Goal: Task Accomplishment & Management: Manage account settings

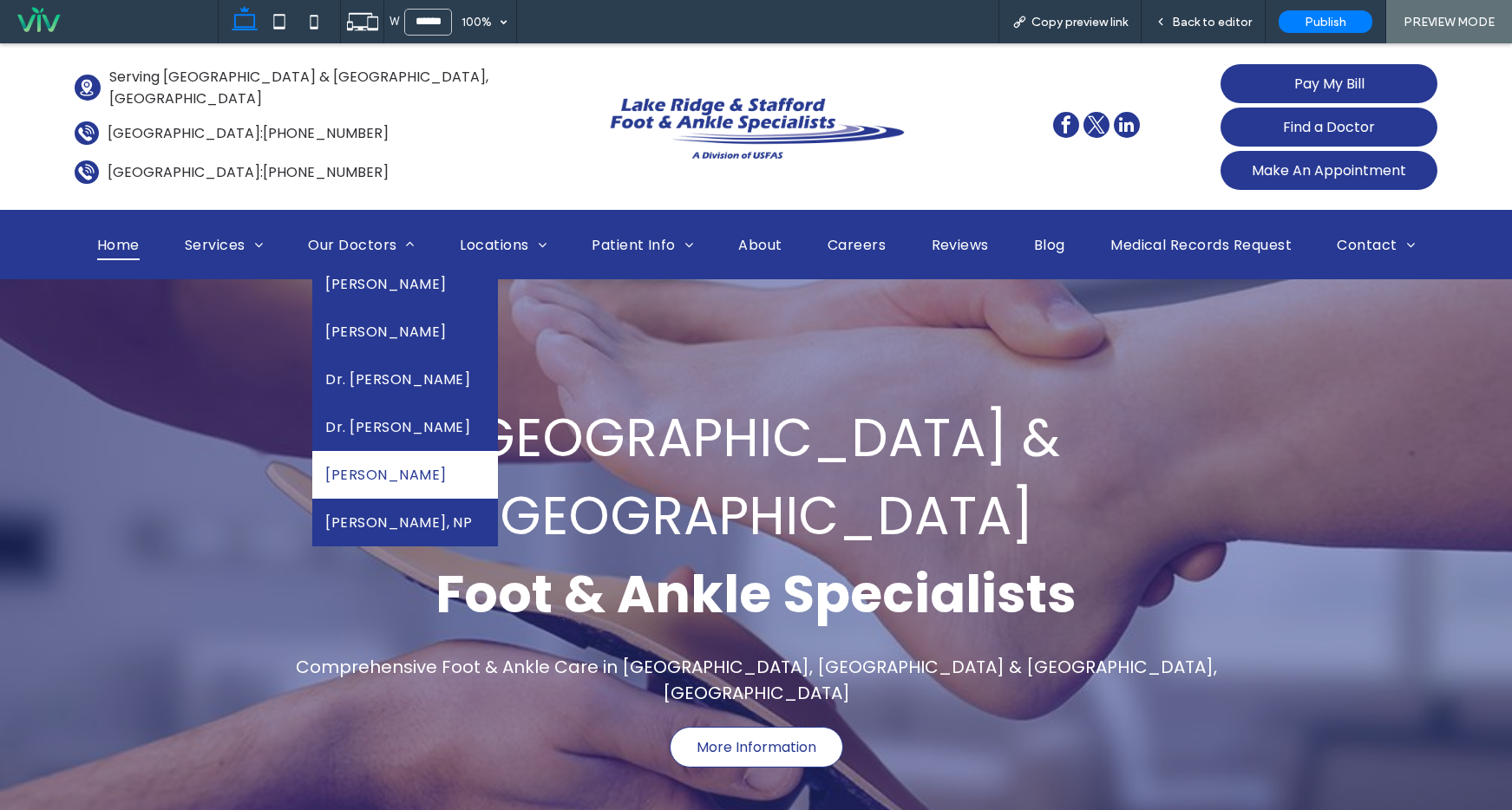
click at [420, 483] on span "Dr. Richard Derner" at bounding box center [385, 475] width 121 height 22
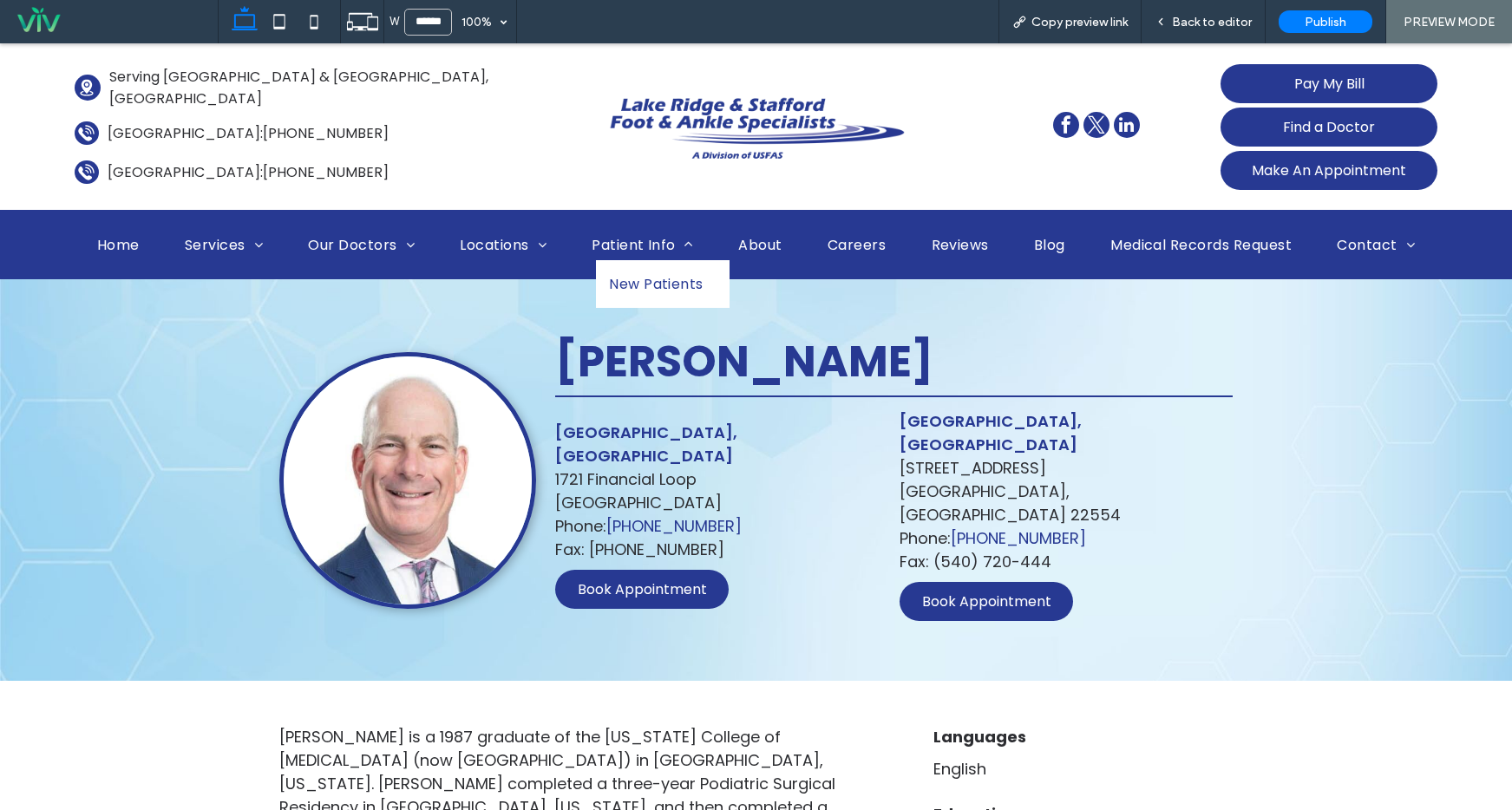
click at [630, 280] on span "New Patients" at bounding box center [655, 284] width 95 height 22
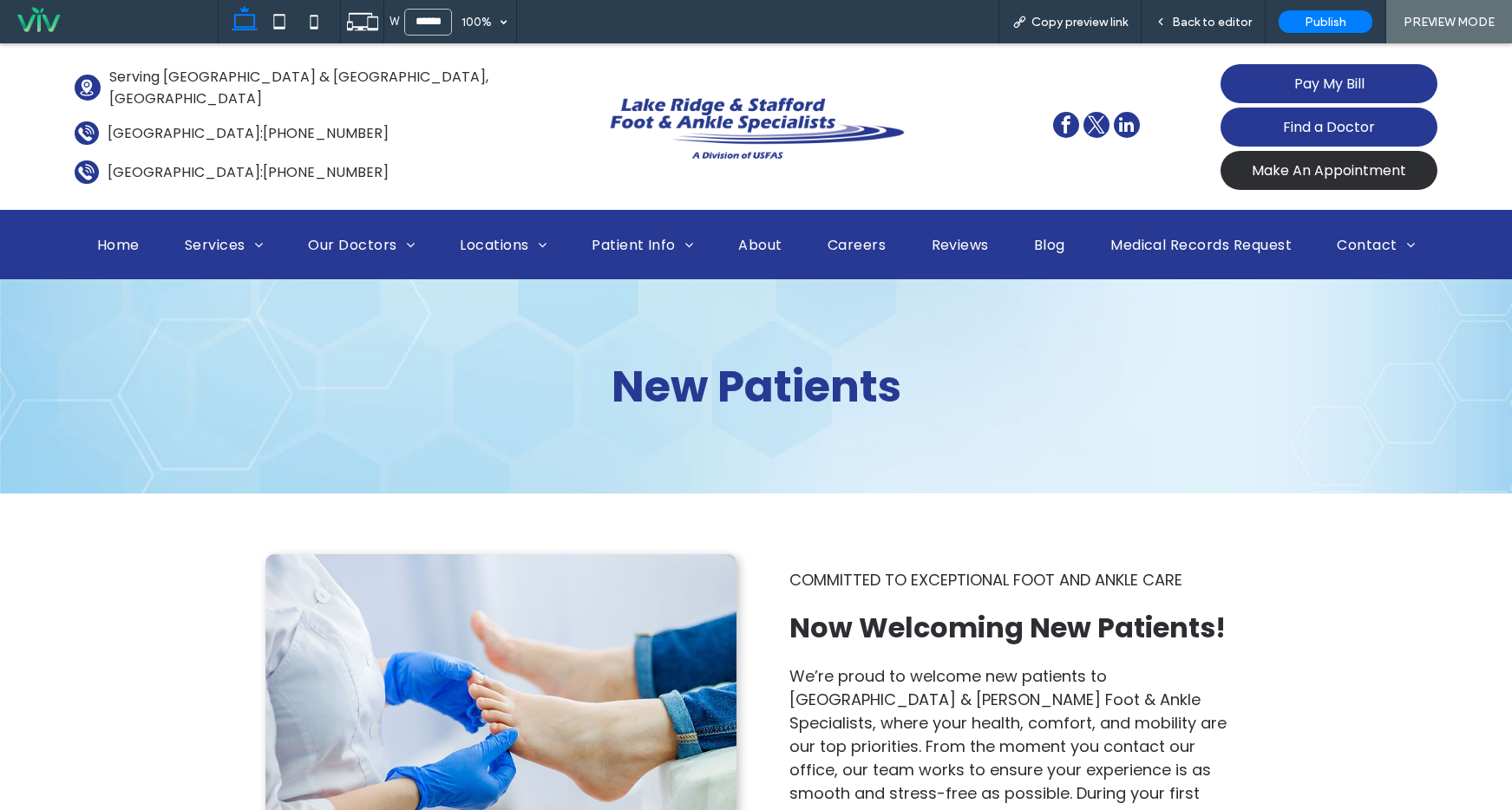
click at [1335, 164] on span "Make An Appointment" at bounding box center [1328, 171] width 155 height 22
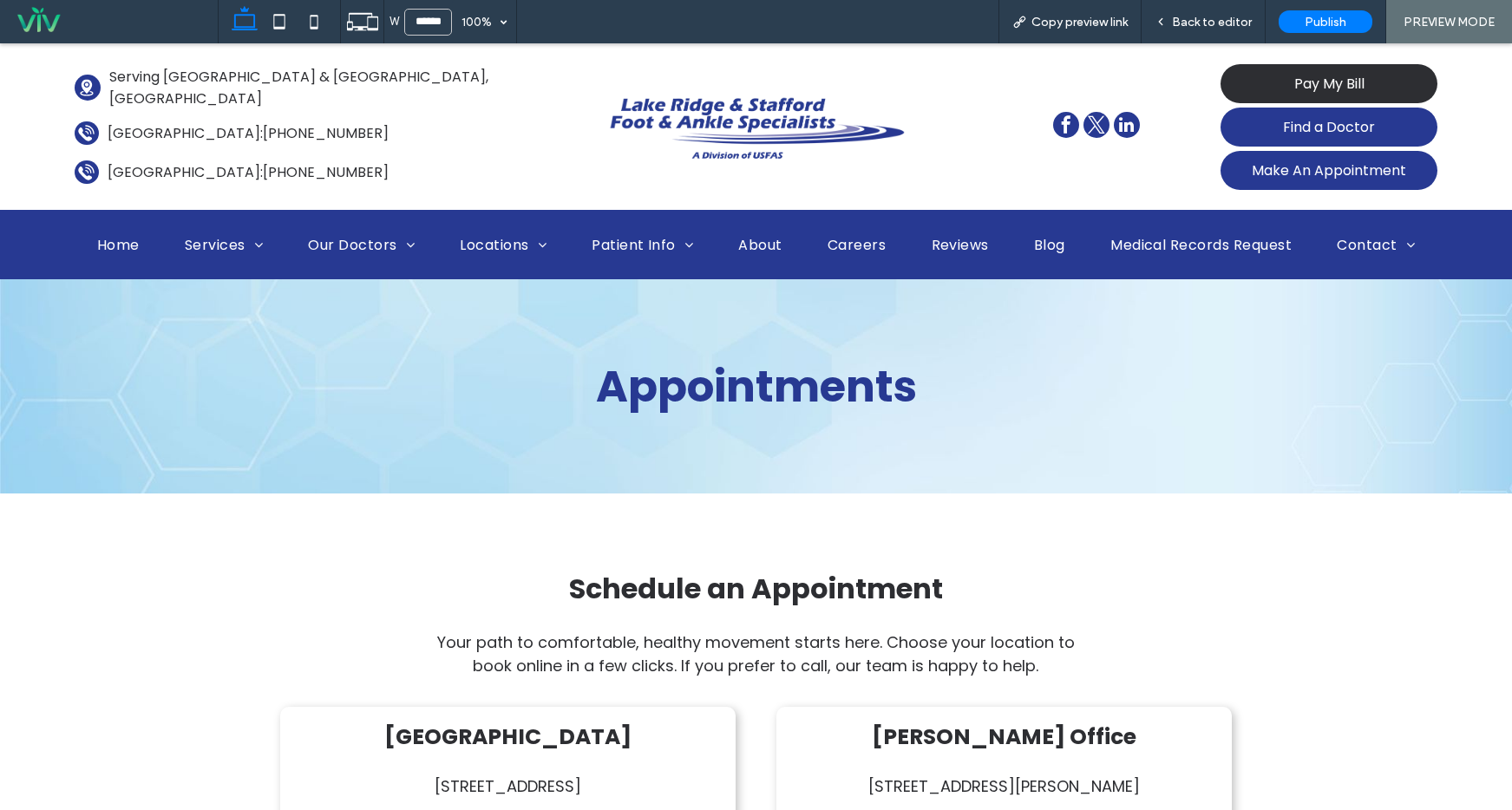
click at [1347, 81] on span "Pay My Bill" at bounding box center [1329, 84] width 70 height 22
click at [1308, 75] on span "Pay My Bill" at bounding box center [1329, 84] width 70 height 22
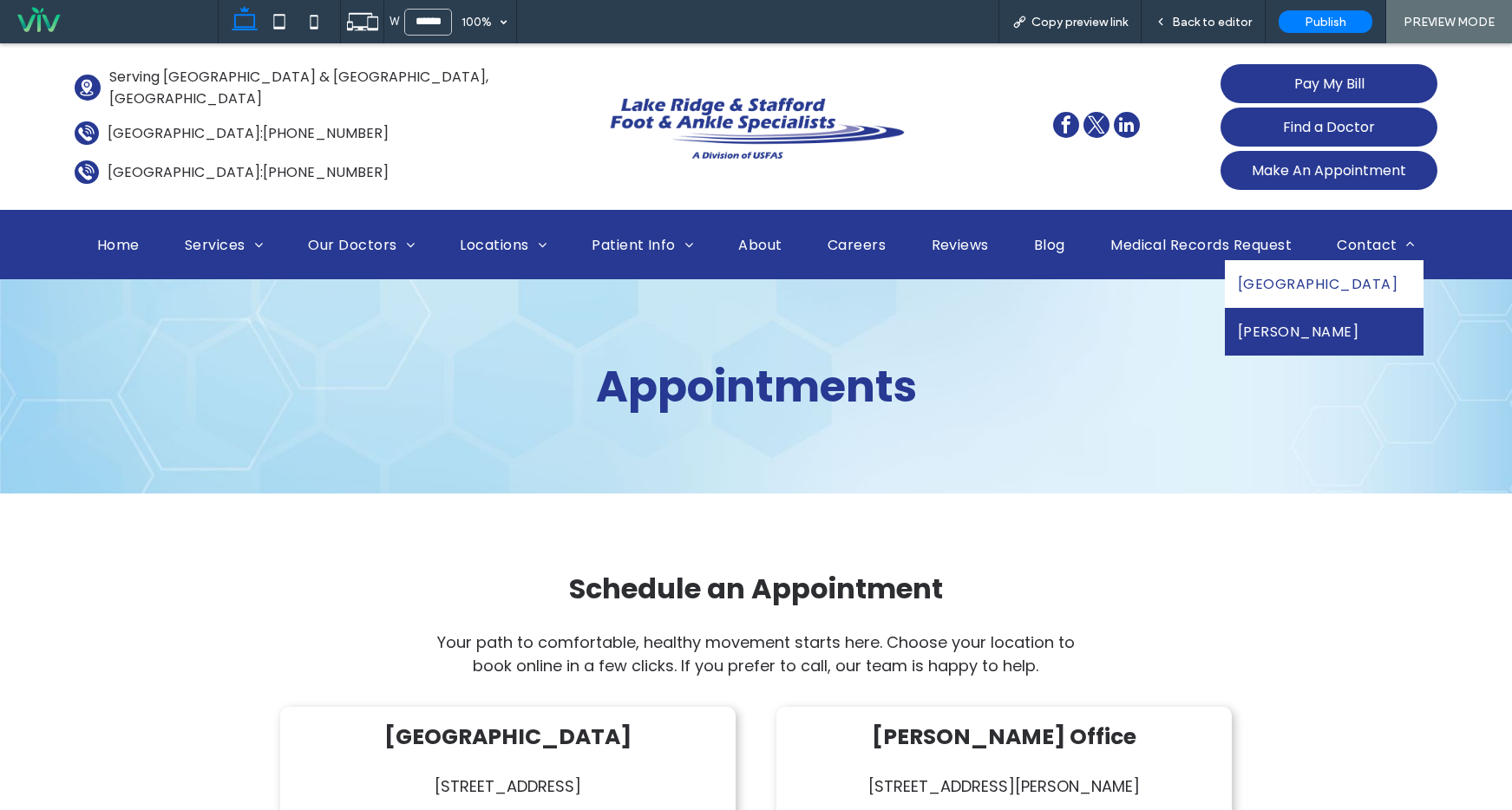
click at [1371, 290] on span "Lake Ridge" at bounding box center [1318, 284] width 160 height 22
click at [1371, 290] on div at bounding box center [756, 405] width 1512 height 810
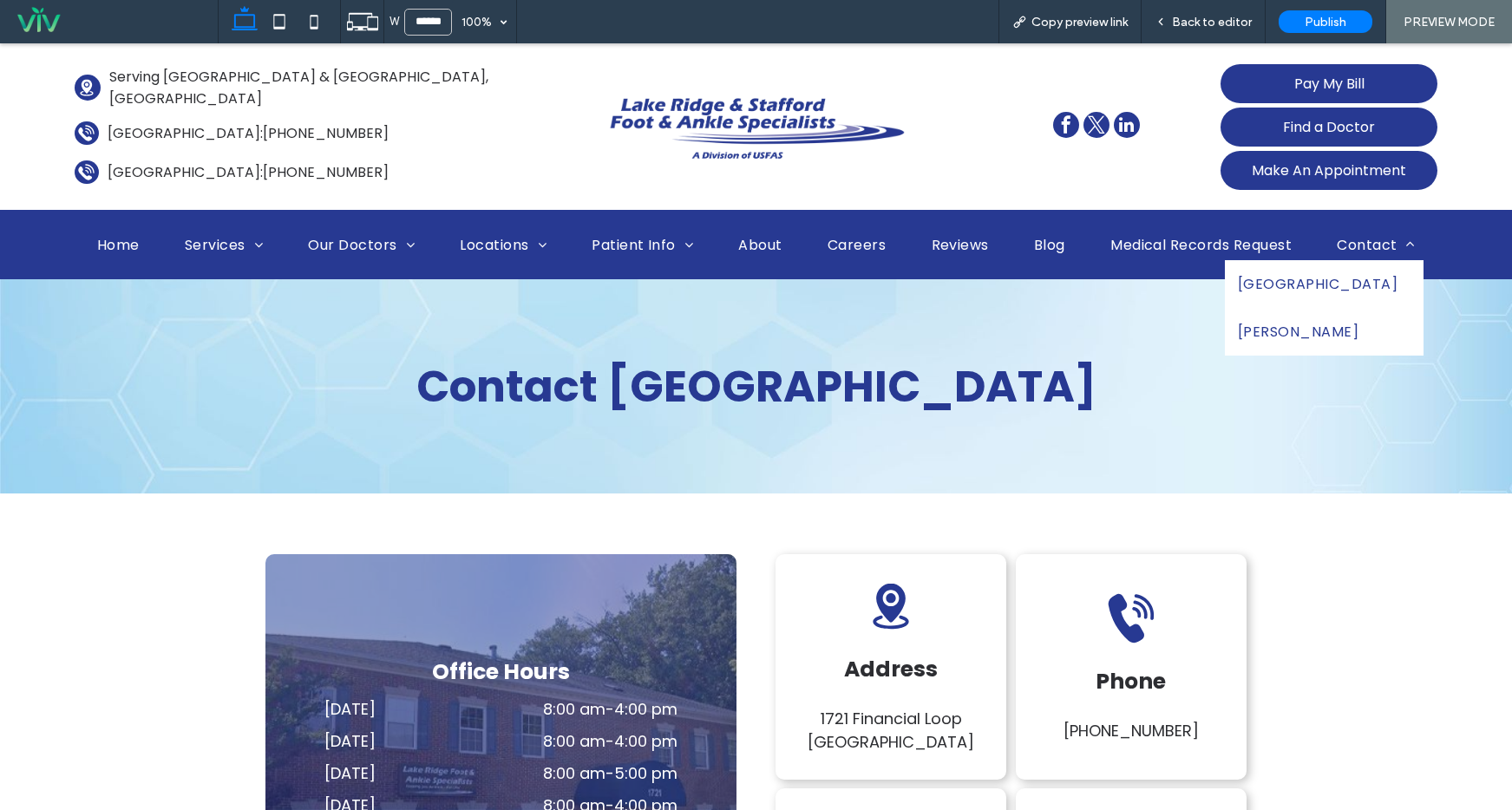
click at [1381, 313] on link "Stafford" at bounding box center [1323, 332] width 198 height 48
click at [0, 0] on div at bounding box center [0, 0] width 0 height 0
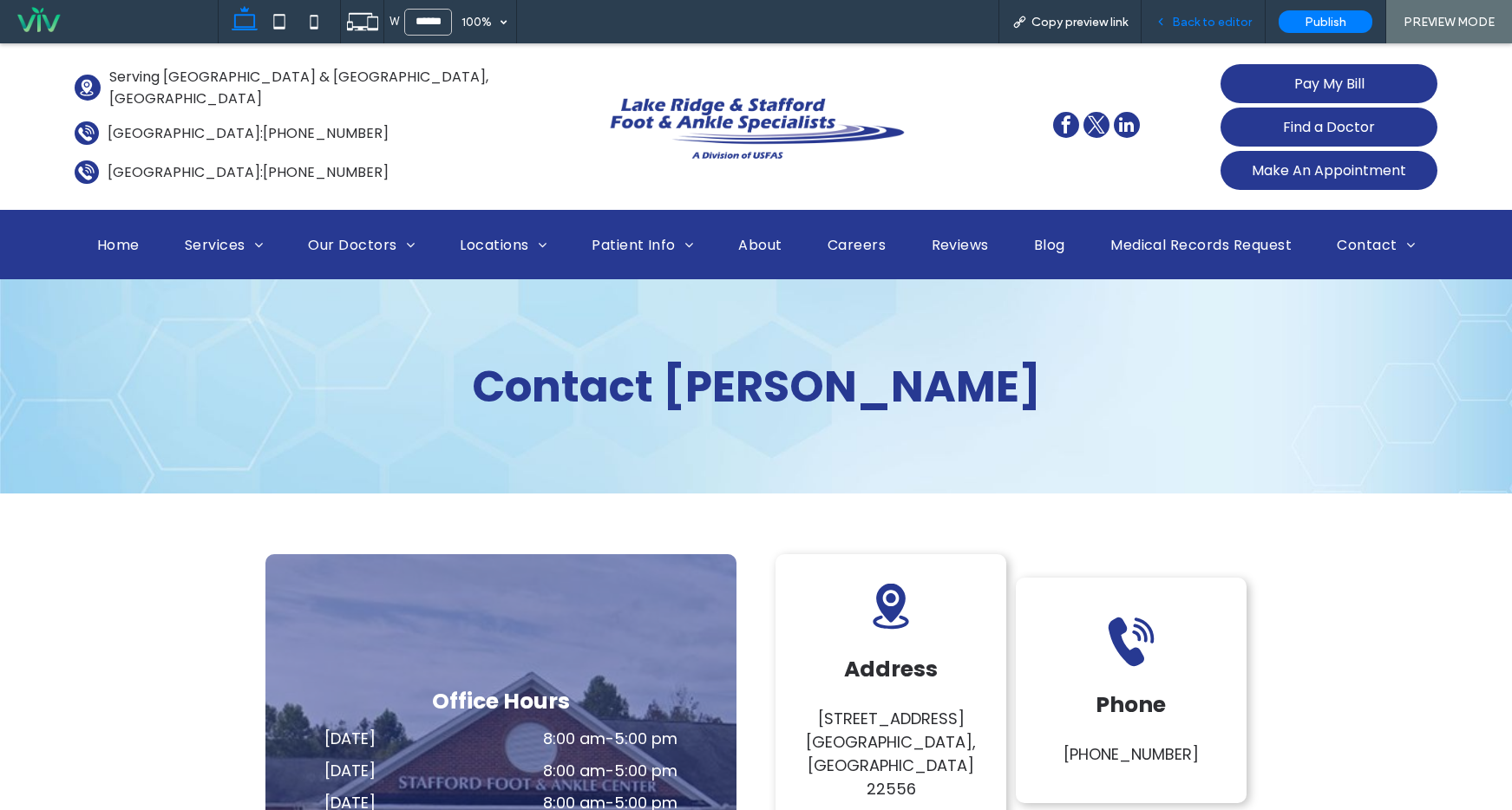
click at [1241, 20] on span "Back to editor" at bounding box center [1212, 22] width 80 height 15
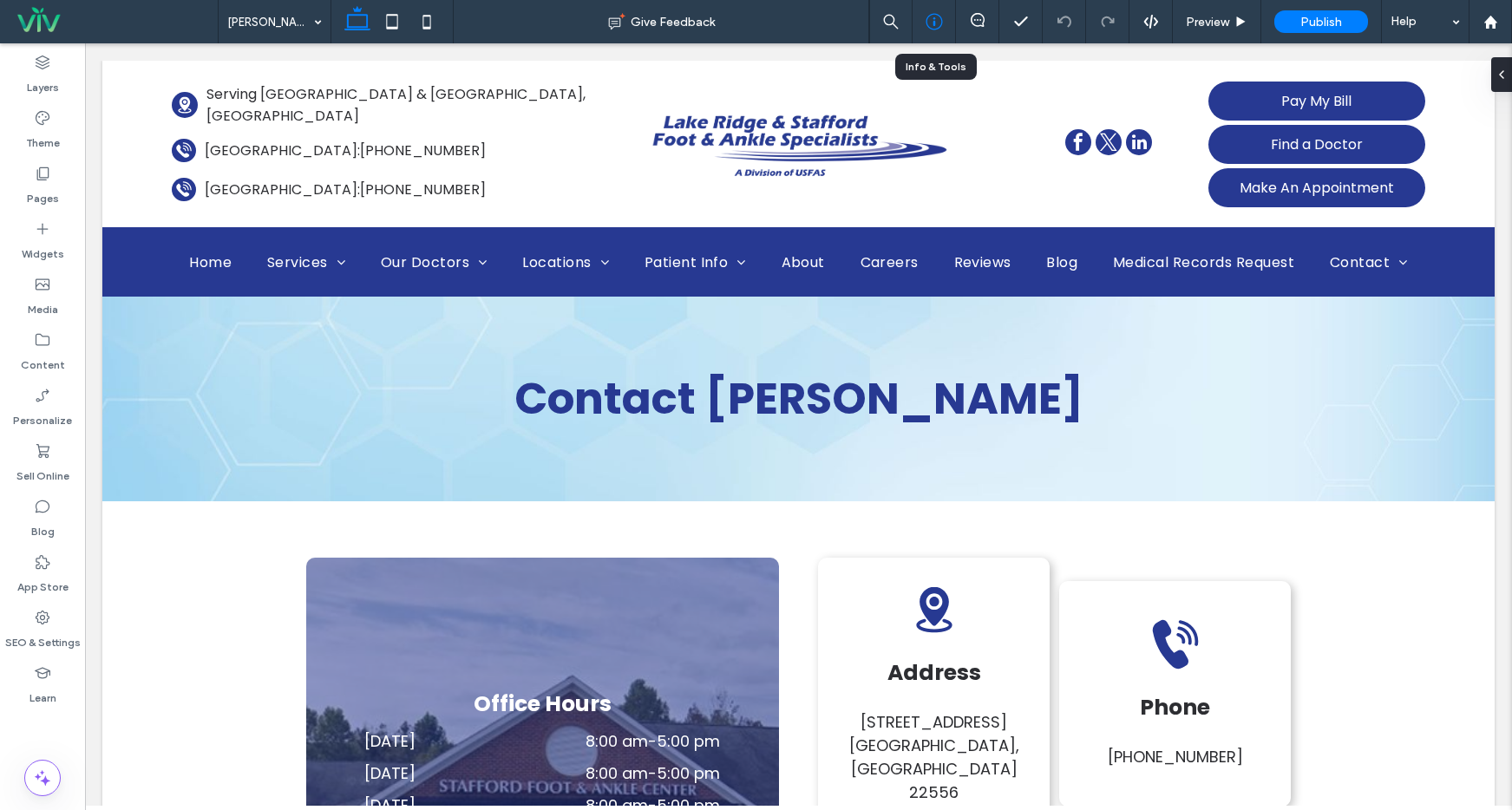
click at [932, 15] on icon at bounding box center [934, 21] width 17 height 17
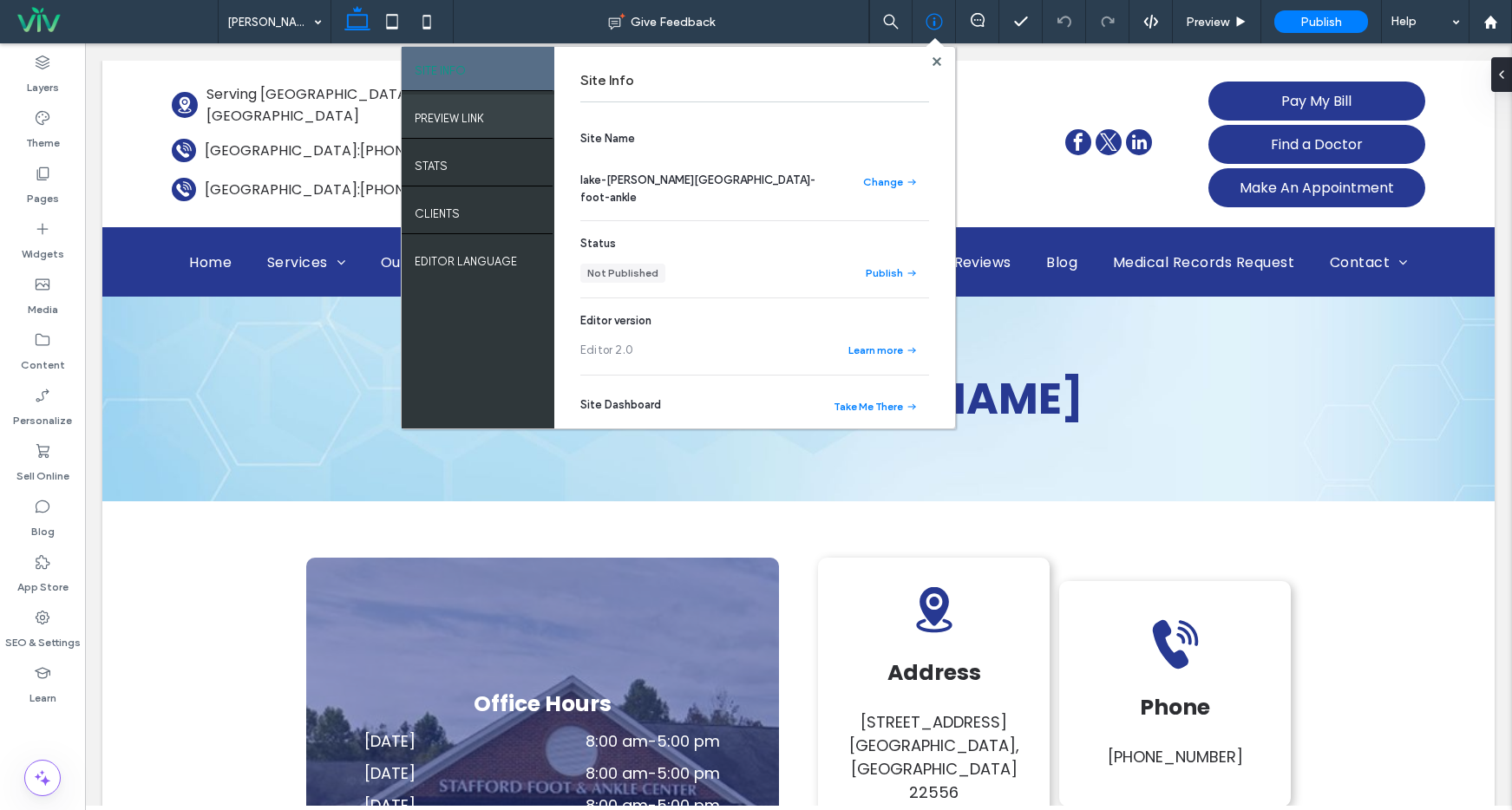
click at [474, 106] on label "PREVIEW LINK" at bounding box center [450, 114] width 70 height 22
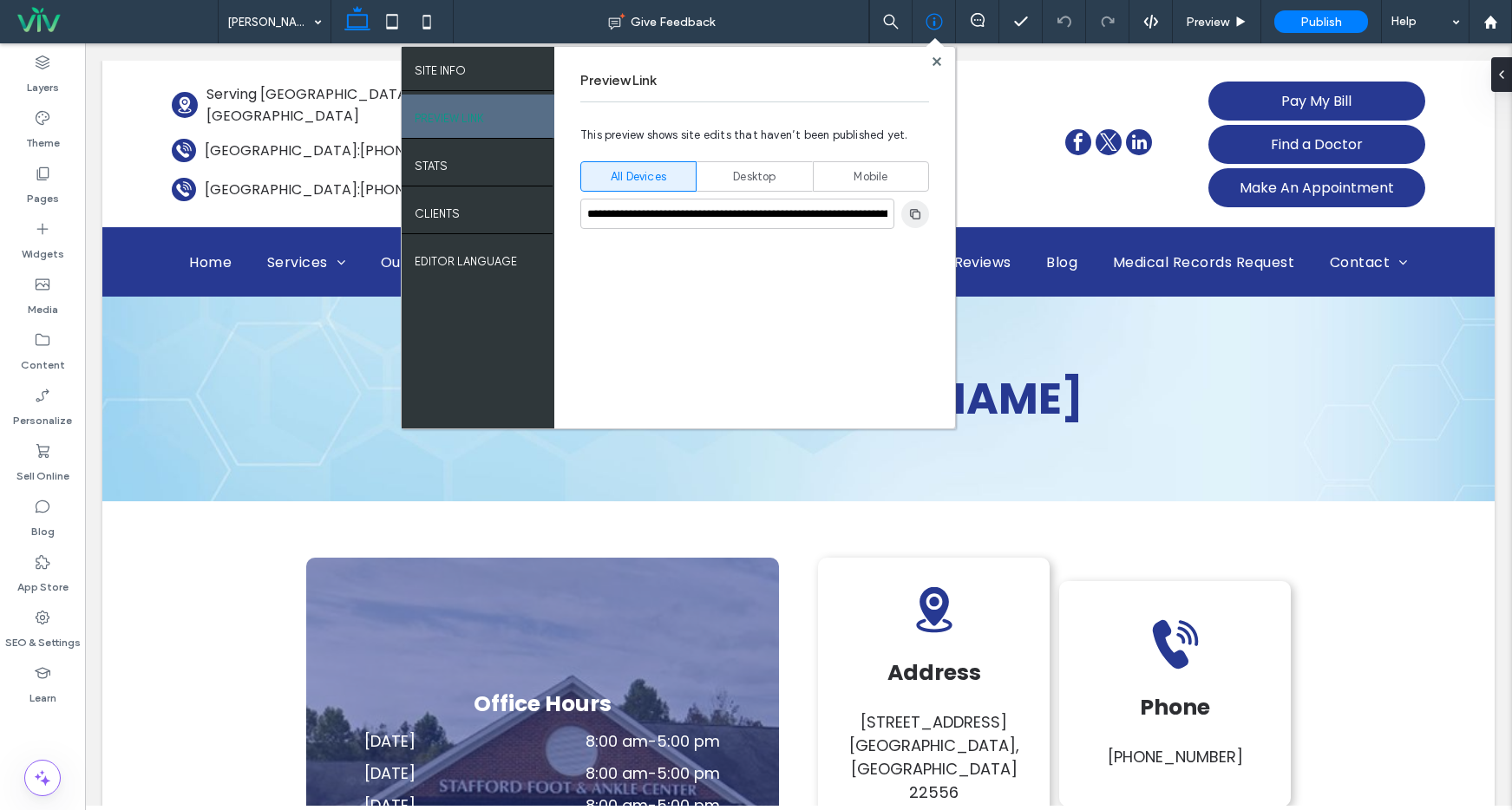
click at [923, 212] on span "button" at bounding box center [916, 214] width 28 height 28
click at [936, 66] on span at bounding box center [937, 61] width 9 height 13
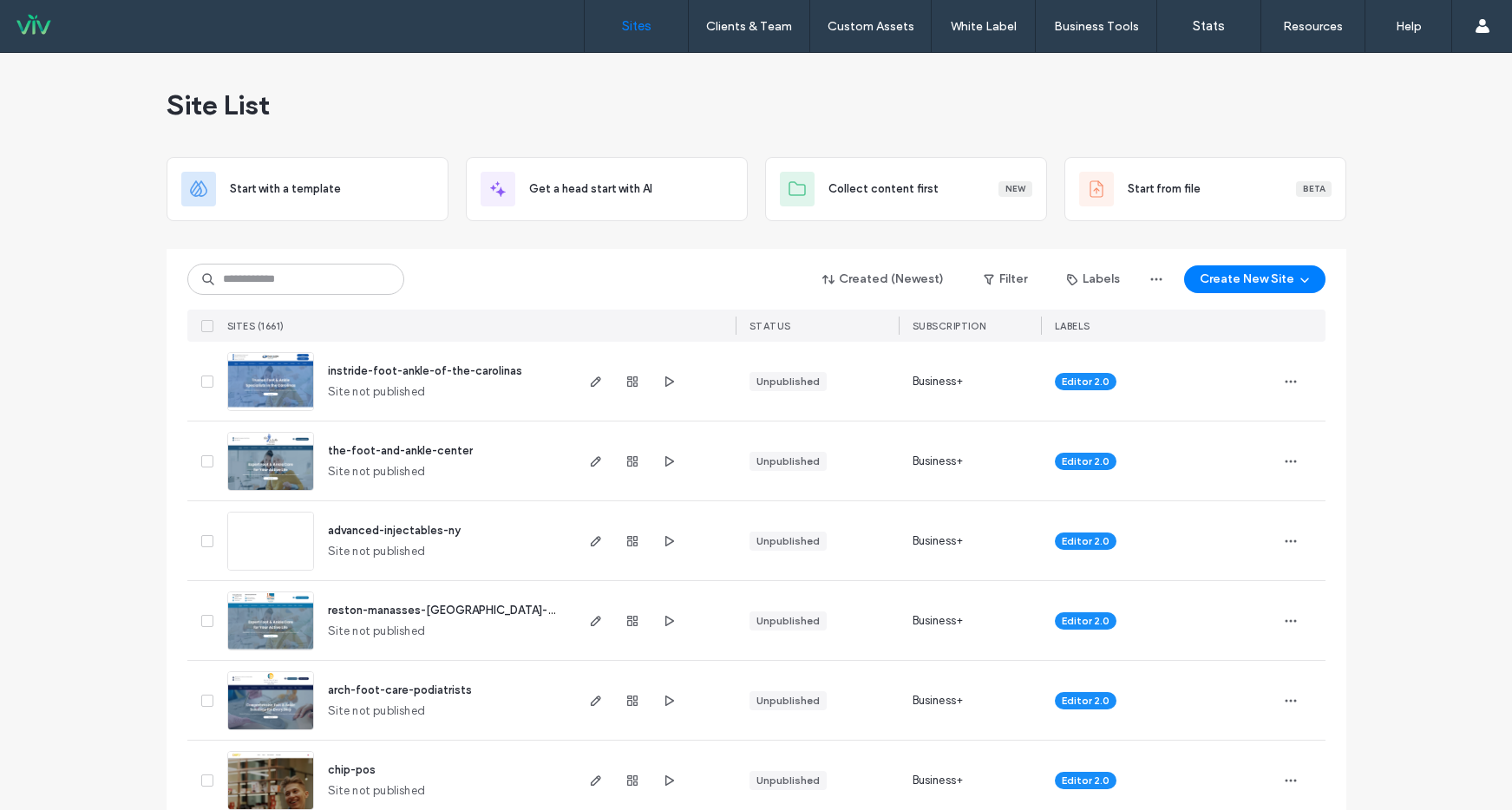
scroll to position [3, 0]
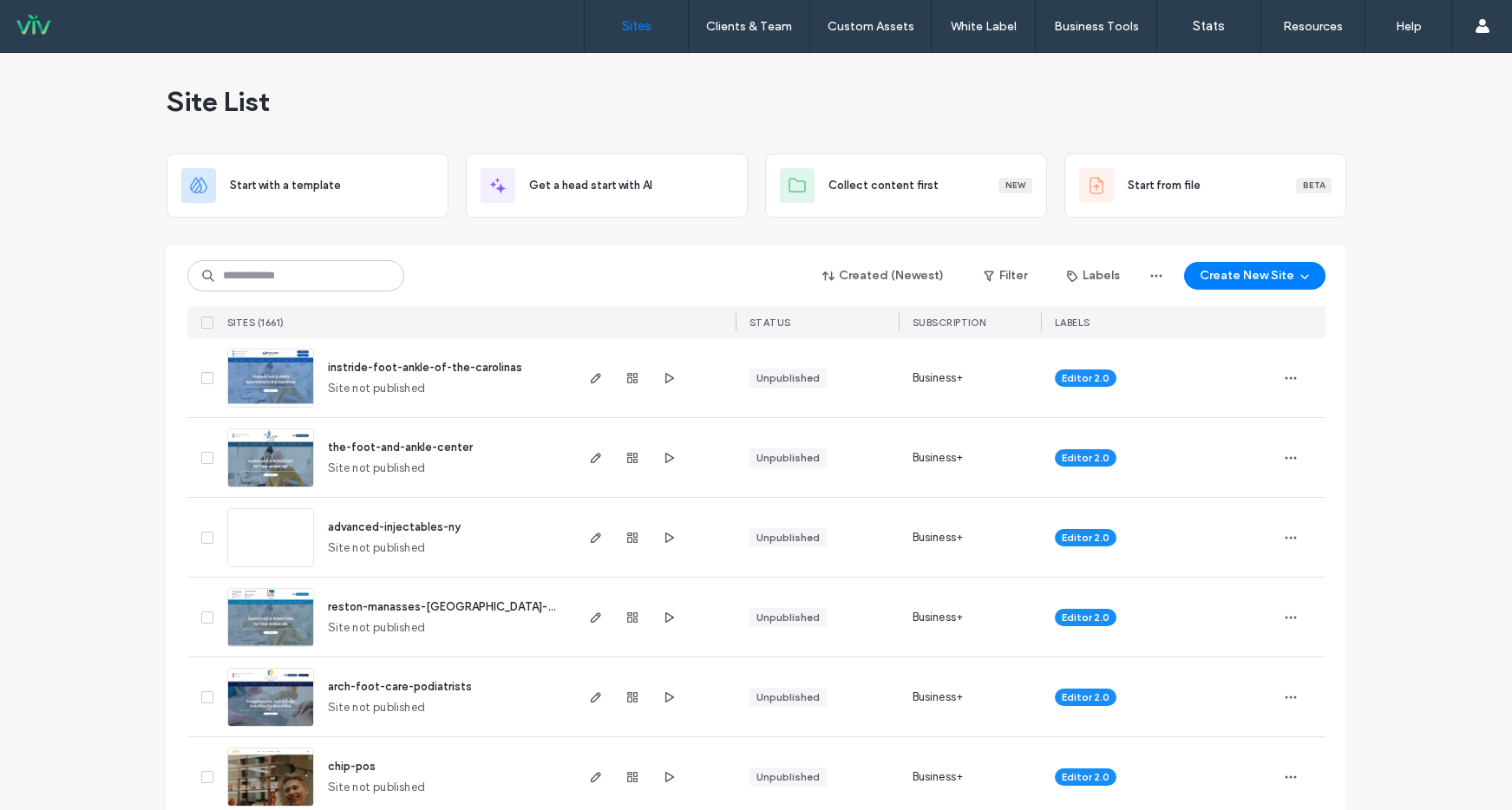
click at [487, 695] on div "arch-foot-care-podiatrists Site not published" at bounding box center [443, 696] width 257 height 79
click at [491, 364] on span "instride-foot-ankle-of-the-carolinas" at bounding box center [425, 367] width 194 height 13
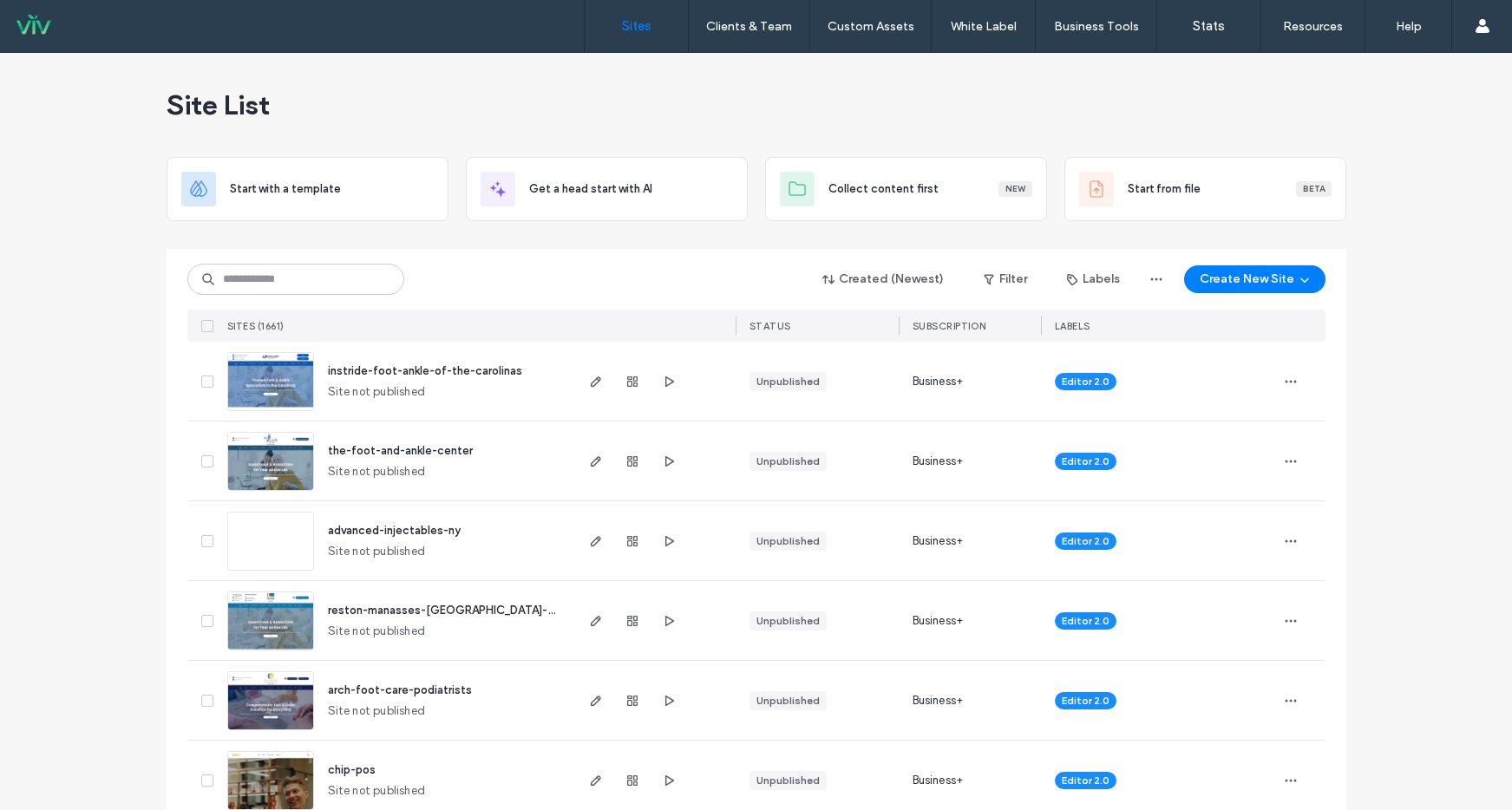
click at [437, 451] on span "the-foot-and-ankle-center" at bounding box center [400, 450] width 145 height 13
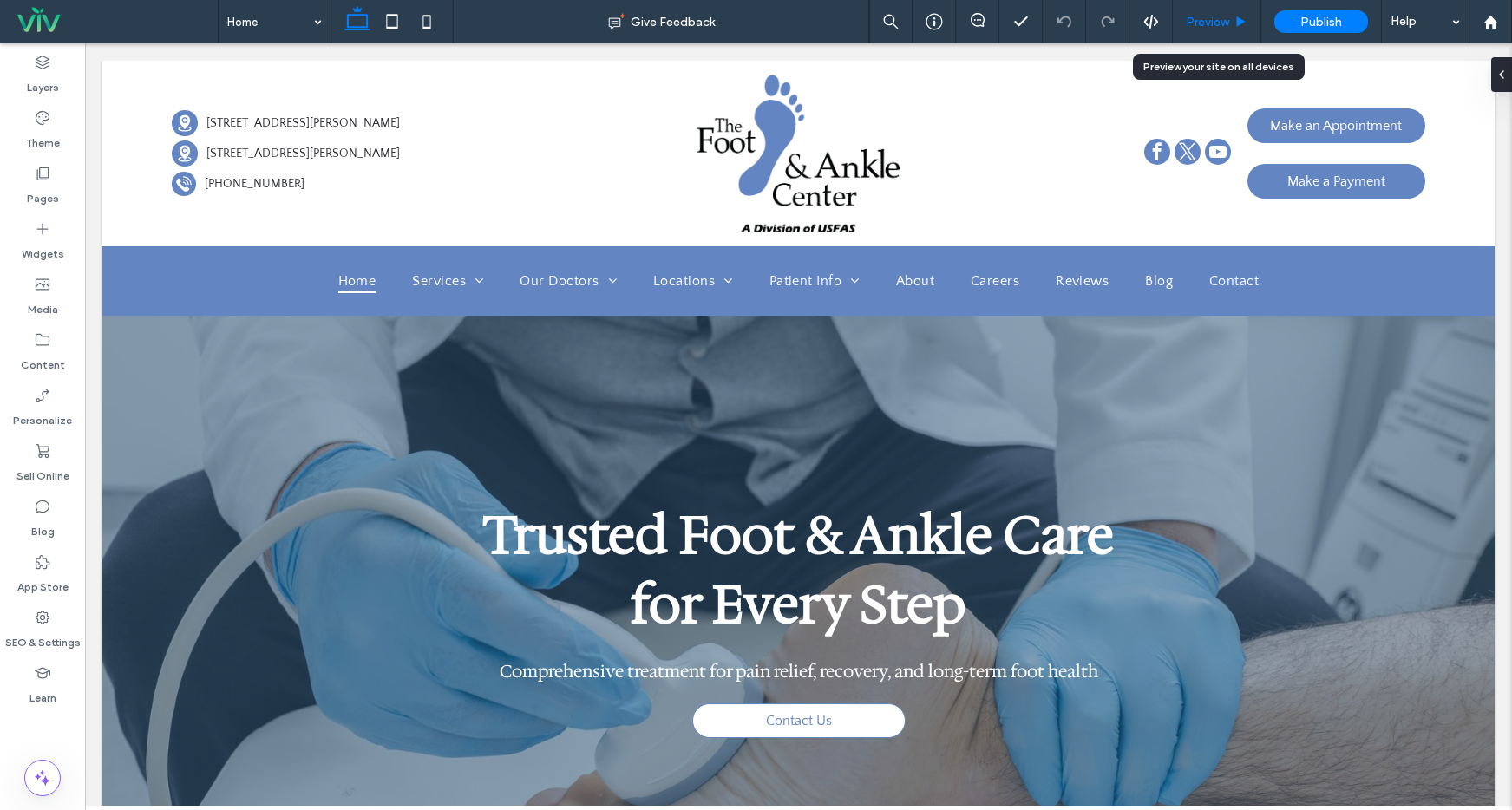
click at [1210, 24] on span "Preview" at bounding box center [1207, 22] width 43 height 15
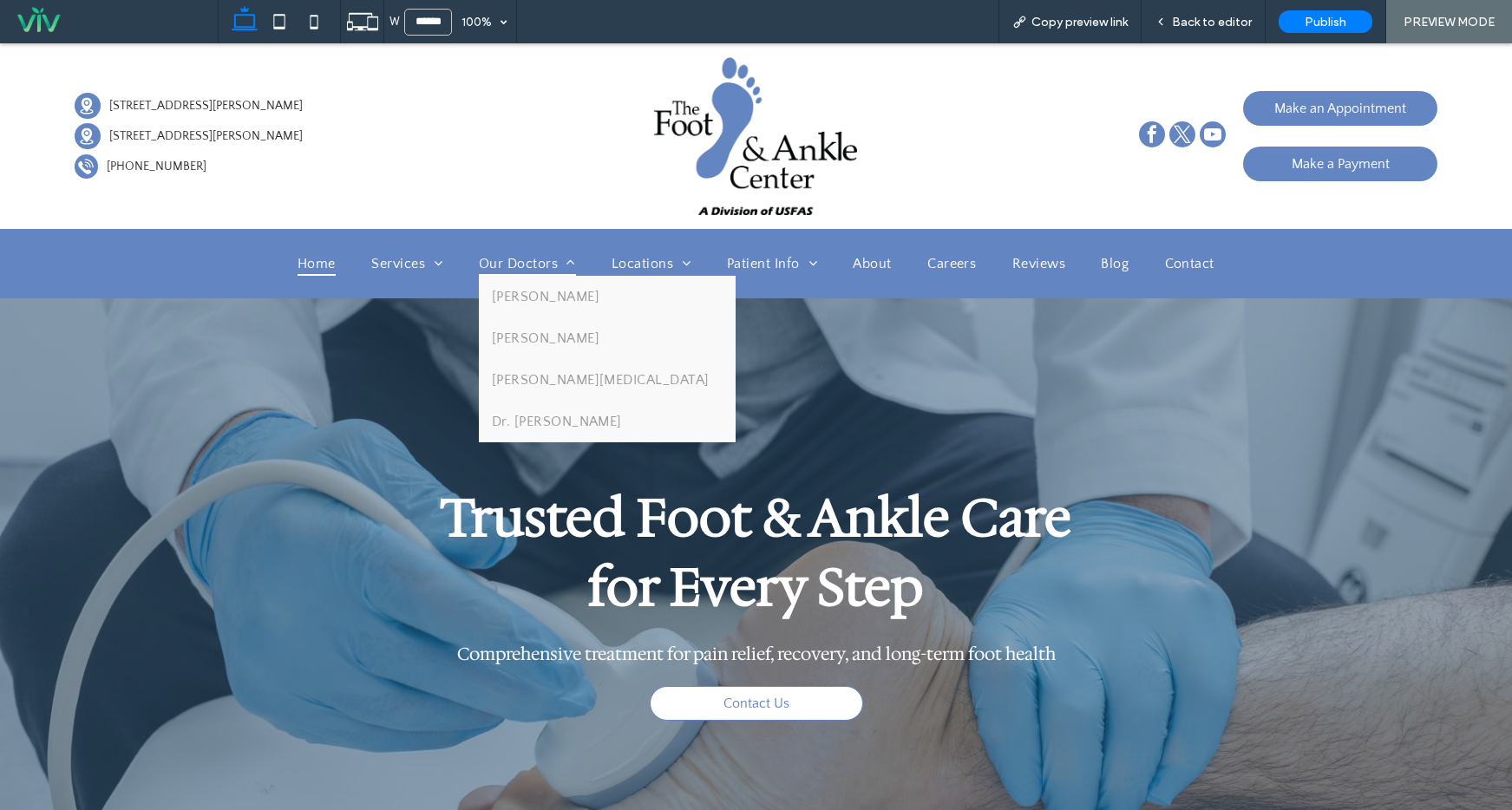
click at [506, 260] on span "Our Doctors" at bounding box center [527, 263] width 97 height 24
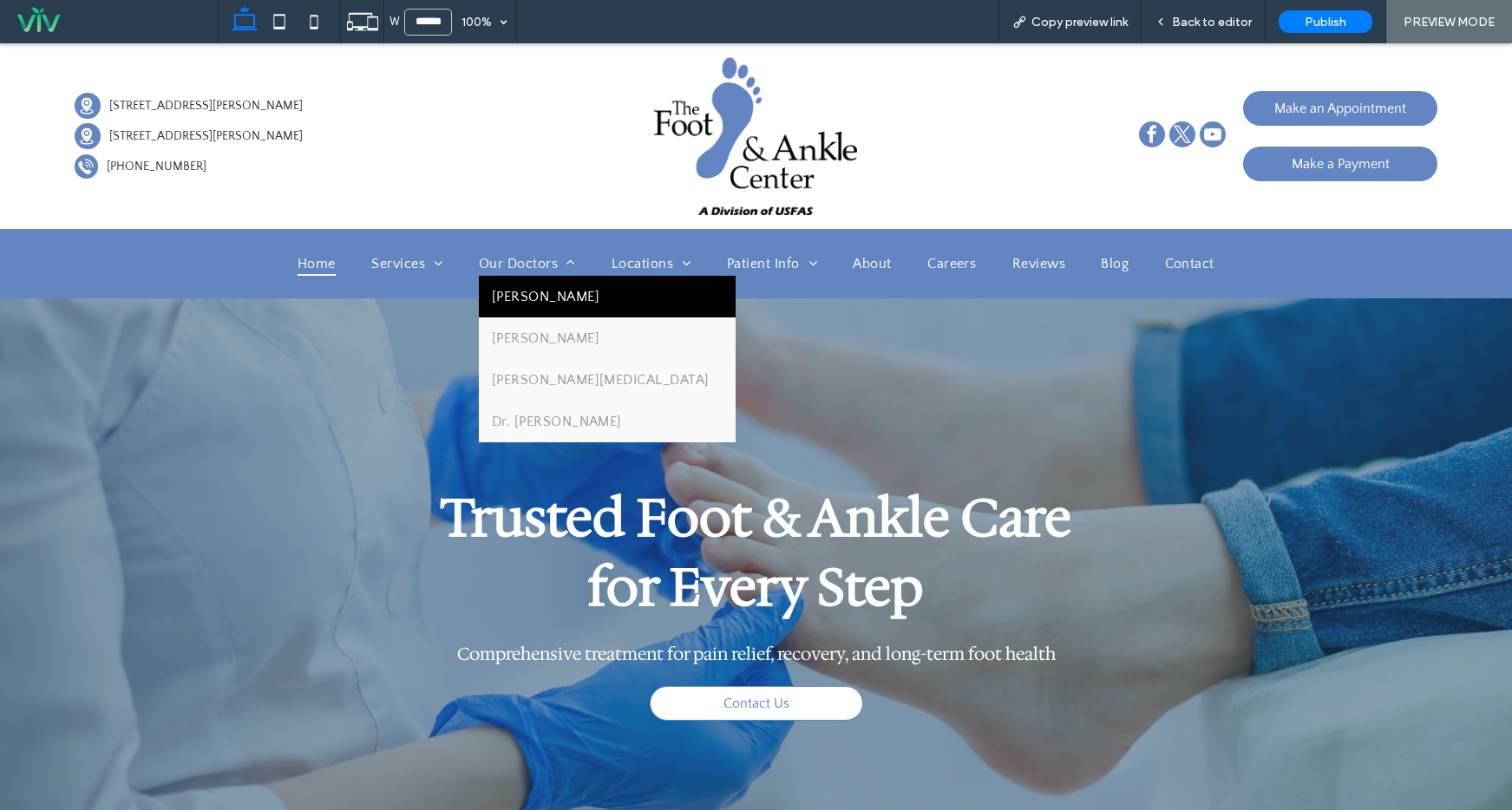
click at [509, 278] on link "Dr. Mitchell Waskin" at bounding box center [606, 297] width 256 height 42
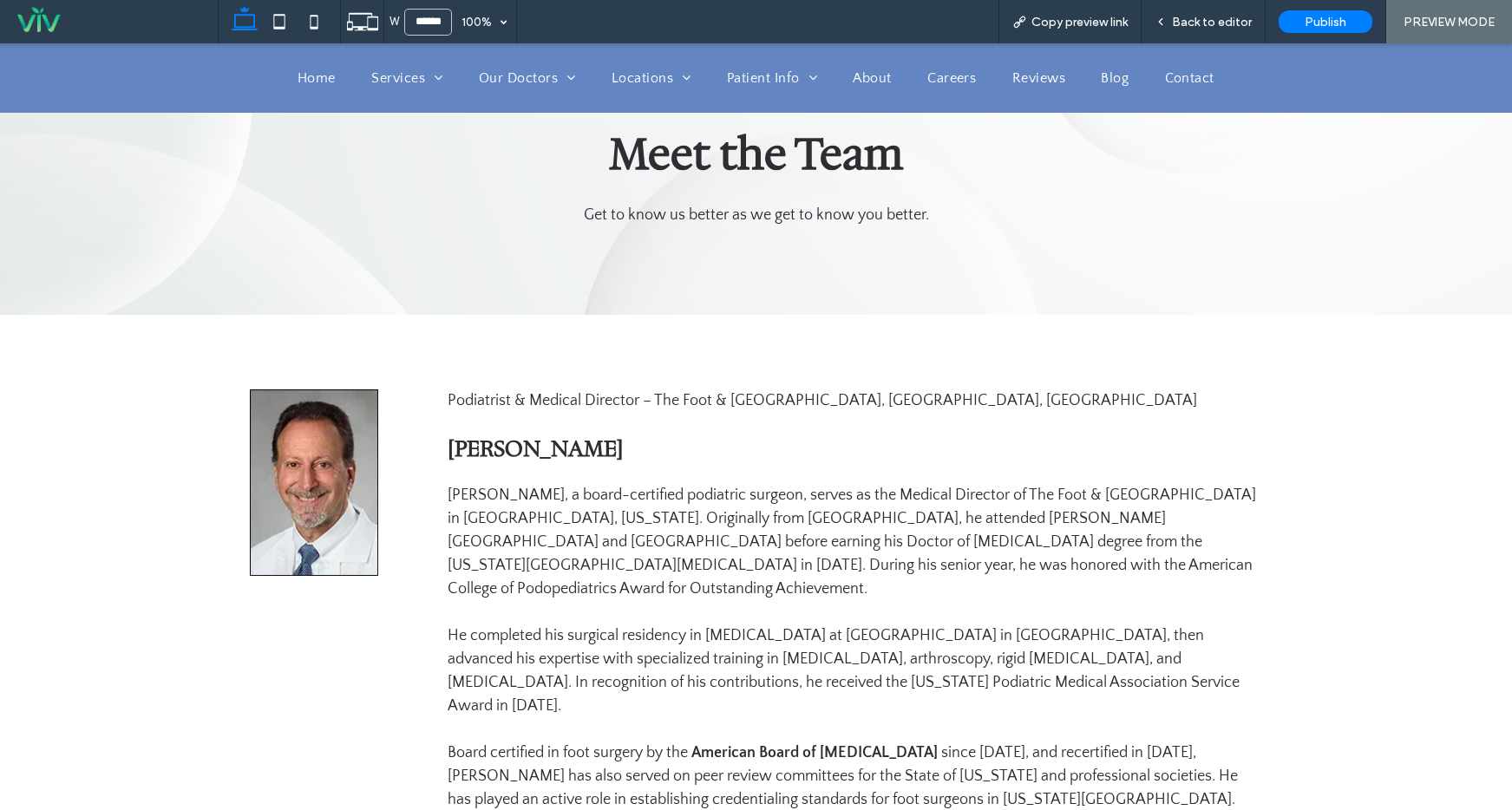
scroll to position [714, 0]
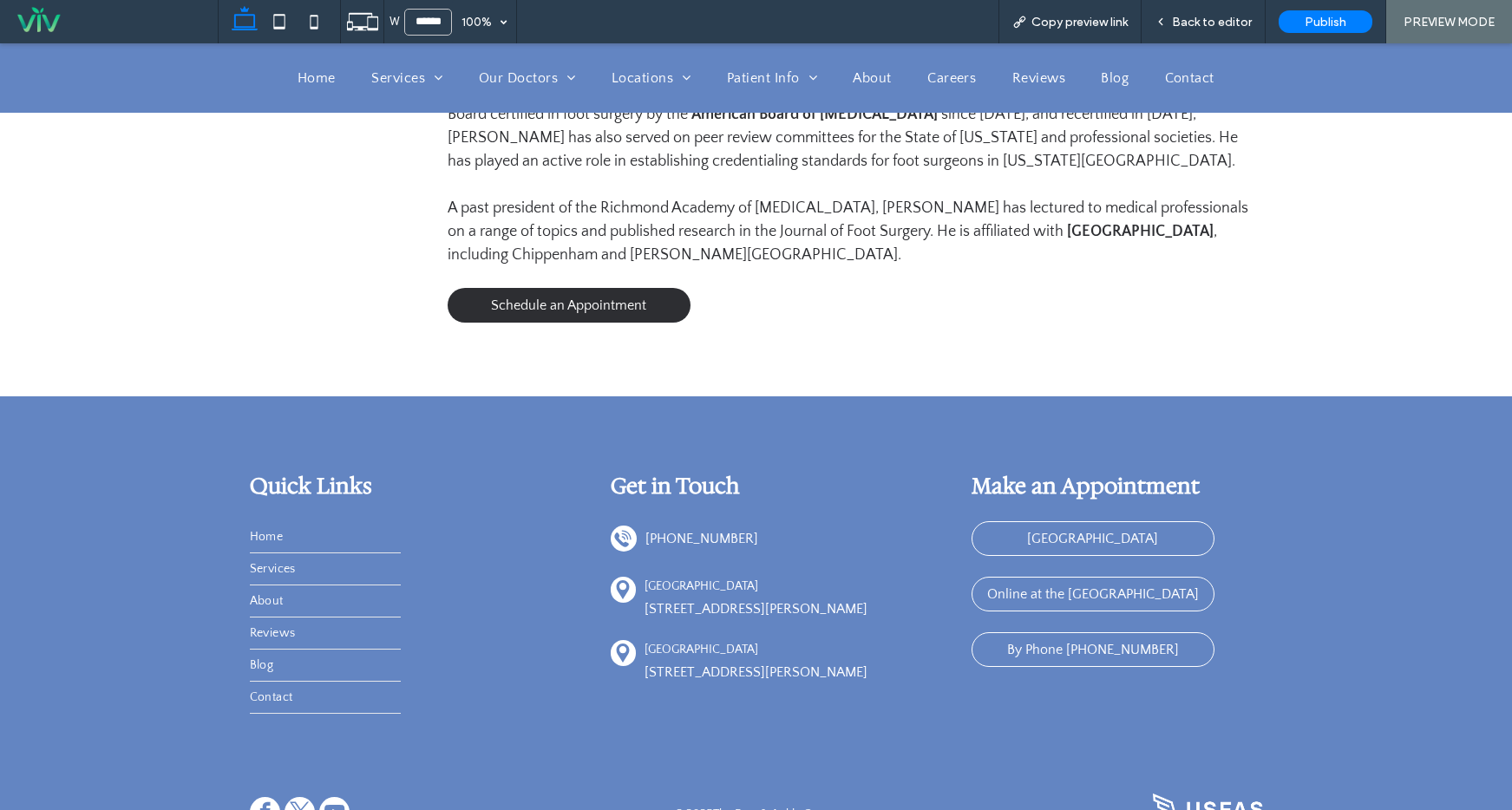
click at [619, 288] on link "Schedule an Appointment" at bounding box center [569, 305] width 243 height 35
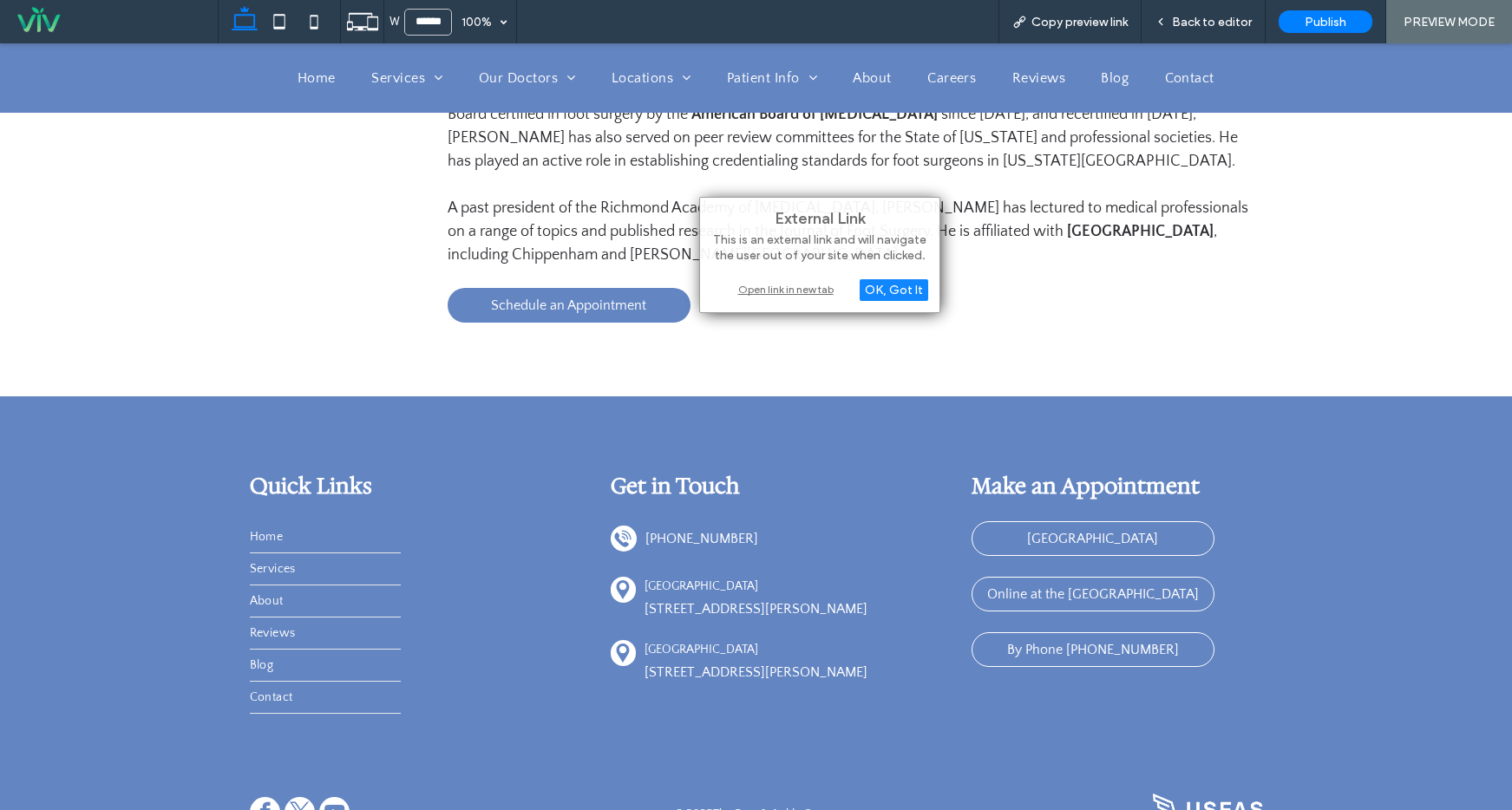
click at [484, 325] on div "Podiatrist & Medical Director – The Foot & Ankle Center, Richmond, VA Dr. Mitch…" at bounding box center [757, 37] width 1041 height 720
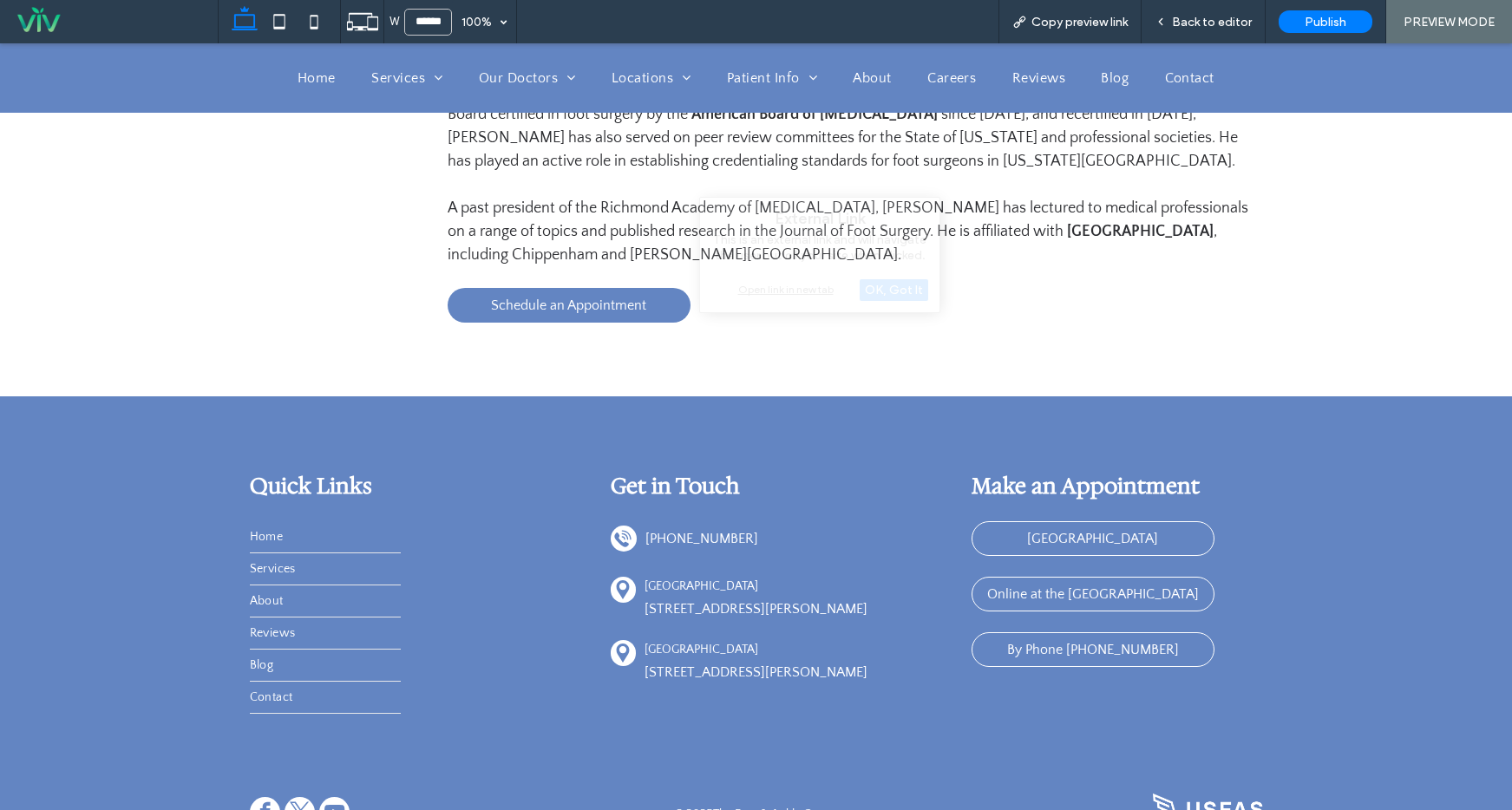
scroll to position [358, 0]
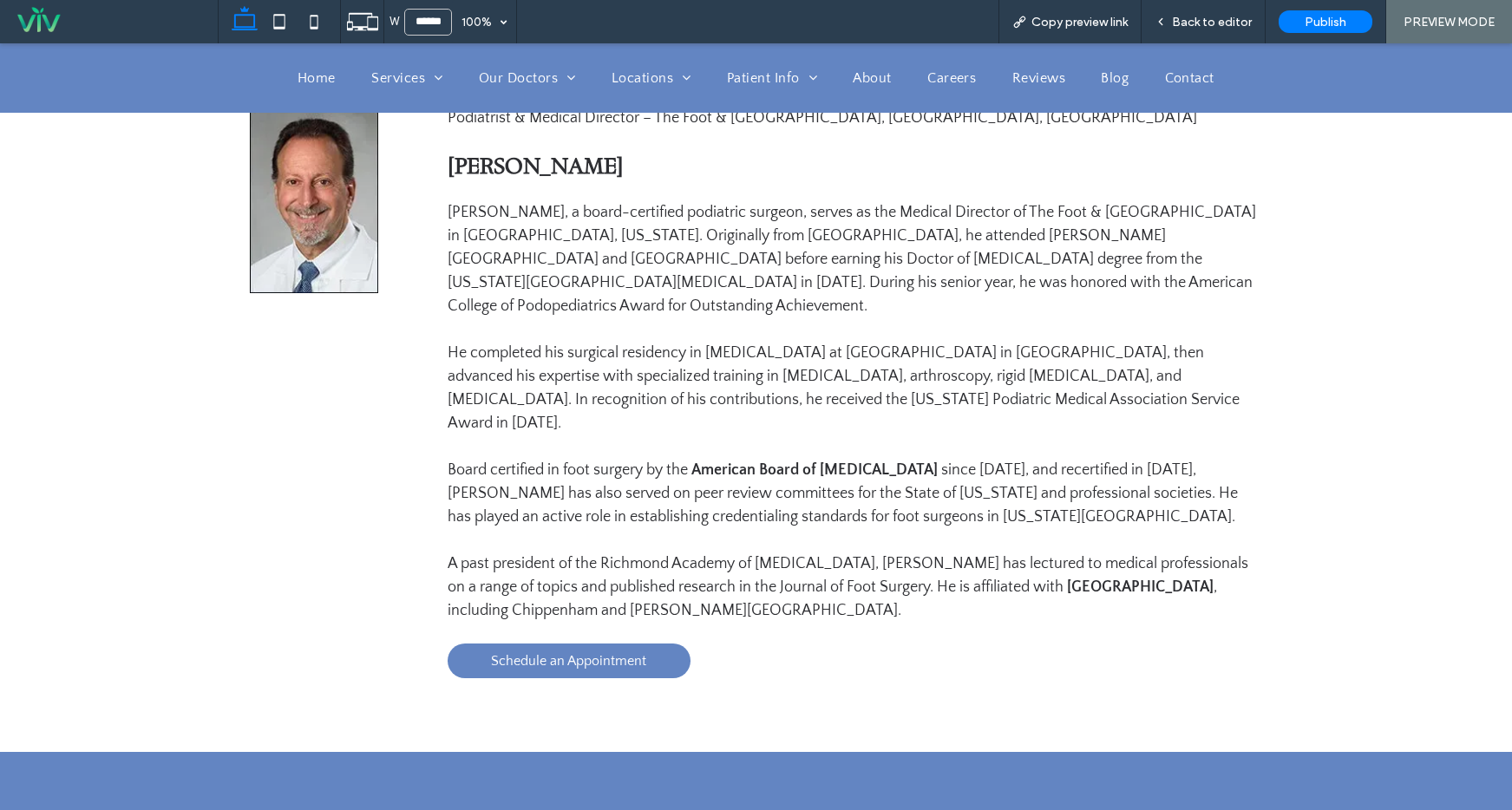
click at [1074, 342] on p "He completed his surgical residency in foot and ankle surgery at Metropolitan H…" at bounding box center [855, 389] width 815 height 94
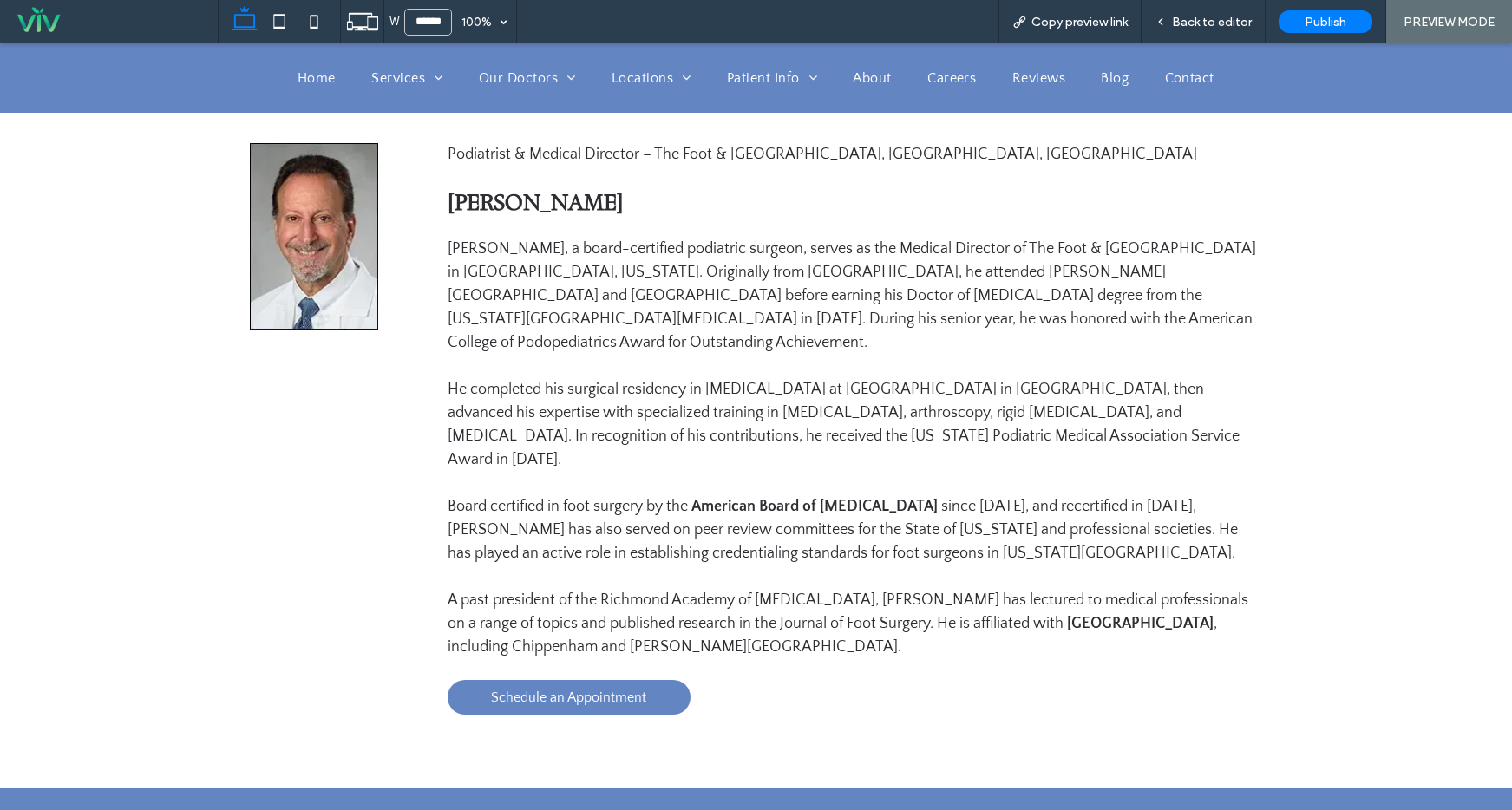
scroll to position [0, 0]
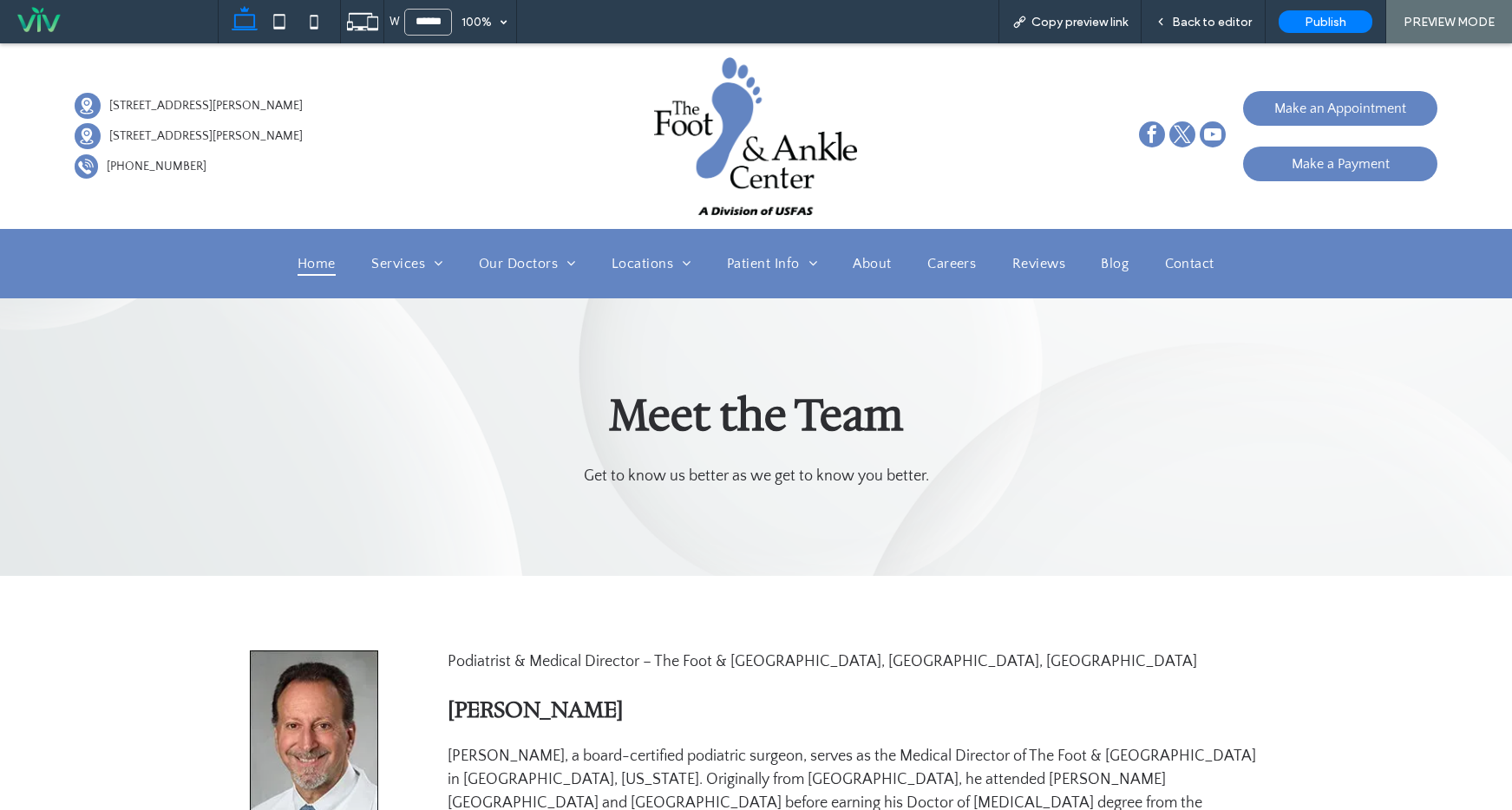
click at [303, 270] on span "Home" at bounding box center [316, 263] width 38 height 24
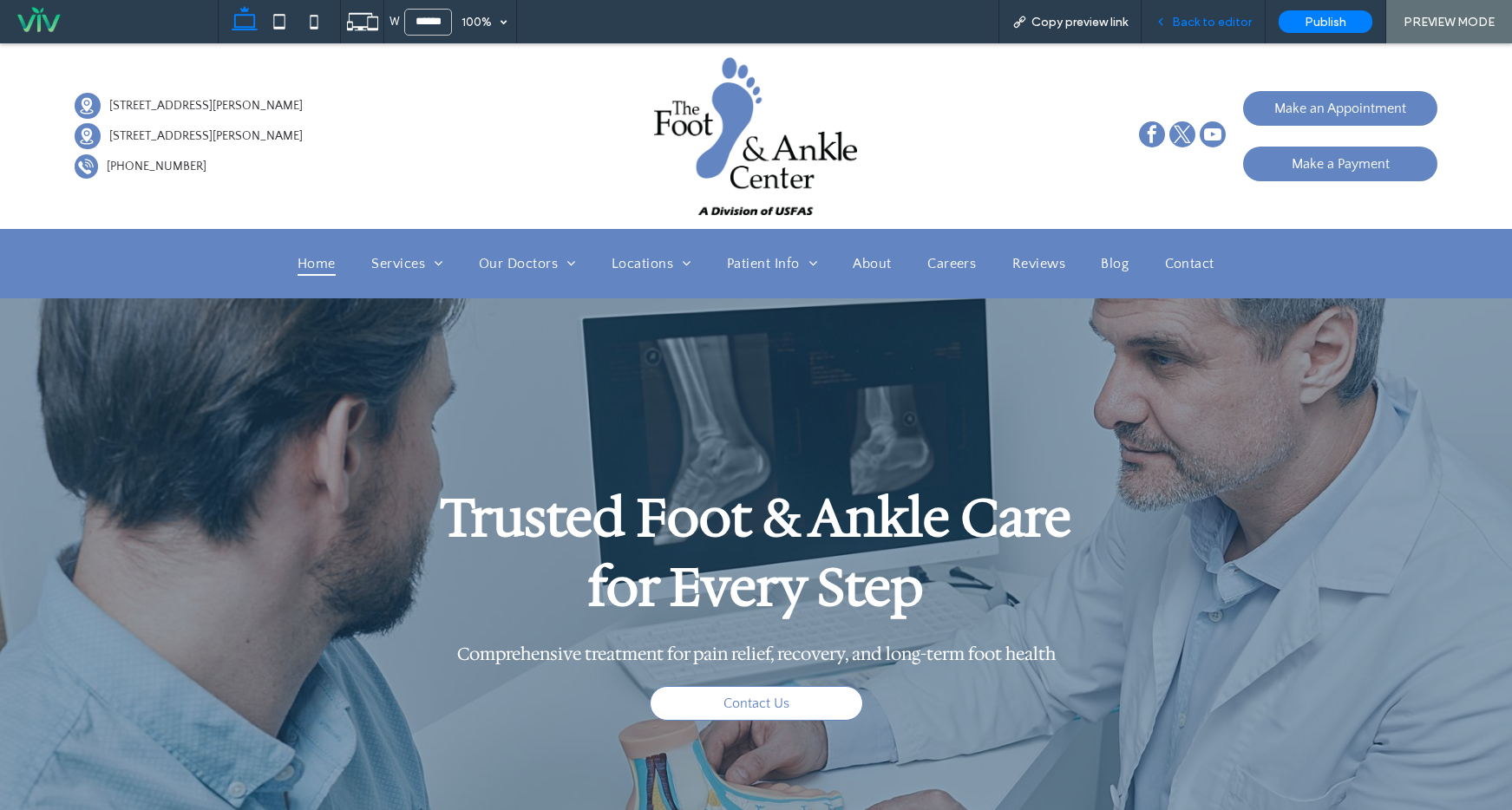
click at [1215, 23] on span "Back to editor" at bounding box center [1212, 22] width 80 height 15
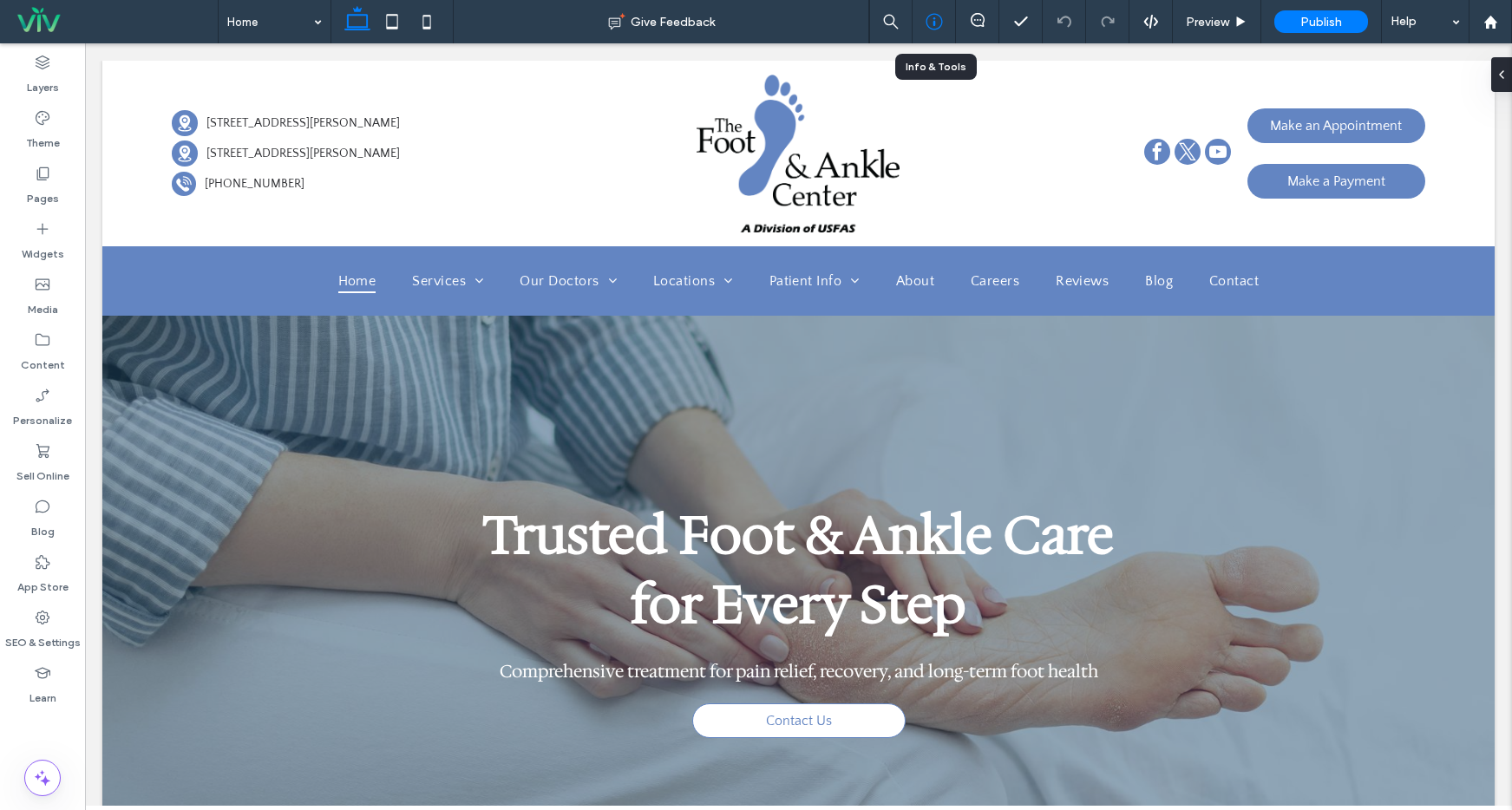
click at [937, 22] on icon at bounding box center [934, 21] width 17 height 17
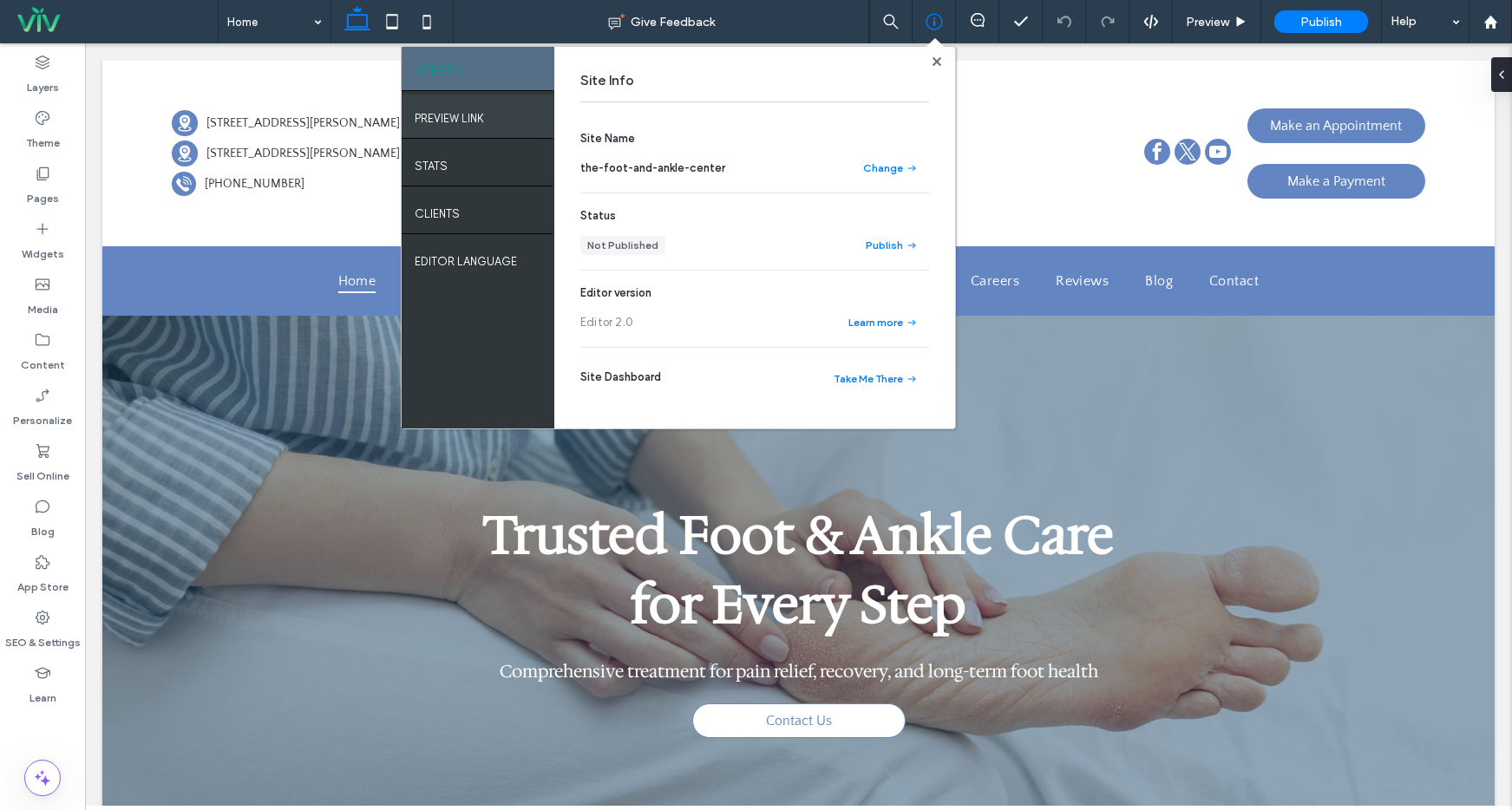
click at [469, 117] on label "PREVIEW LINK" at bounding box center [450, 114] width 70 height 22
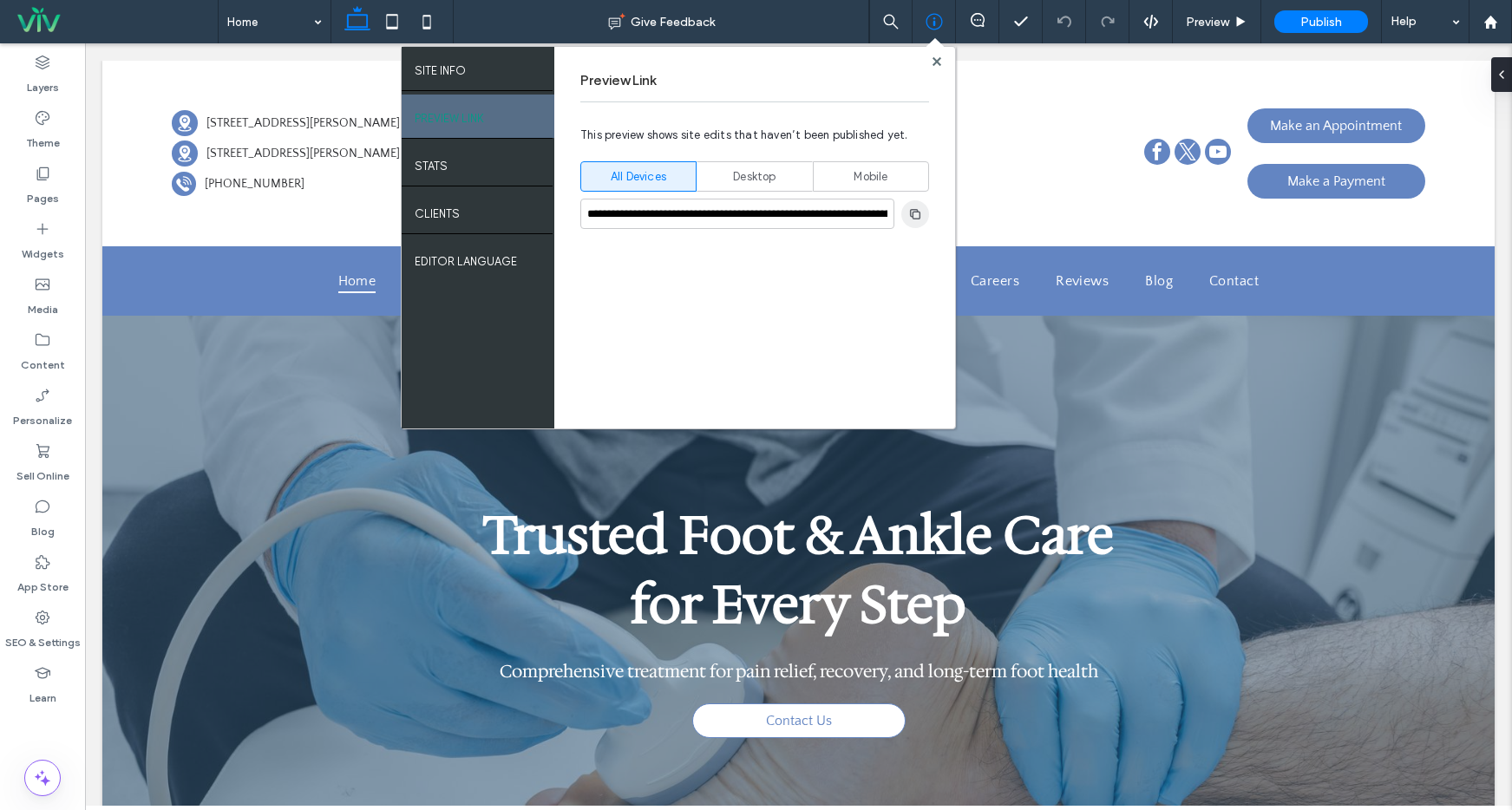
click at [915, 213] on icon "button" at bounding box center [916, 214] width 14 height 14
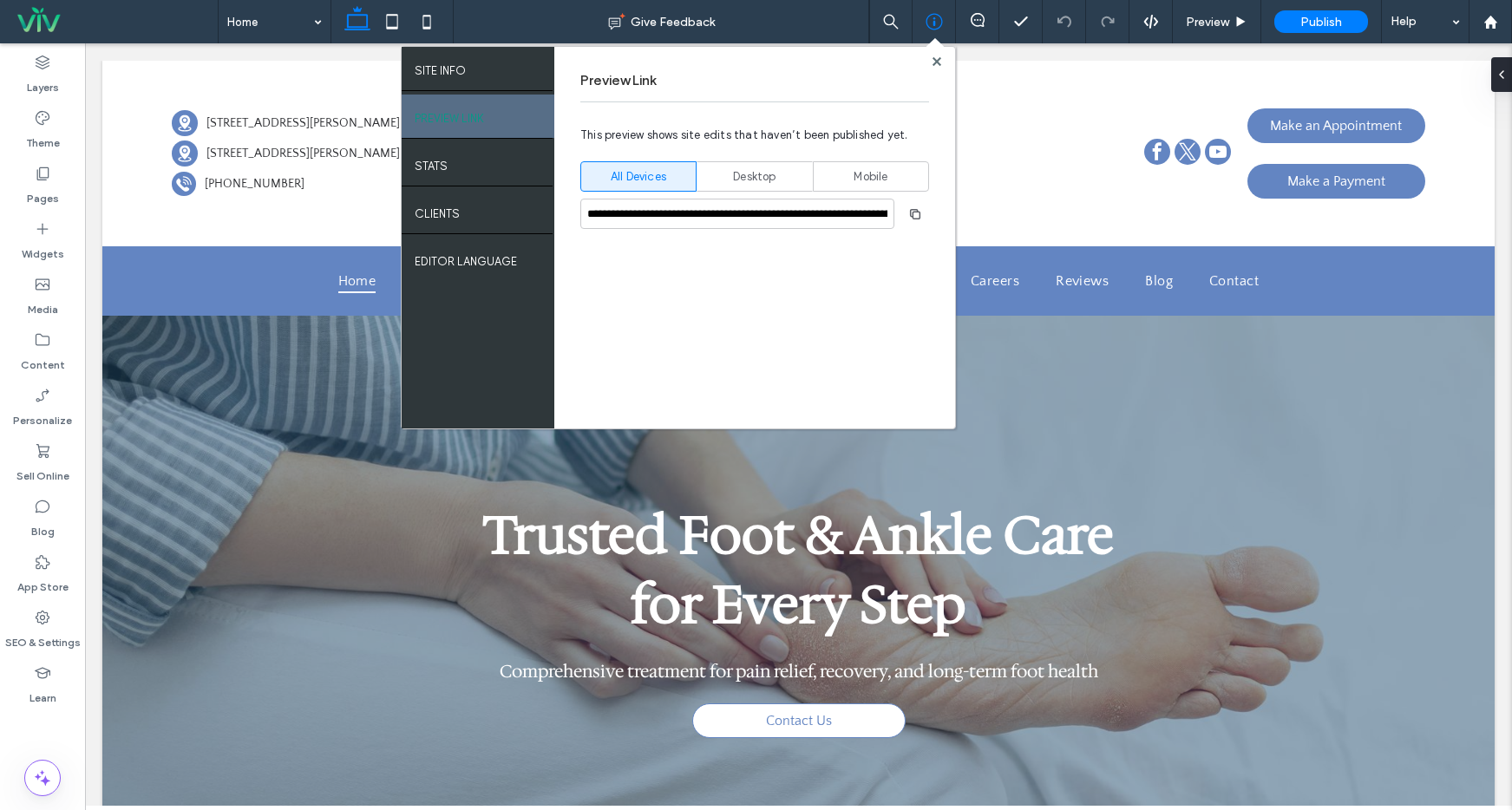
click at [944, 54] on div "**********" at bounding box center [755, 237] width 401 height 382
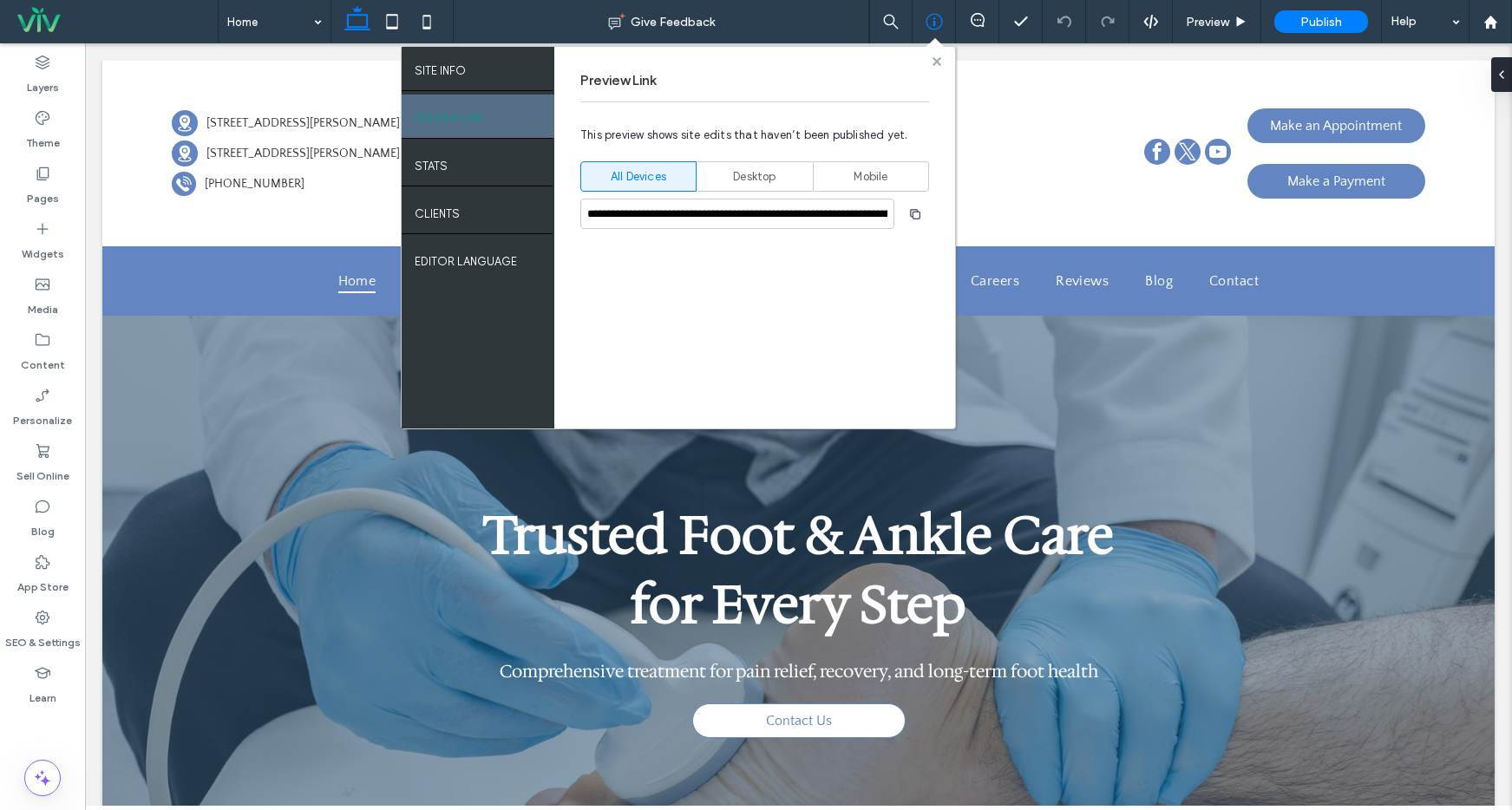
click at [941, 58] on use at bounding box center [936, 61] width 9 height 9
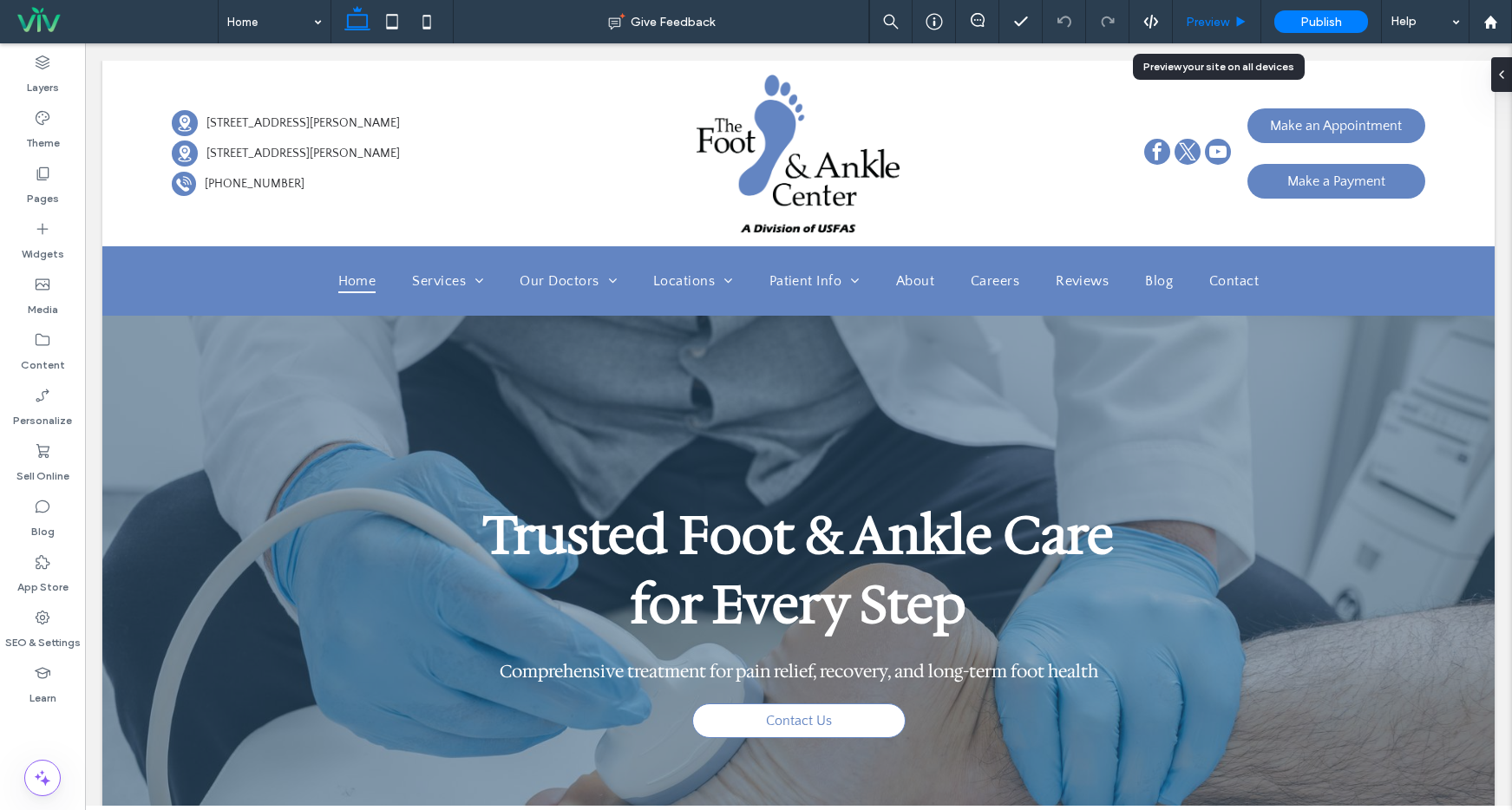
click at [1222, 27] on span "Preview" at bounding box center [1207, 22] width 43 height 15
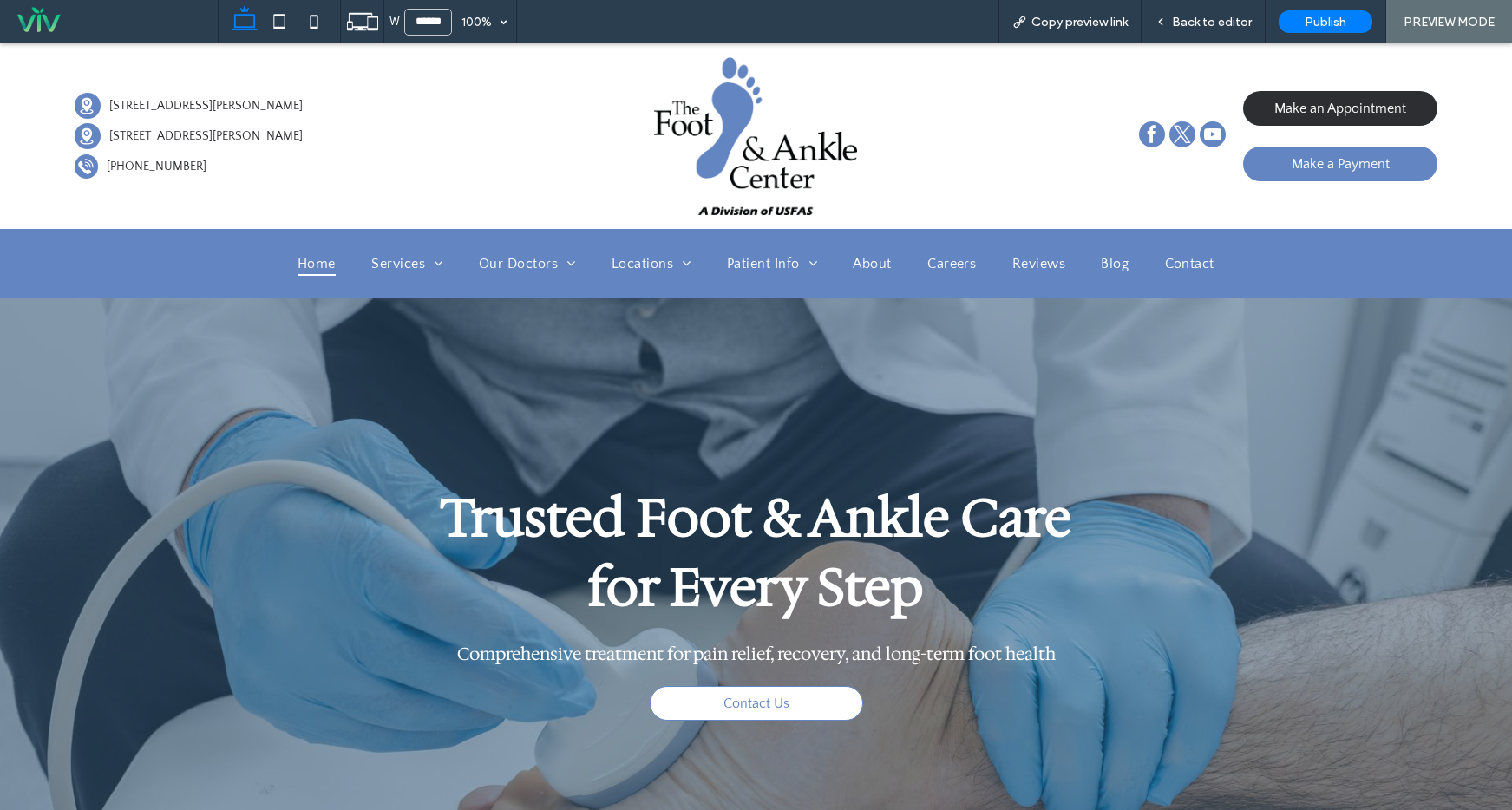
click at [1350, 112] on span "Make an Appointment" at bounding box center [1340, 109] width 132 height 16
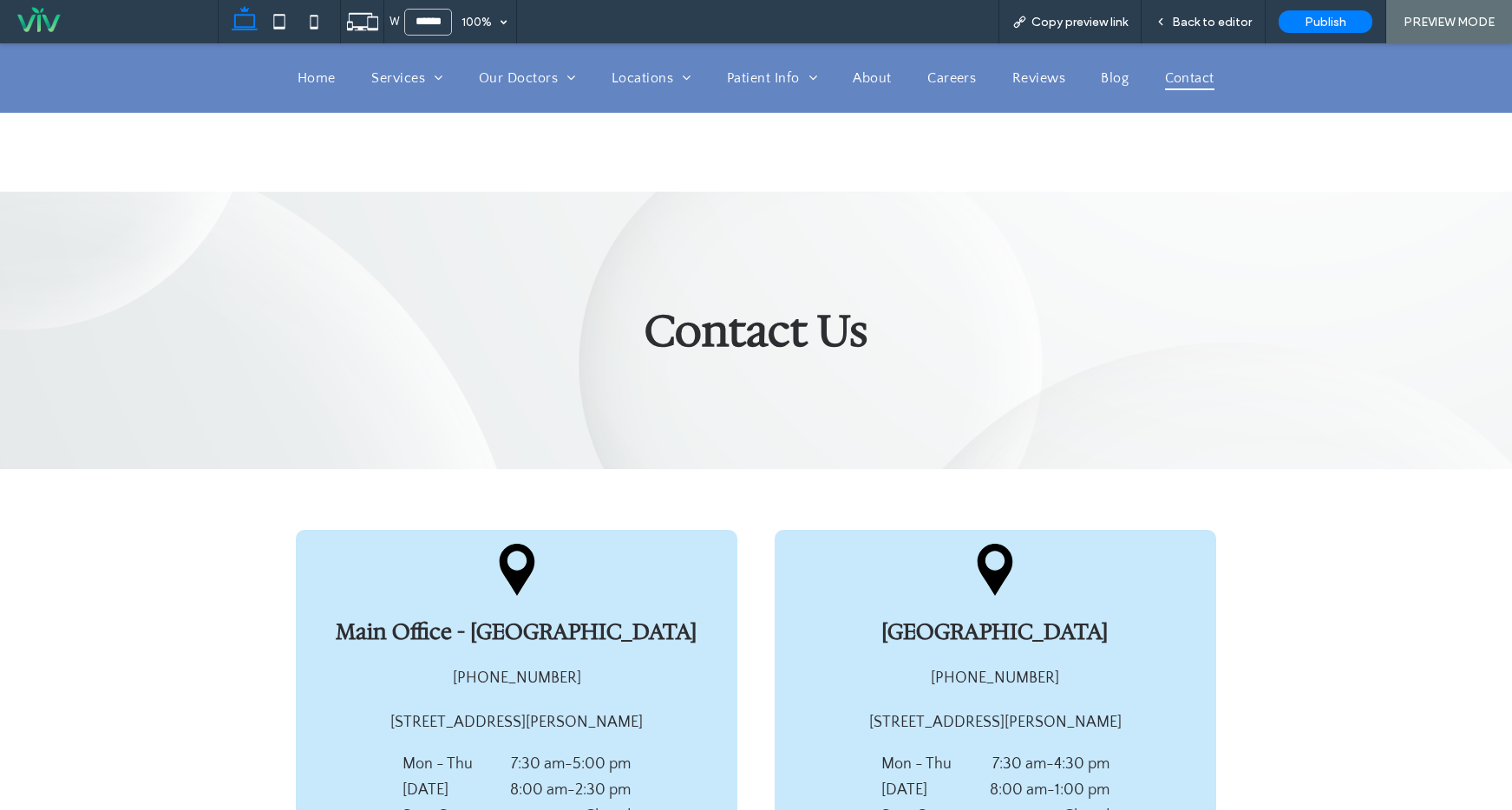
scroll to position [137, 0]
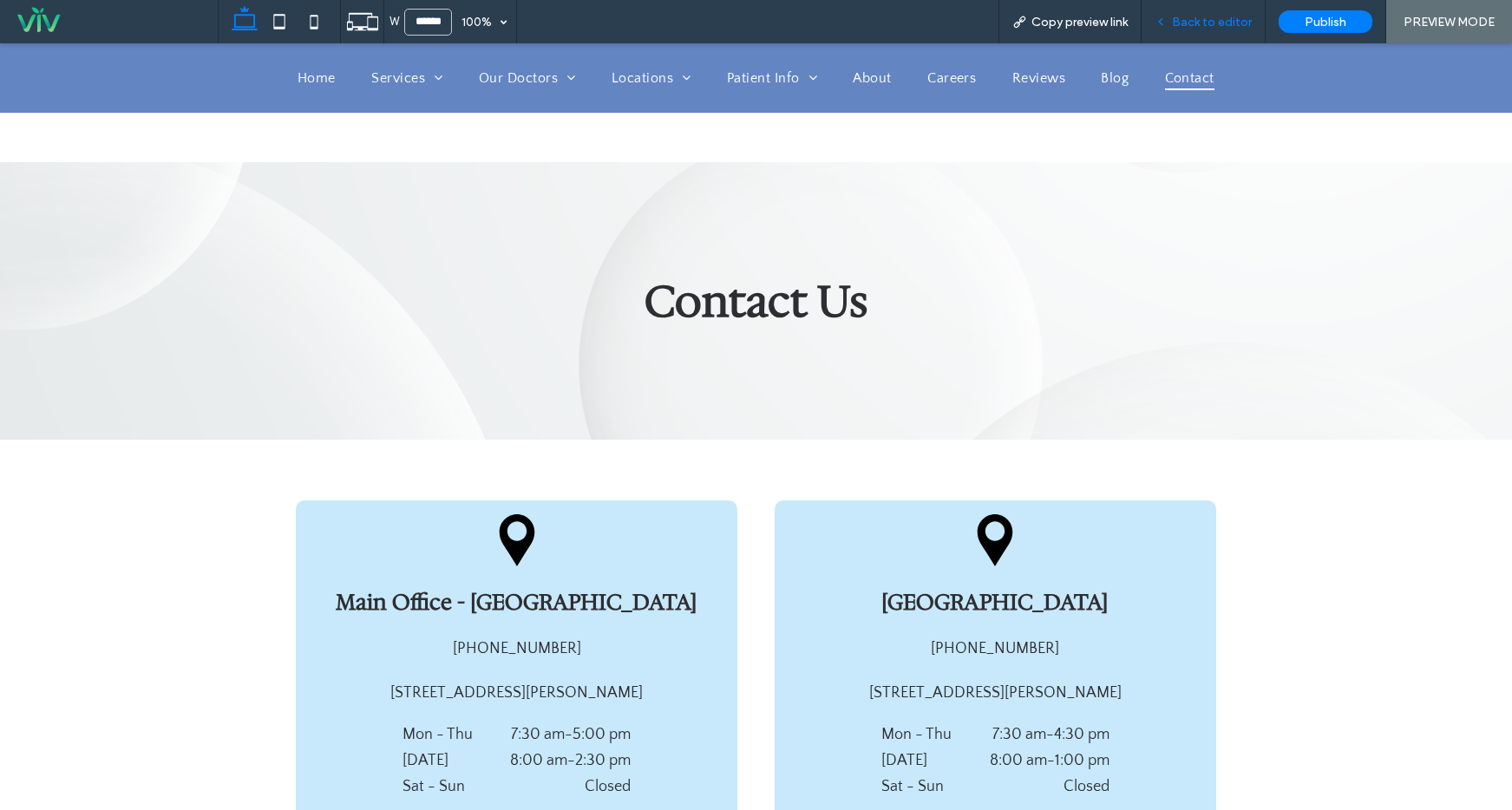
click at [1213, 15] on span "Back to editor" at bounding box center [1212, 22] width 80 height 15
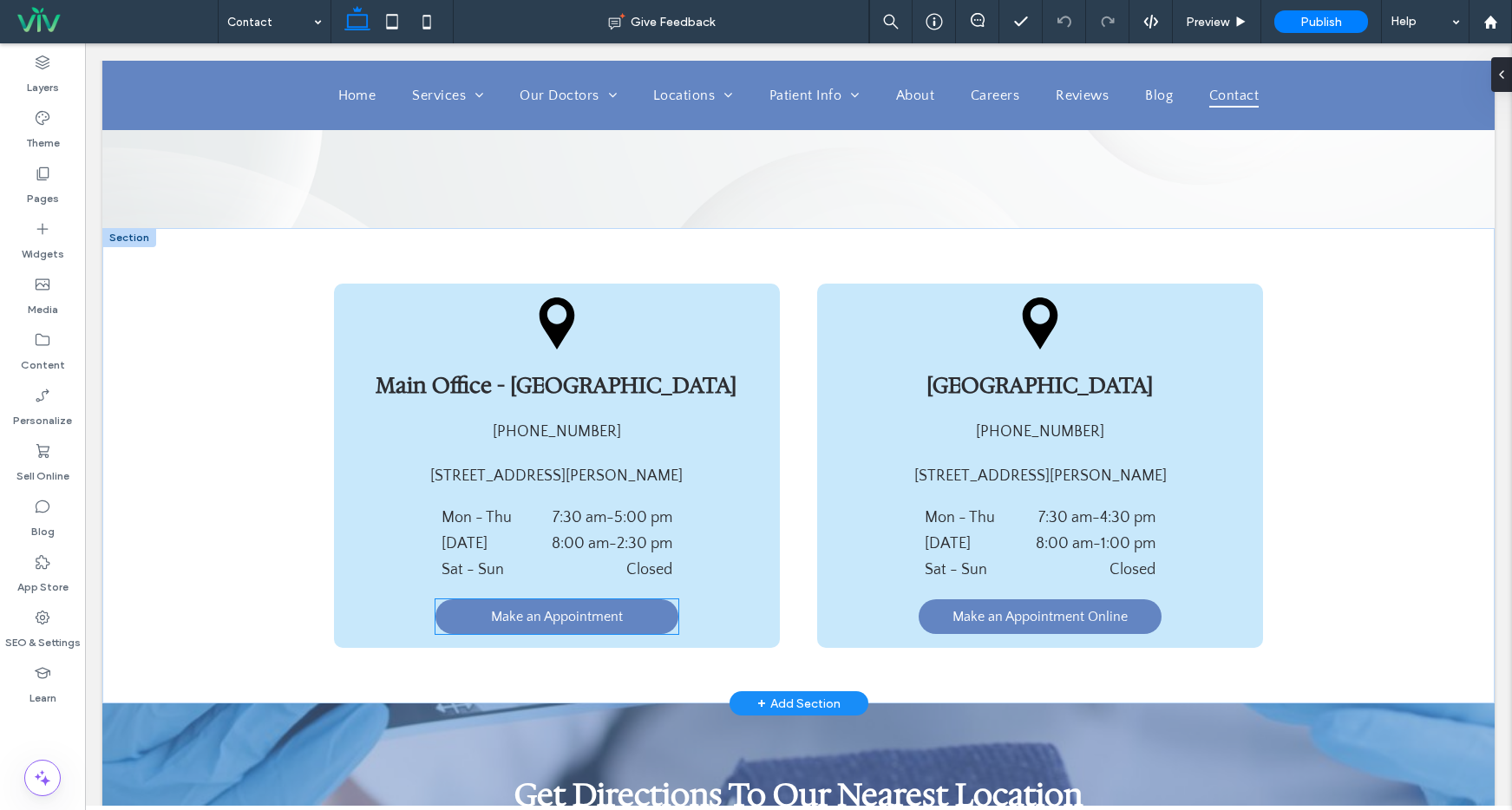
scroll to position [199, 0]
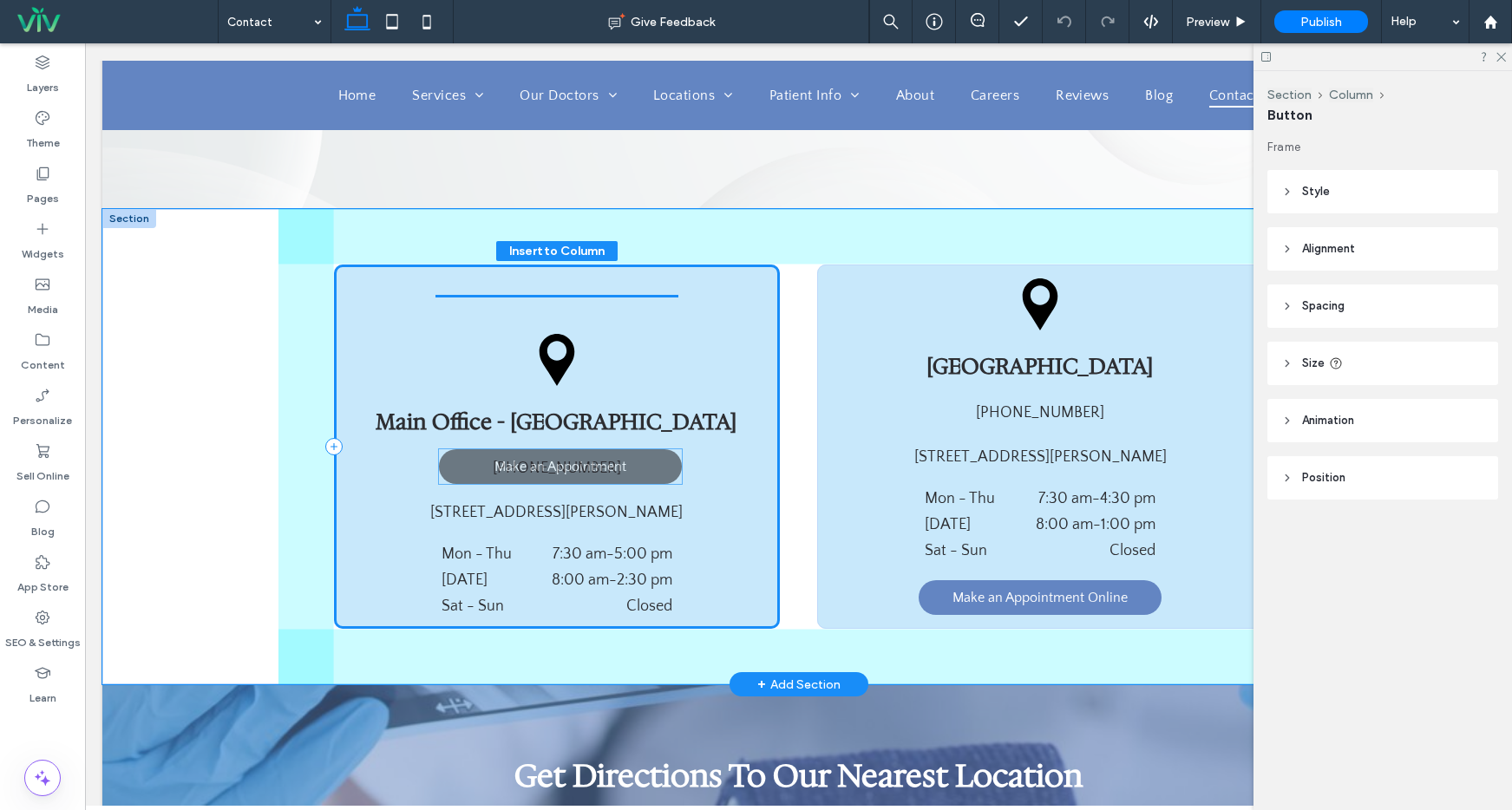
type input "**"
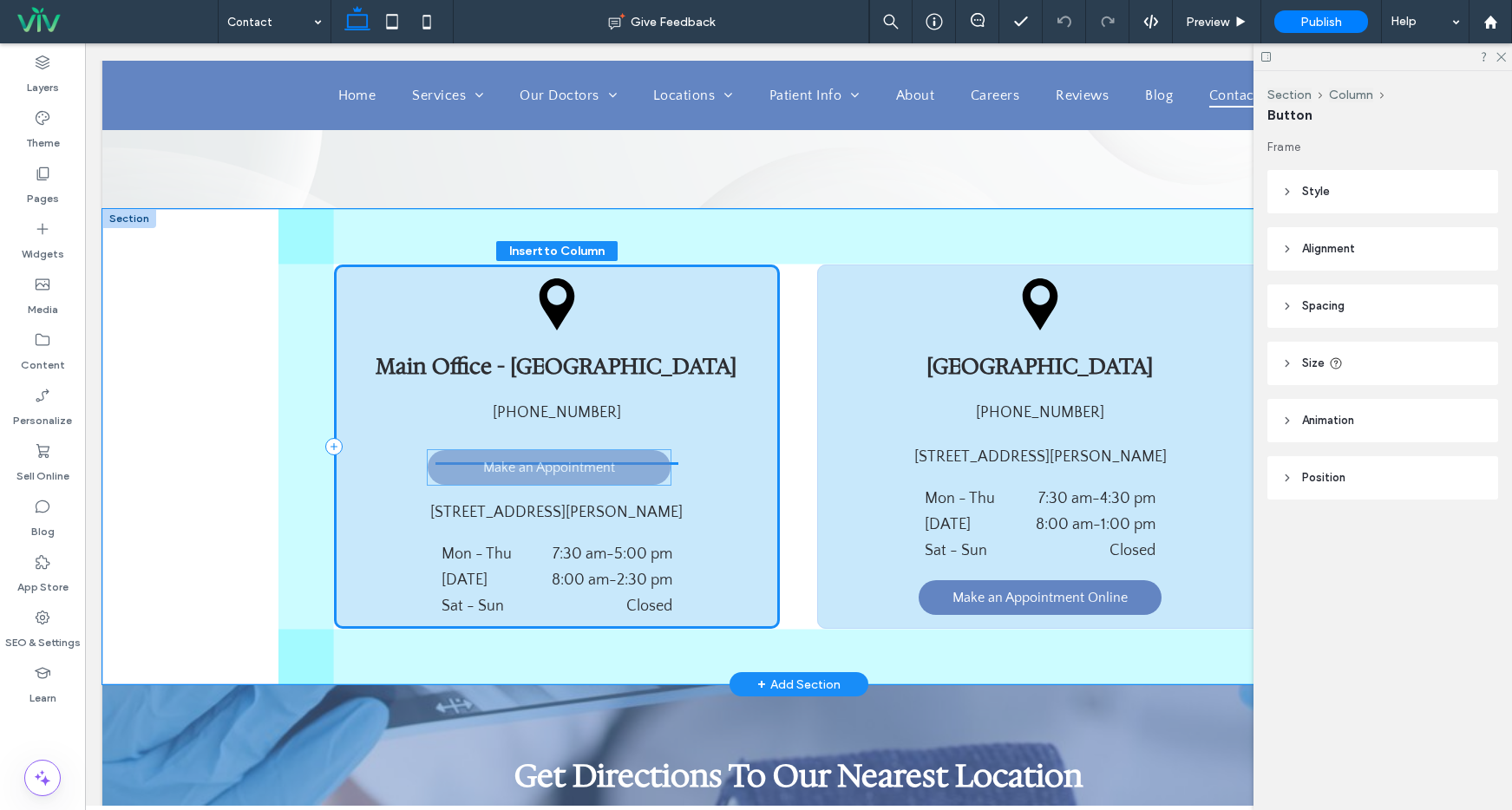
drag, startPoint x: 536, startPoint y: 615, endPoint x: 535, endPoint y: 466, distance: 149.0
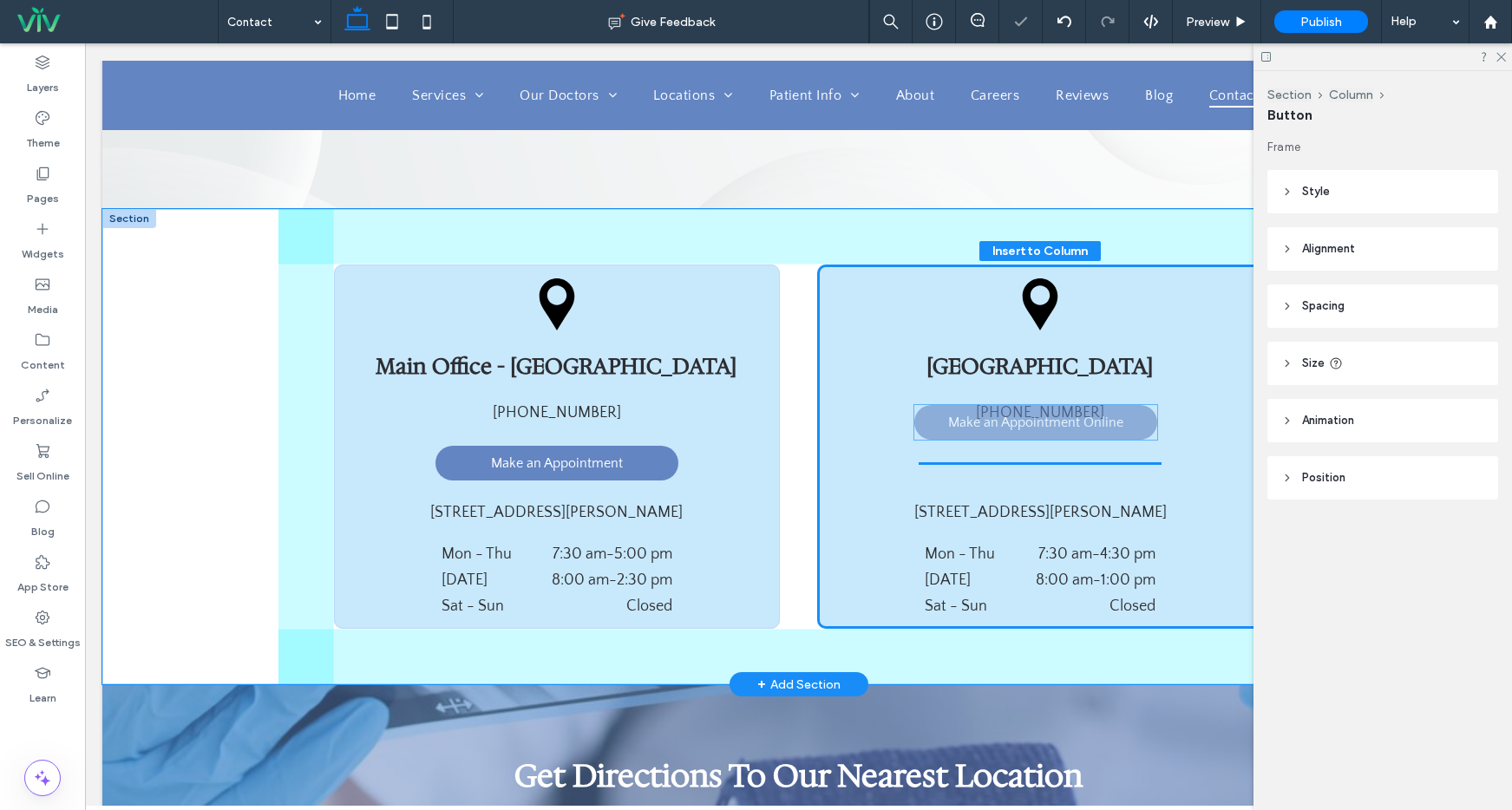
drag, startPoint x: 1047, startPoint y: 601, endPoint x: 1048, endPoint y: 425, distance: 176.0
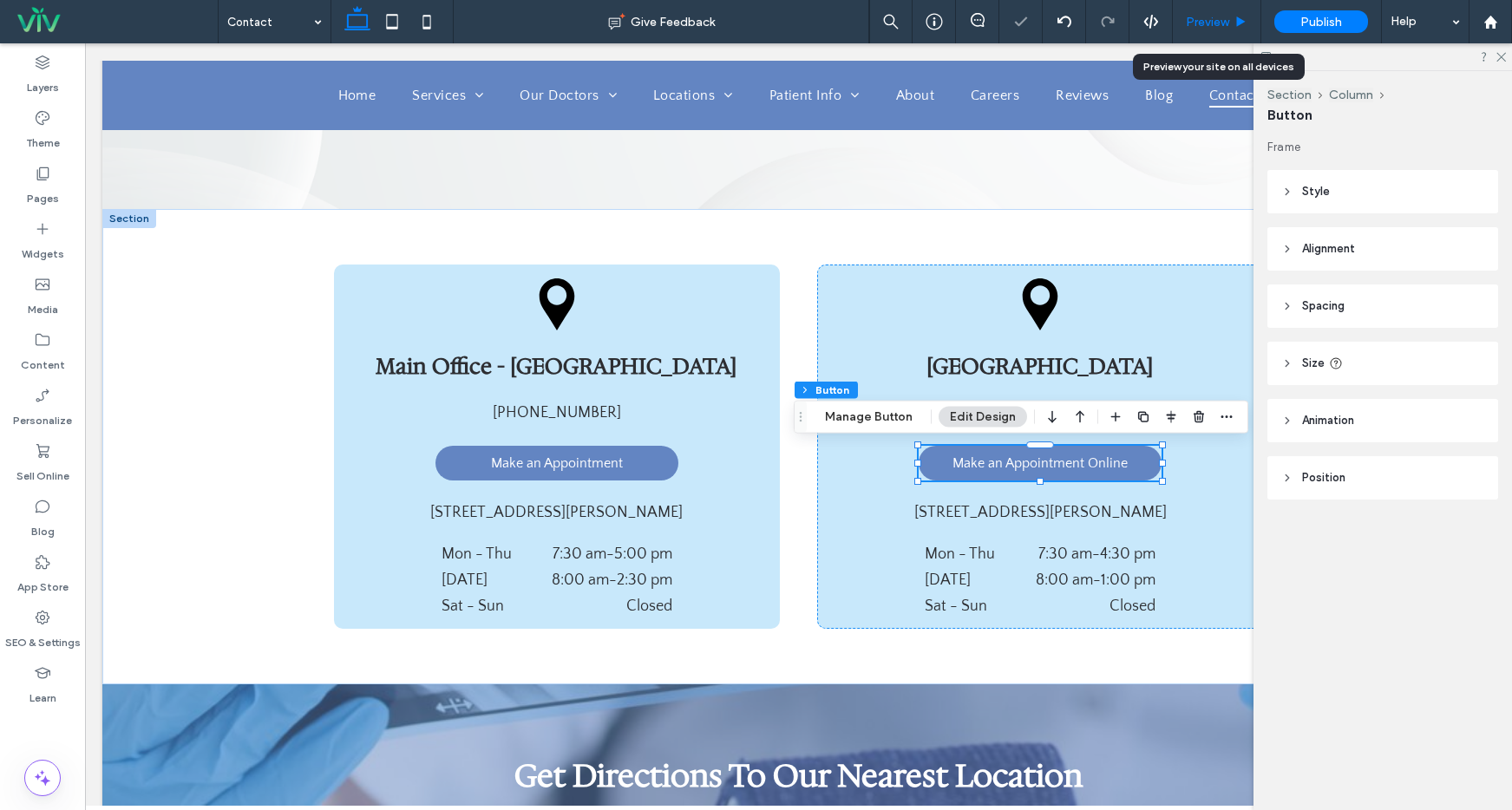
click at [1235, 21] on icon at bounding box center [1241, 22] width 13 height 13
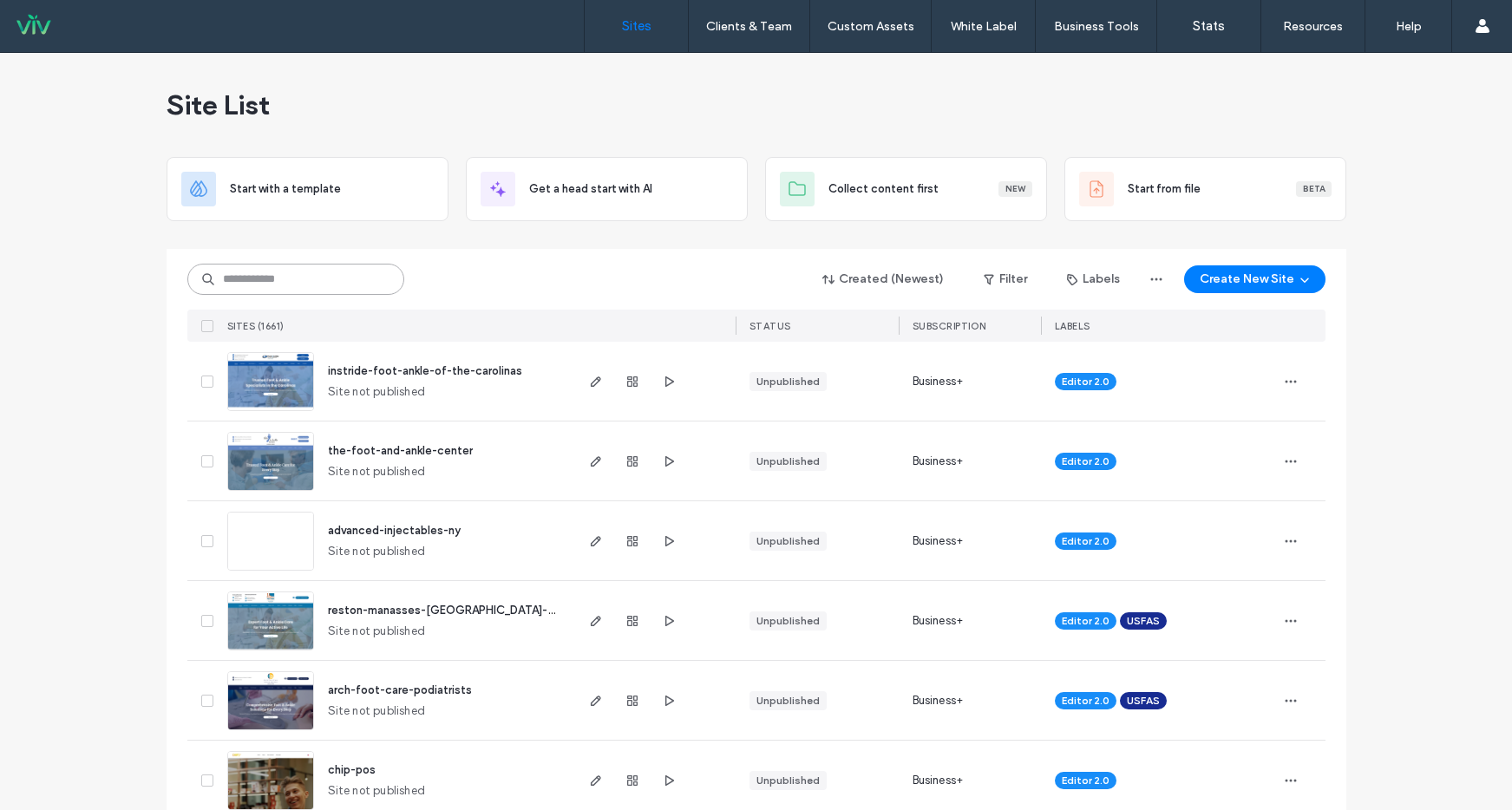
click at [278, 271] on input at bounding box center [295, 278] width 216 height 31
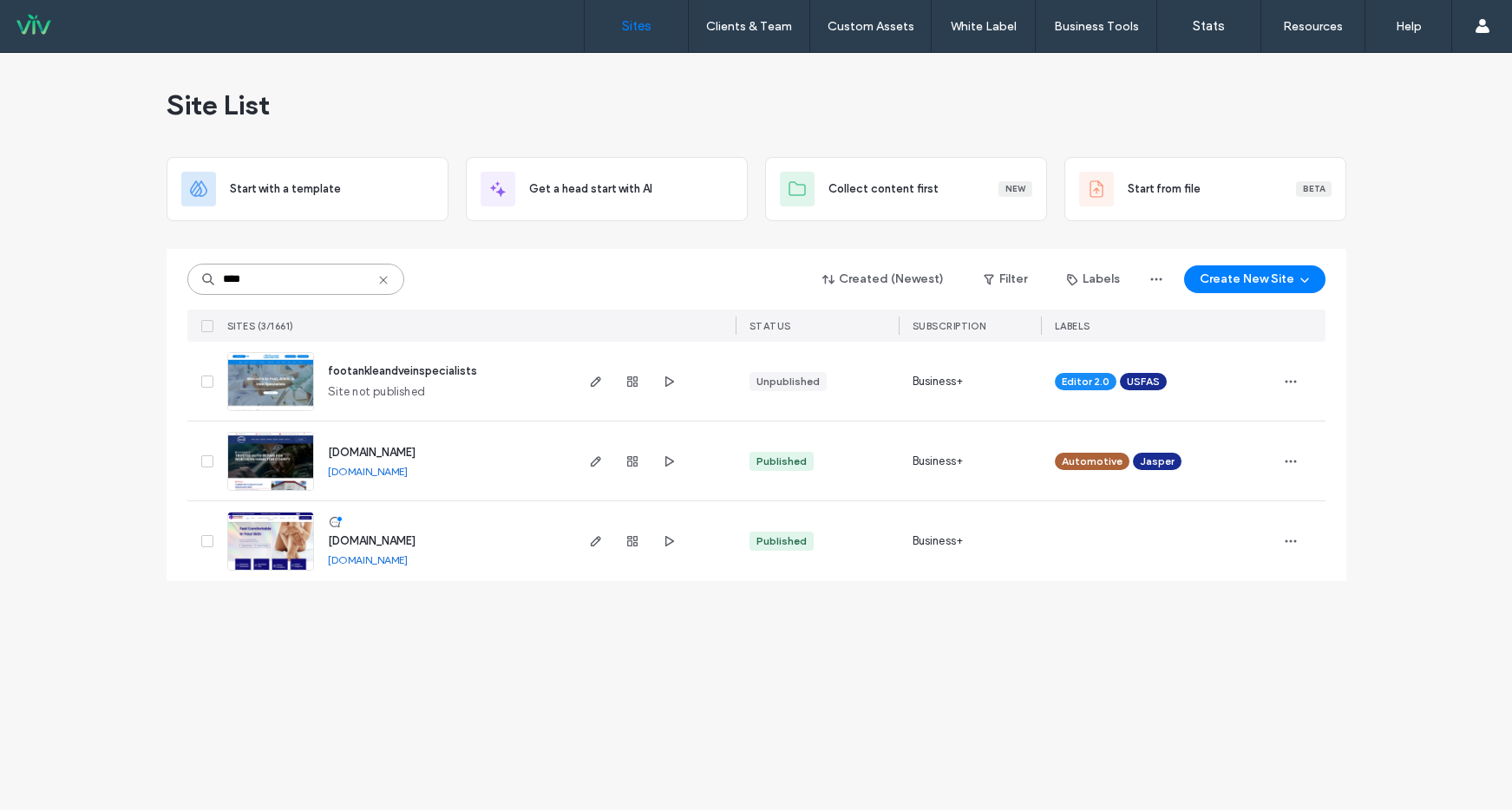
type input "****"
click at [438, 371] on span "footankleandveinspecialists" at bounding box center [403, 370] width 150 height 13
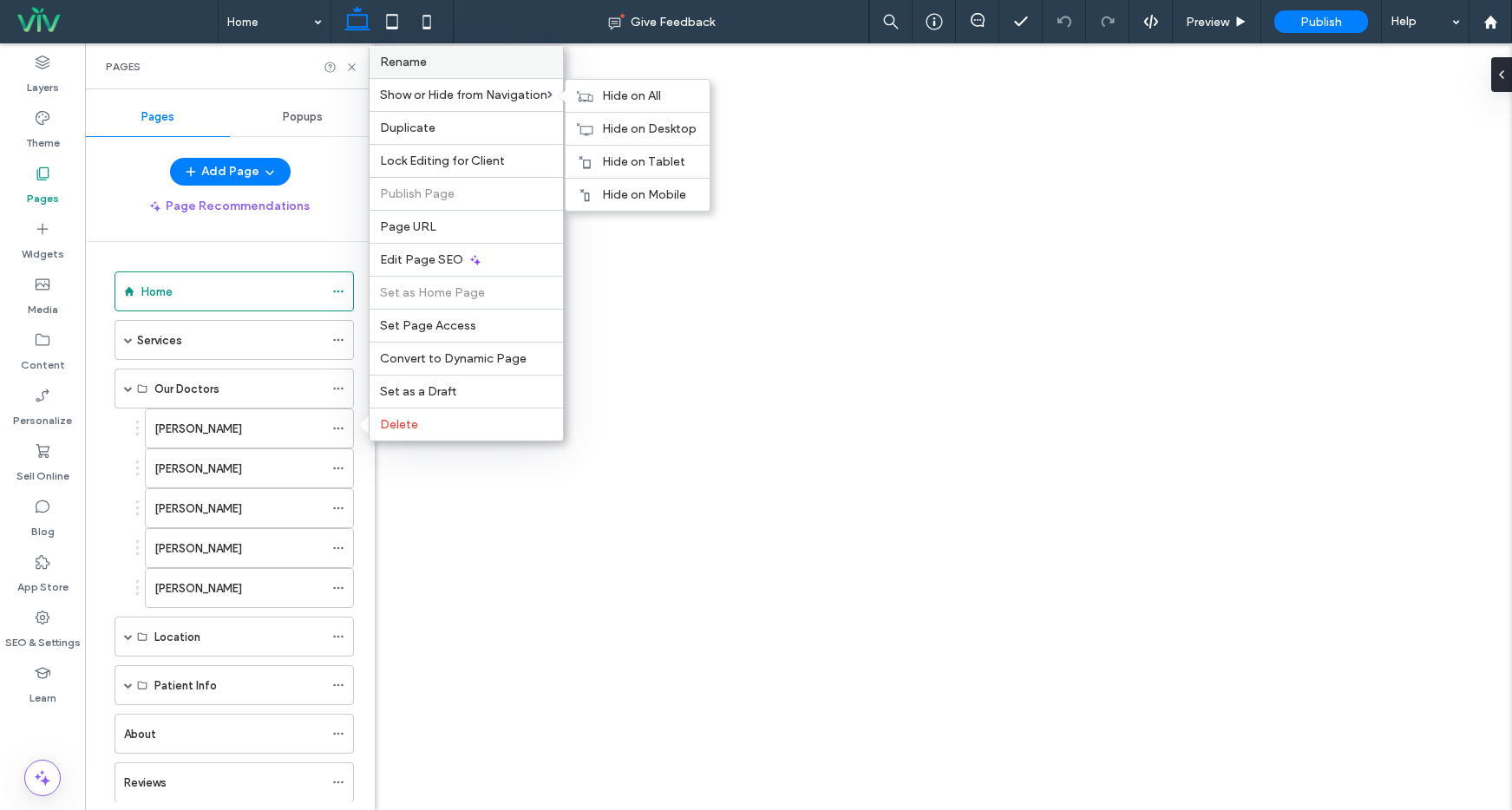
click at [469, 63] on label "Rename" at bounding box center [466, 62] width 173 height 15
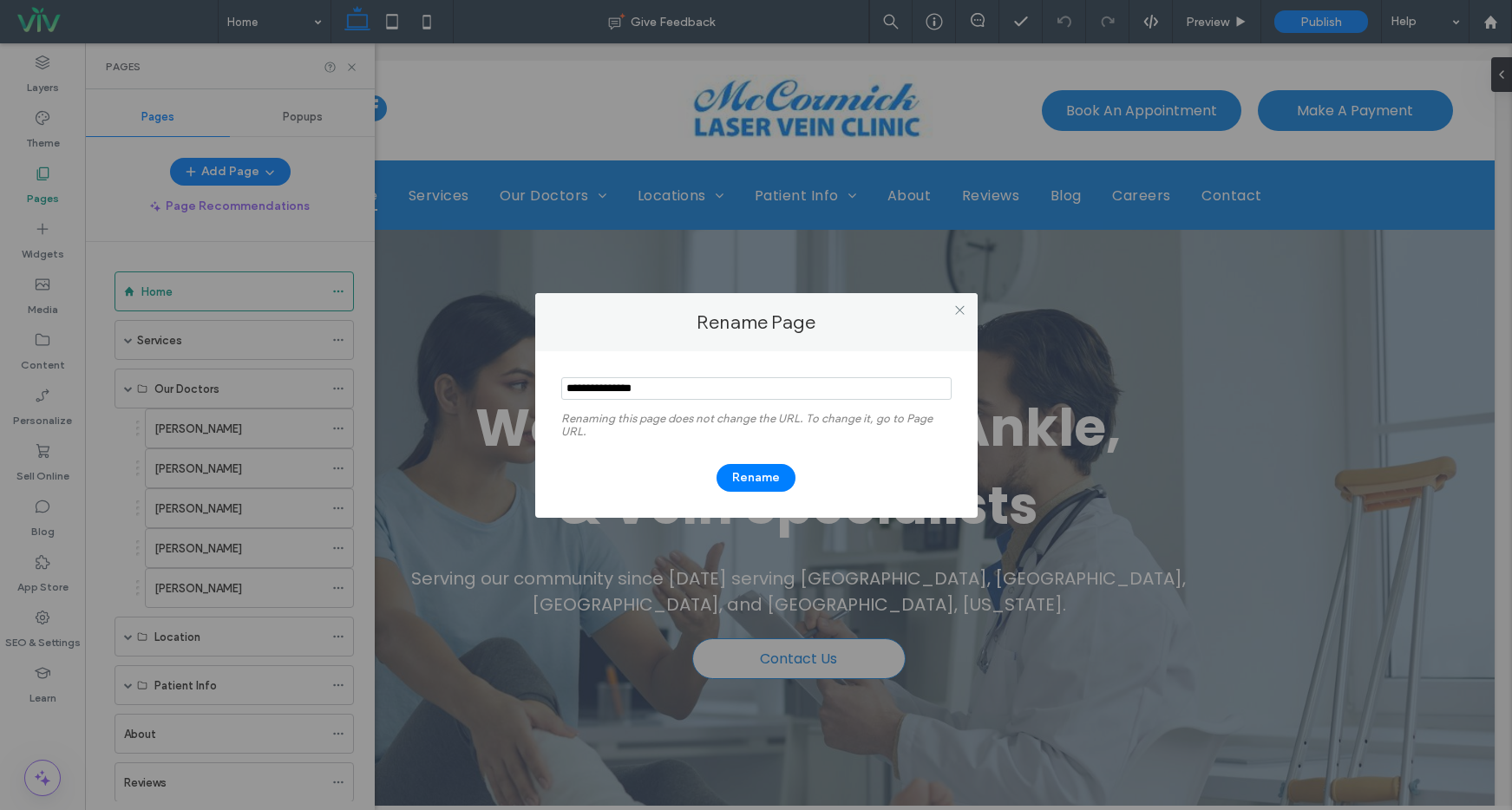
click at [569, 392] on input "notEmpty" at bounding box center [756, 388] width 390 height 23
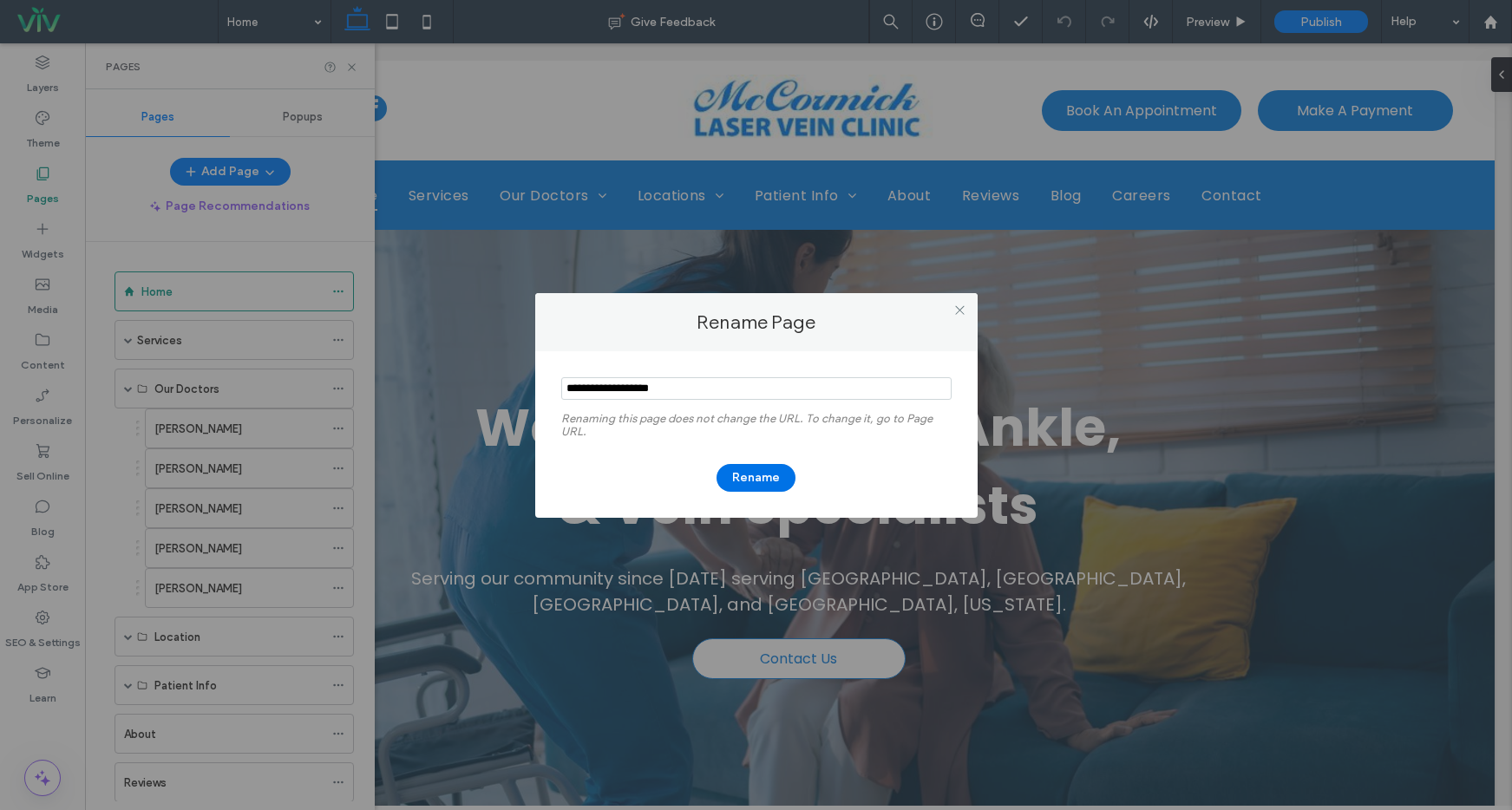
type input "**********"
click at [758, 480] on button "Rename" at bounding box center [755, 478] width 79 height 28
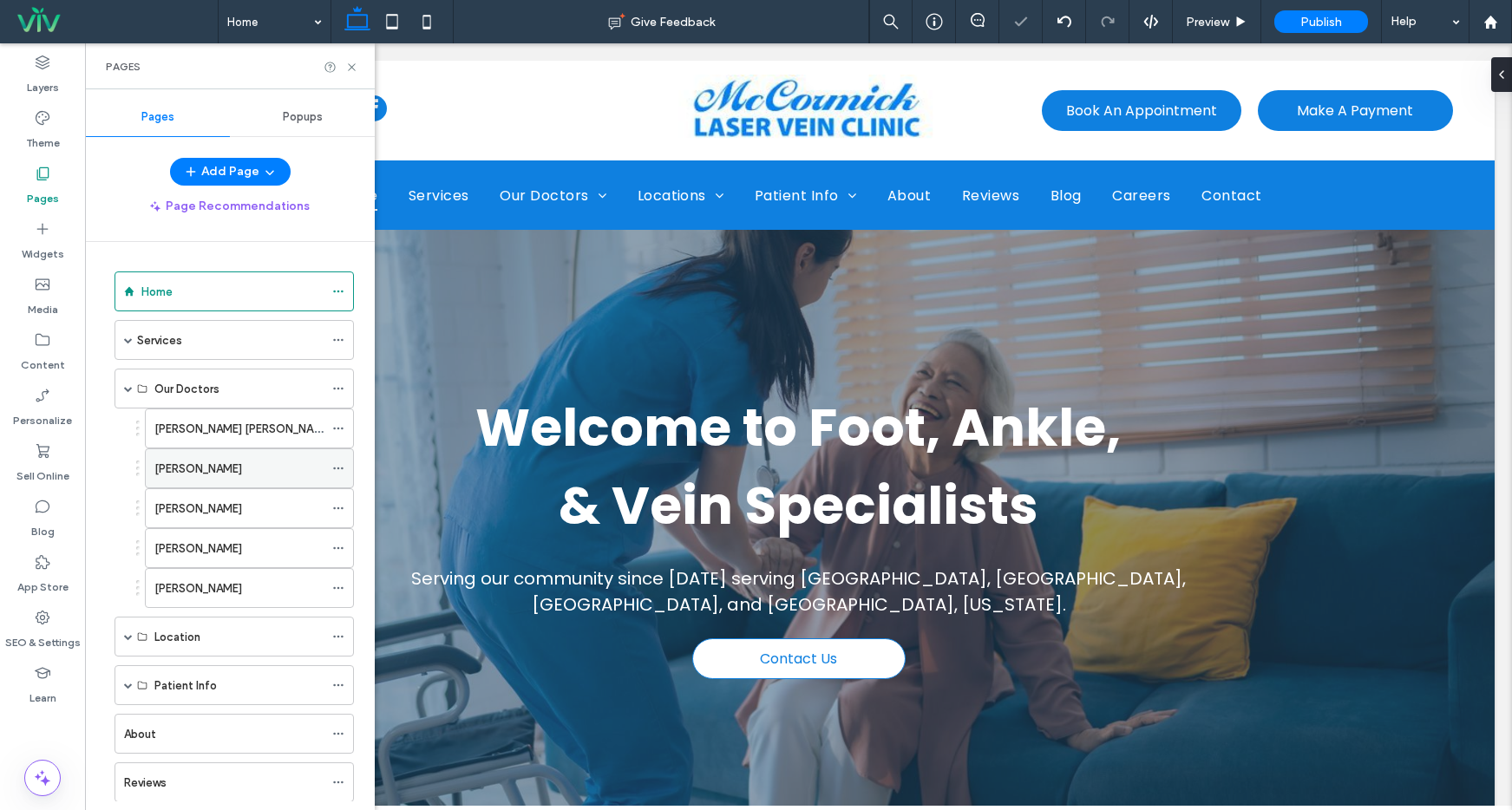
click at [333, 466] on icon at bounding box center [338, 469] width 12 height 12
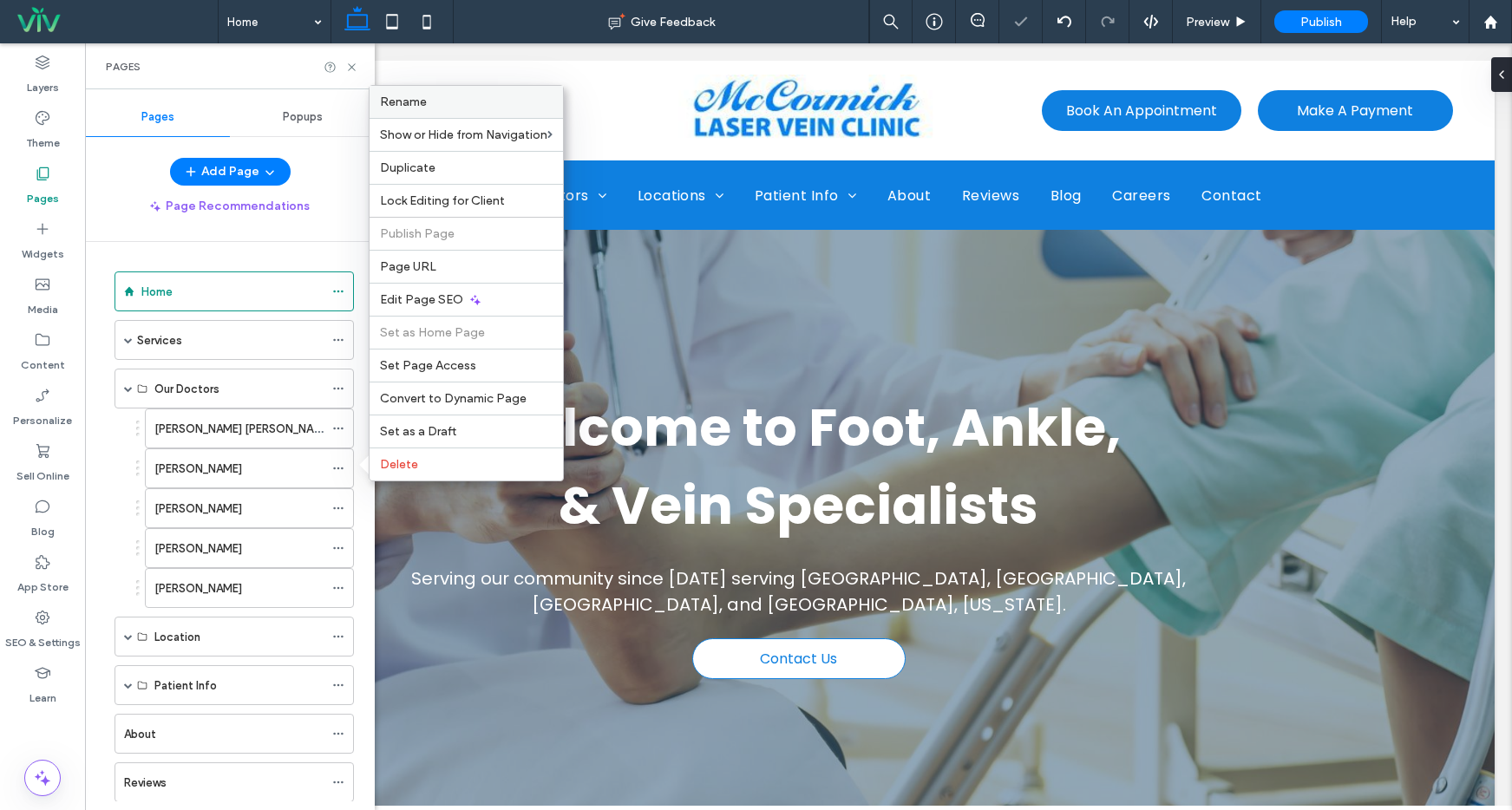
click at [454, 105] on label "Rename" at bounding box center [466, 102] width 173 height 15
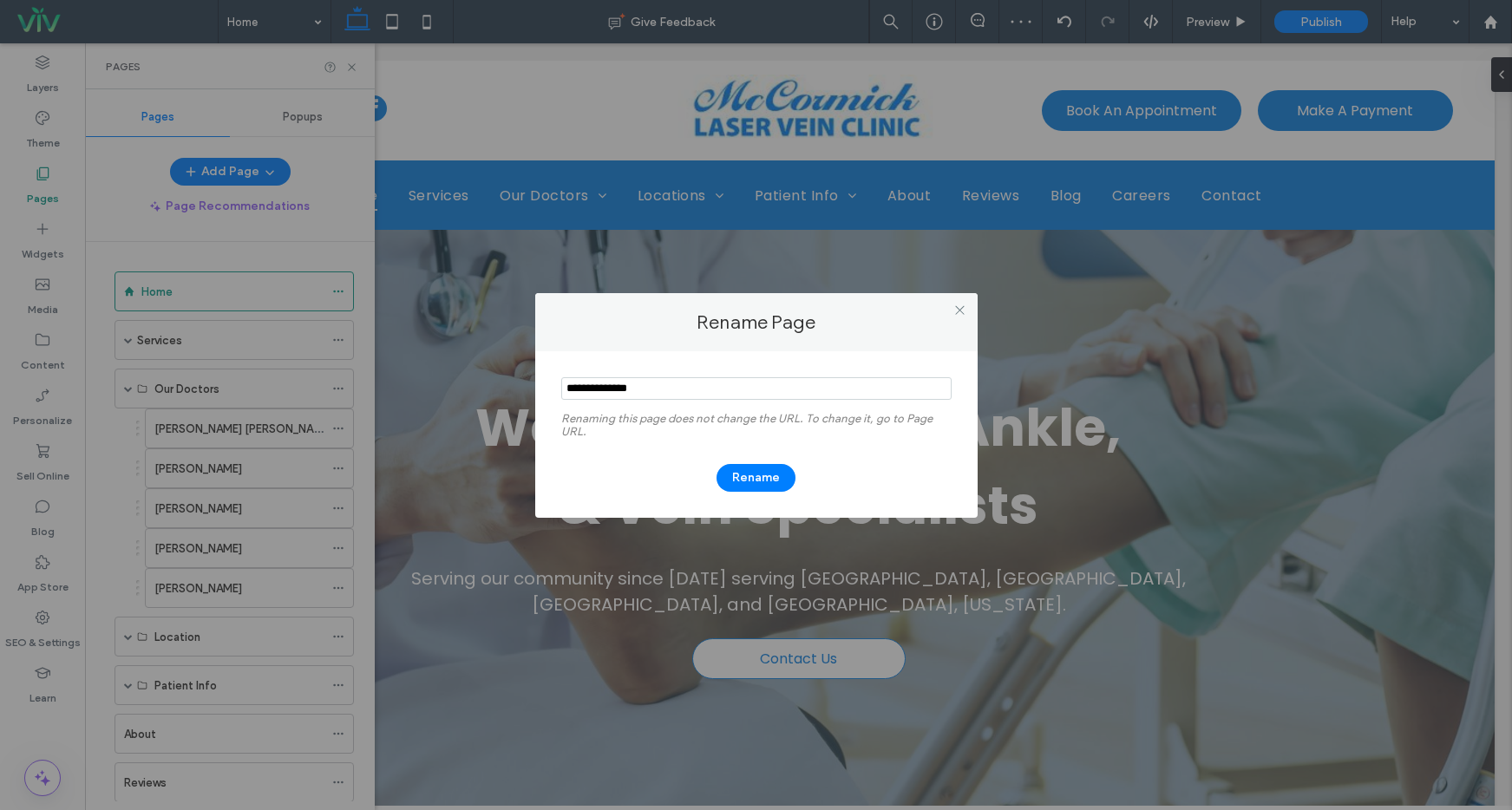
click at [564, 383] on input "notEmpty" at bounding box center [756, 388] width 390 height 23
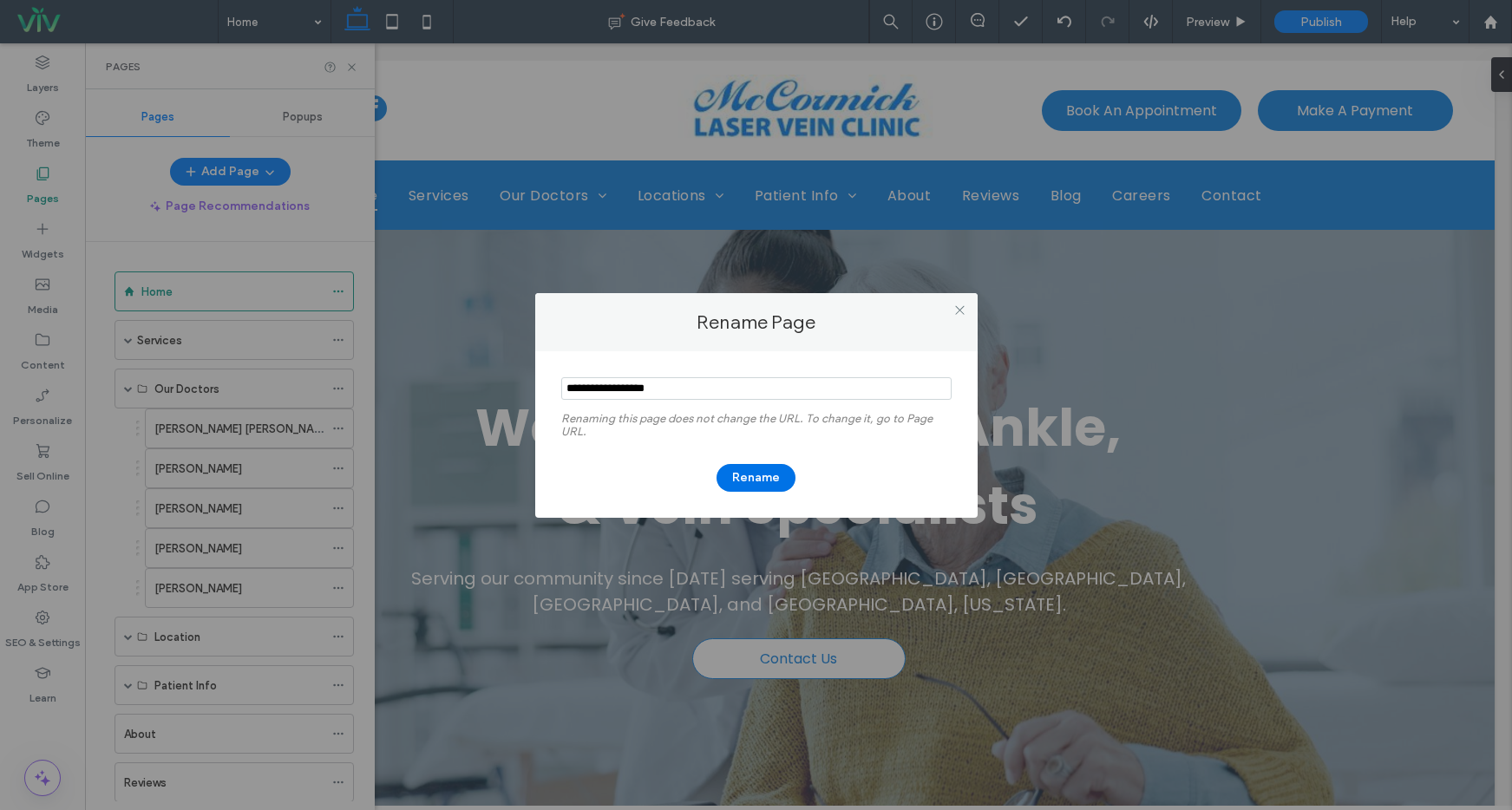
type input "**********"
click at [762, 475] on button "Rename" at bounding box center [755, 478] width 79 height 28
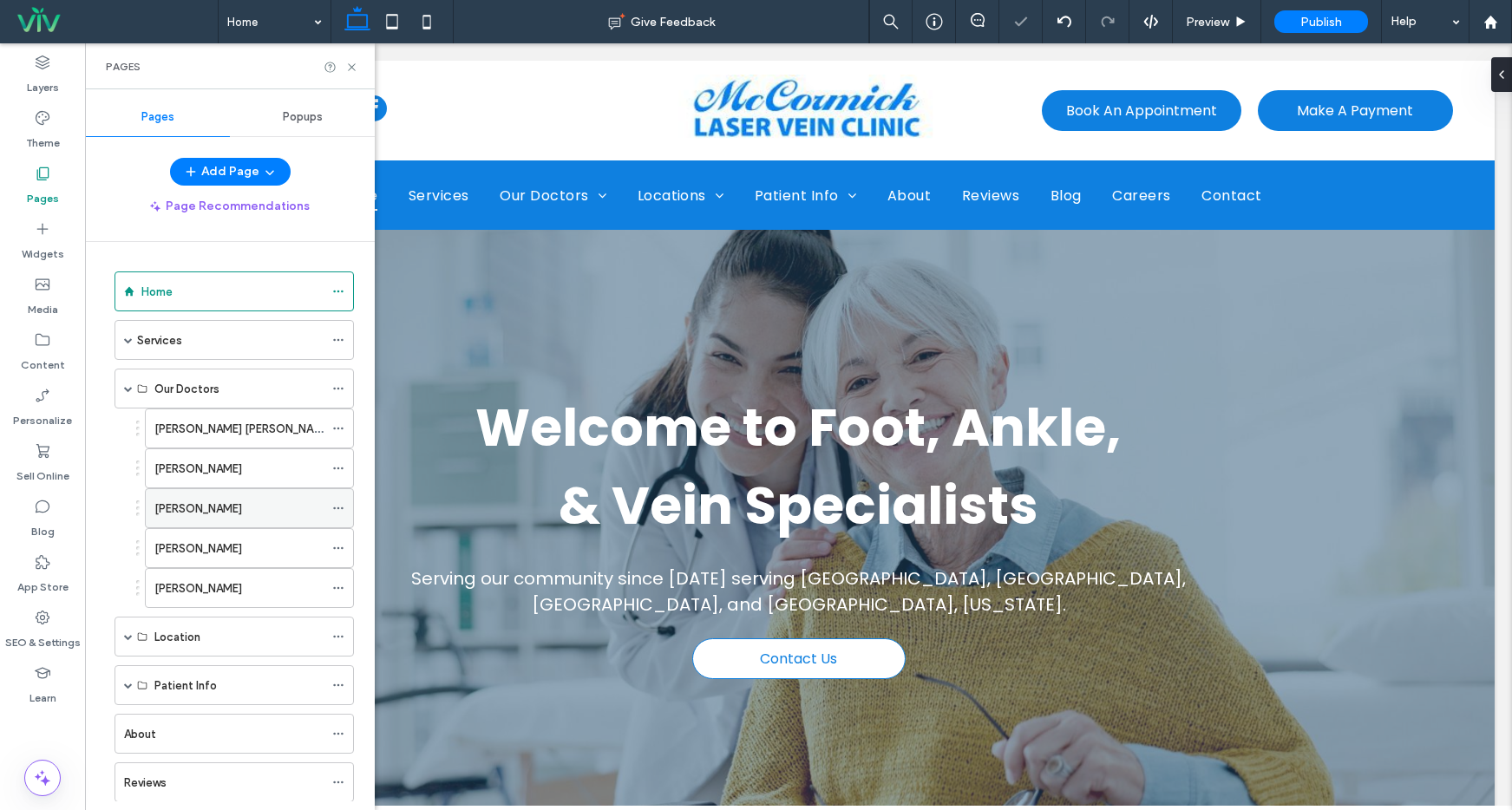
click at [334, 504] on icon at bounding box center [338, 509] width 12 height 12
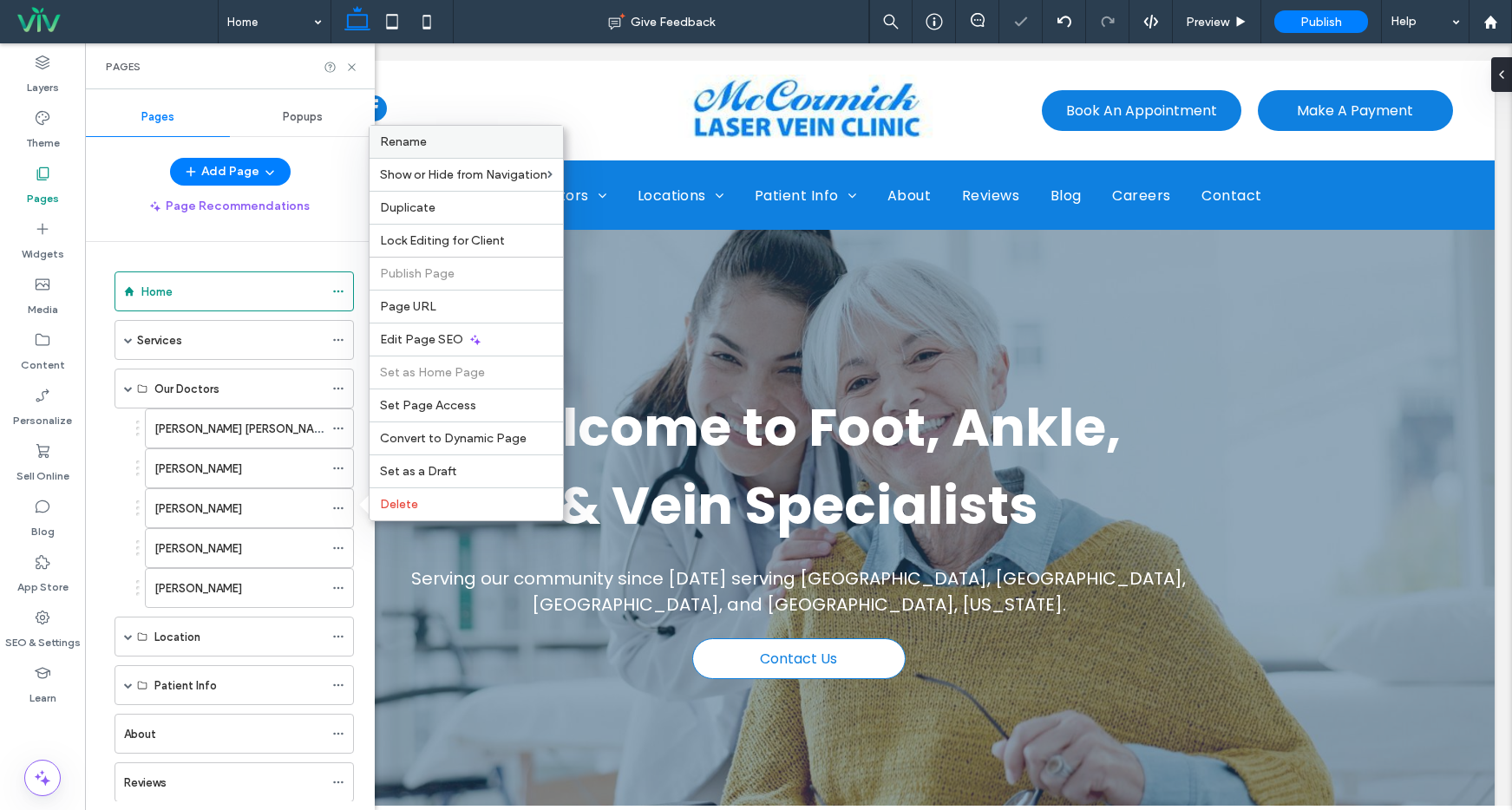
click at [479, 152] on div "Rename" at bounding box center [466, 142] width 193 height 32
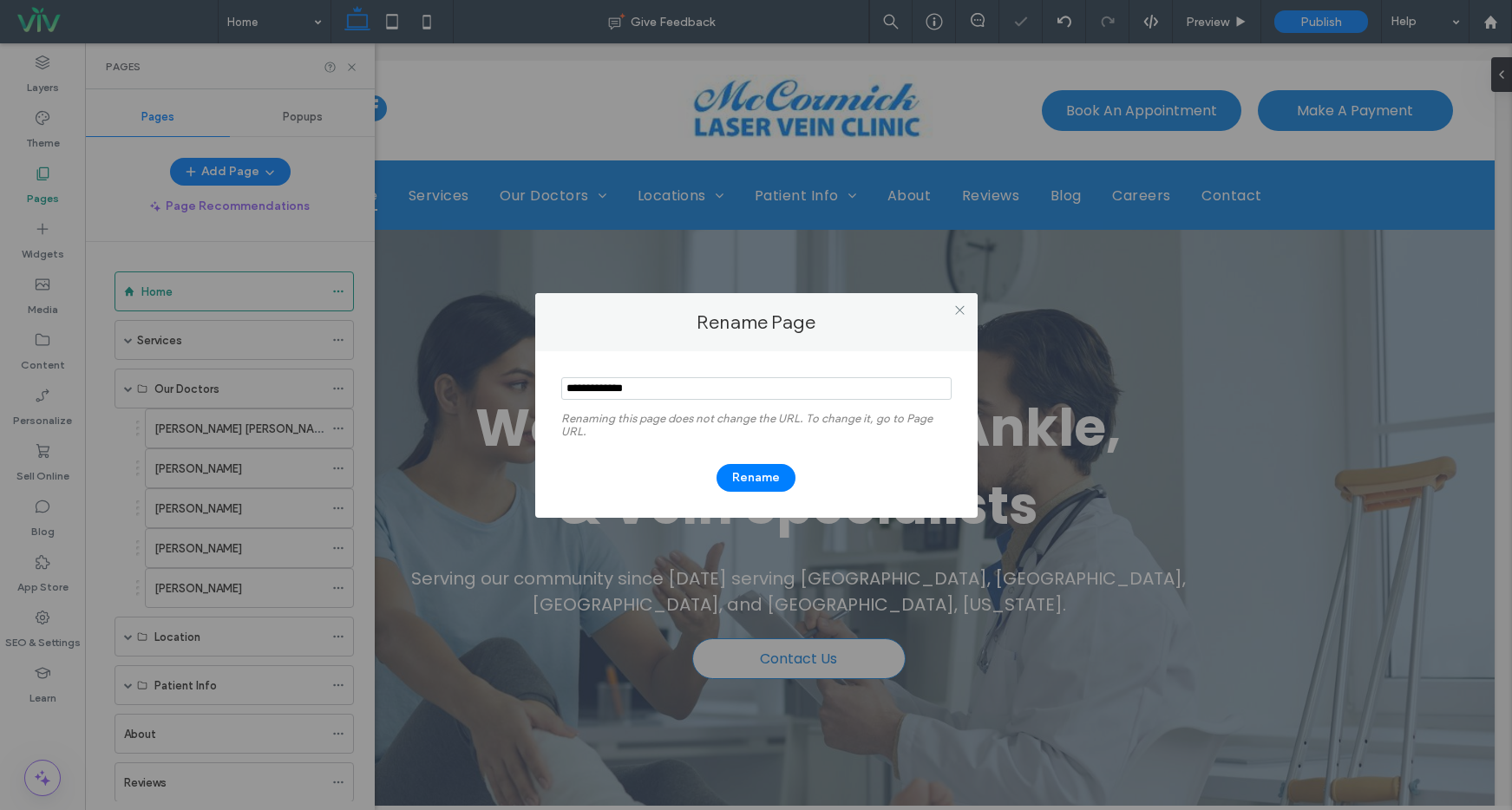
click at [571, 377] on input "notEmpty" at bounding box center [756, 388] width 390 height 23
type input "**********"
click at [735, 462] on div "Rename" at bounding box center [756, 469] width 390 height 45
click at [747, 480] on button "Rename" at bounding box center [755, 478] width 79 height 28
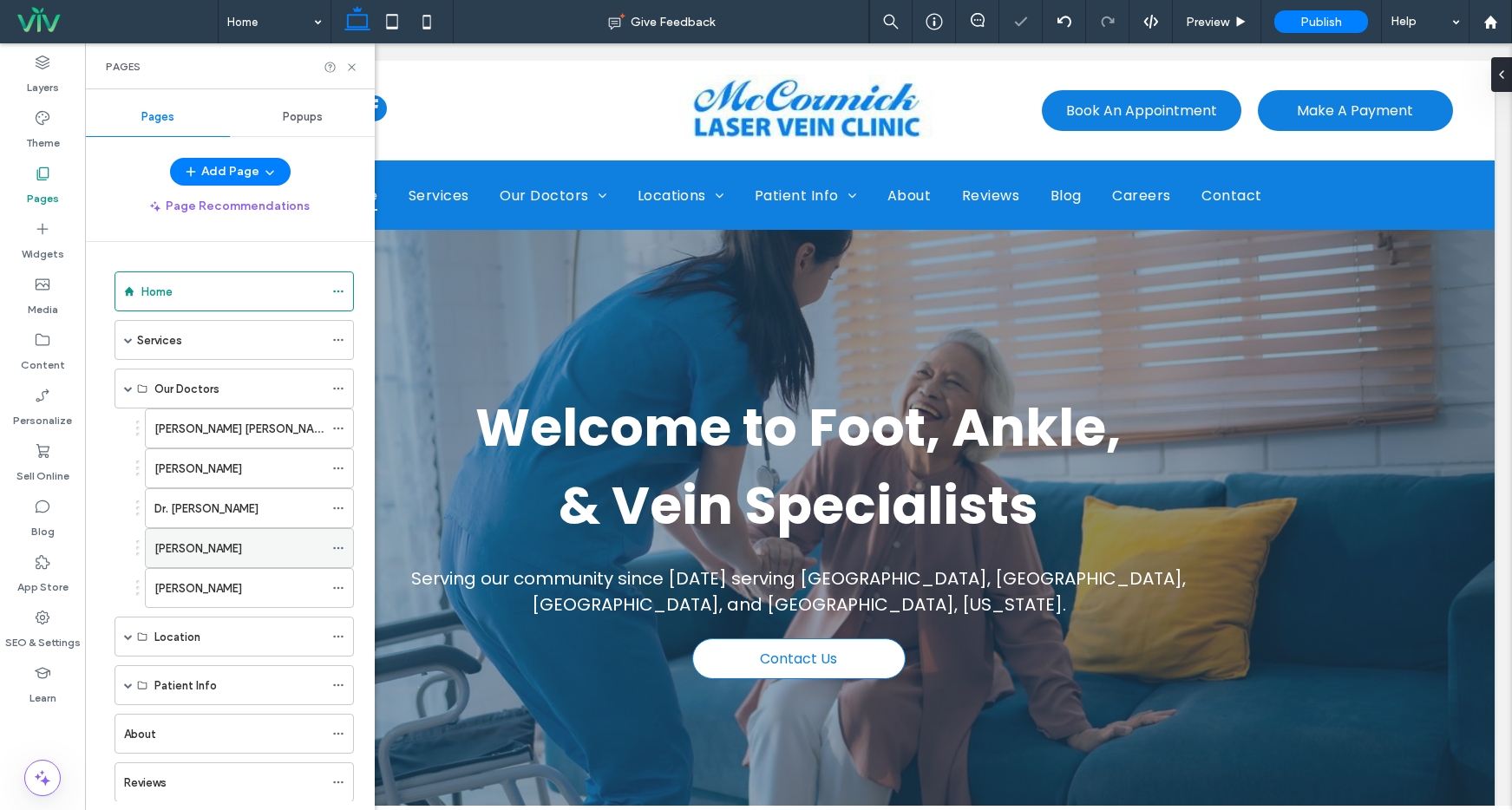
click at [343, 546] on icon at bounding box center [338, 549] width 12 height 12
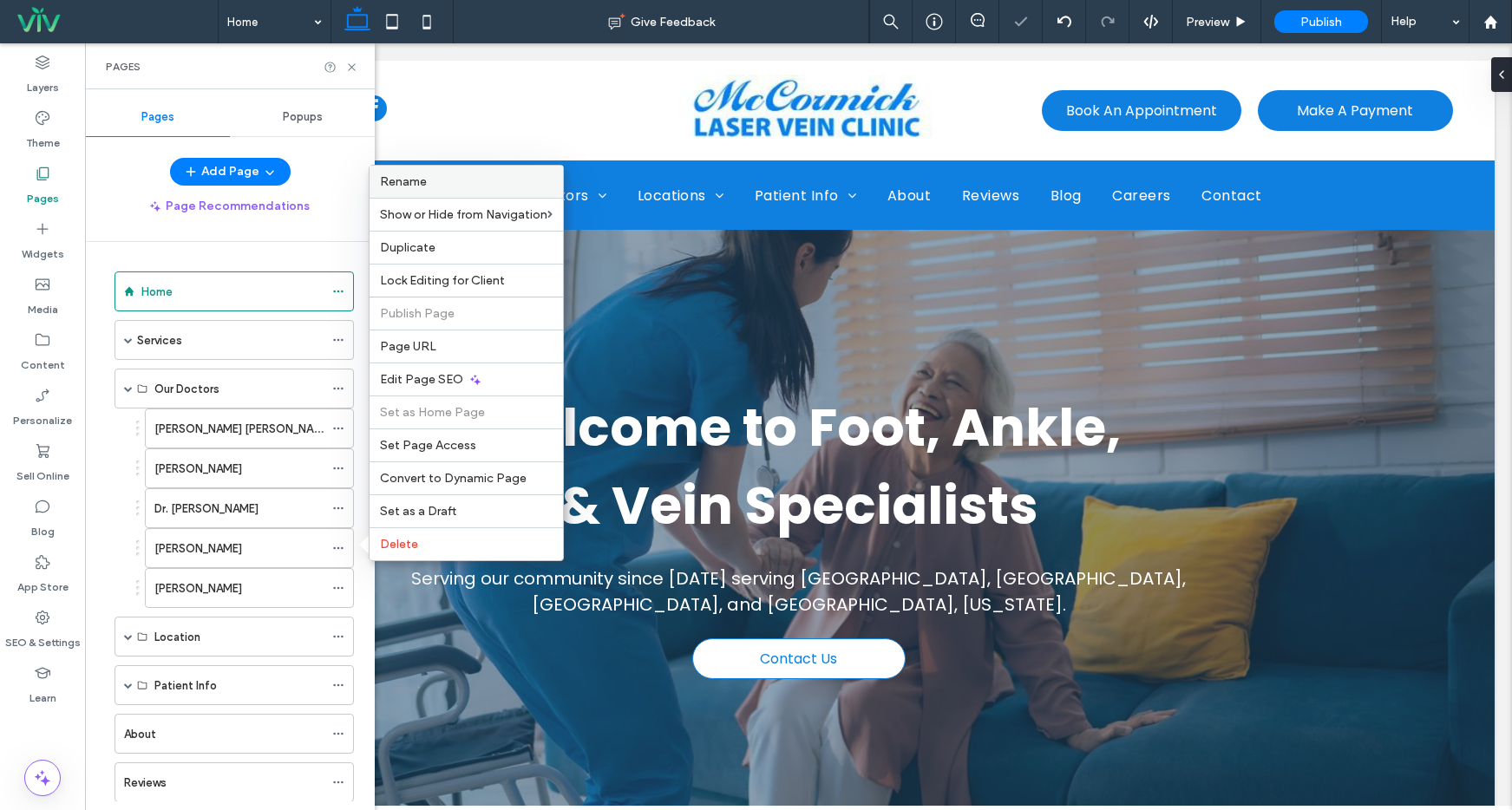
click at [430, 182] on label "Rename" at bounding box center [466, 182] width 173 height 15
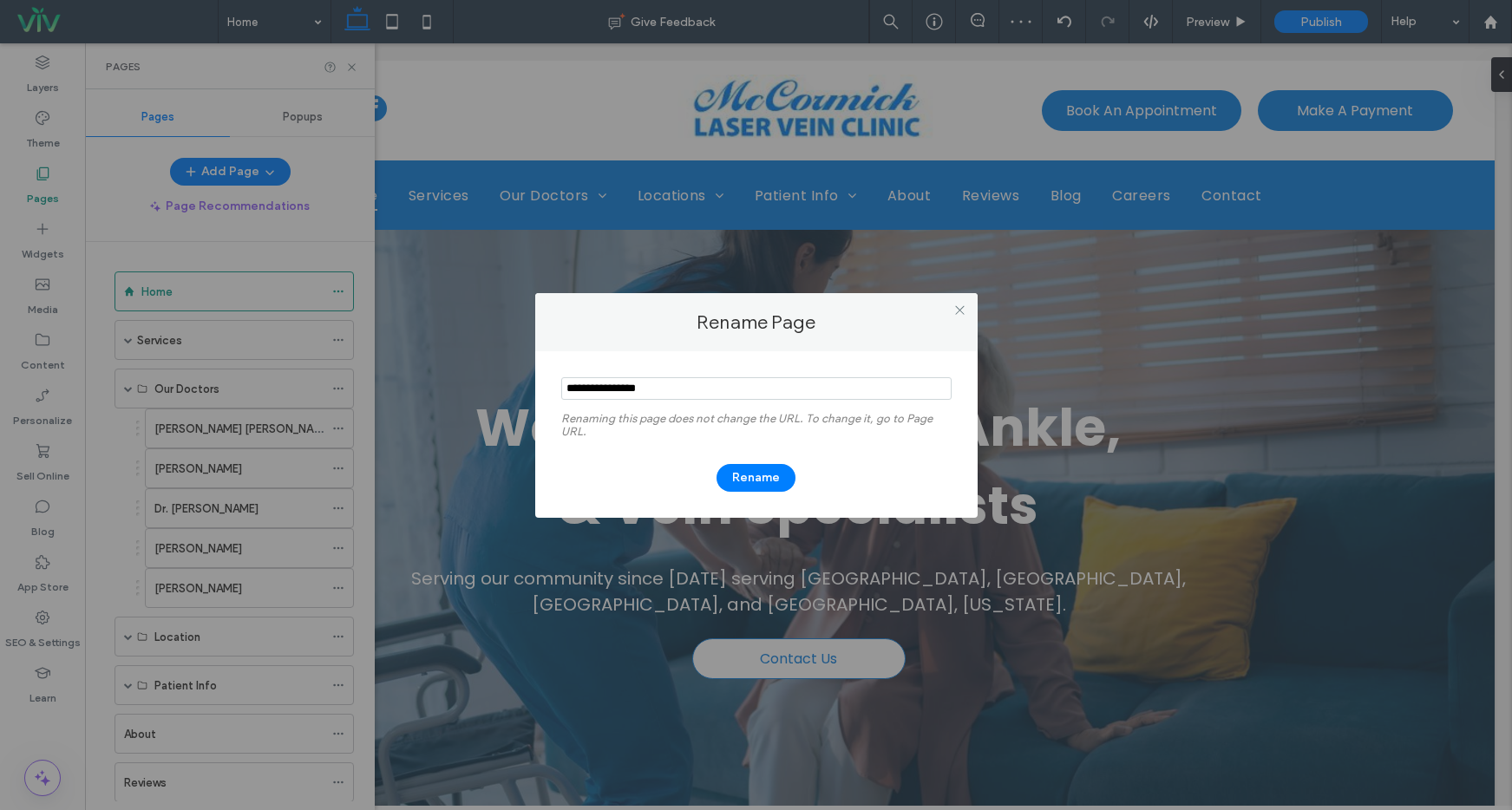
click at [563, 385] on input "notEmpty" at bounding box center [756, 388] width 390 height 23
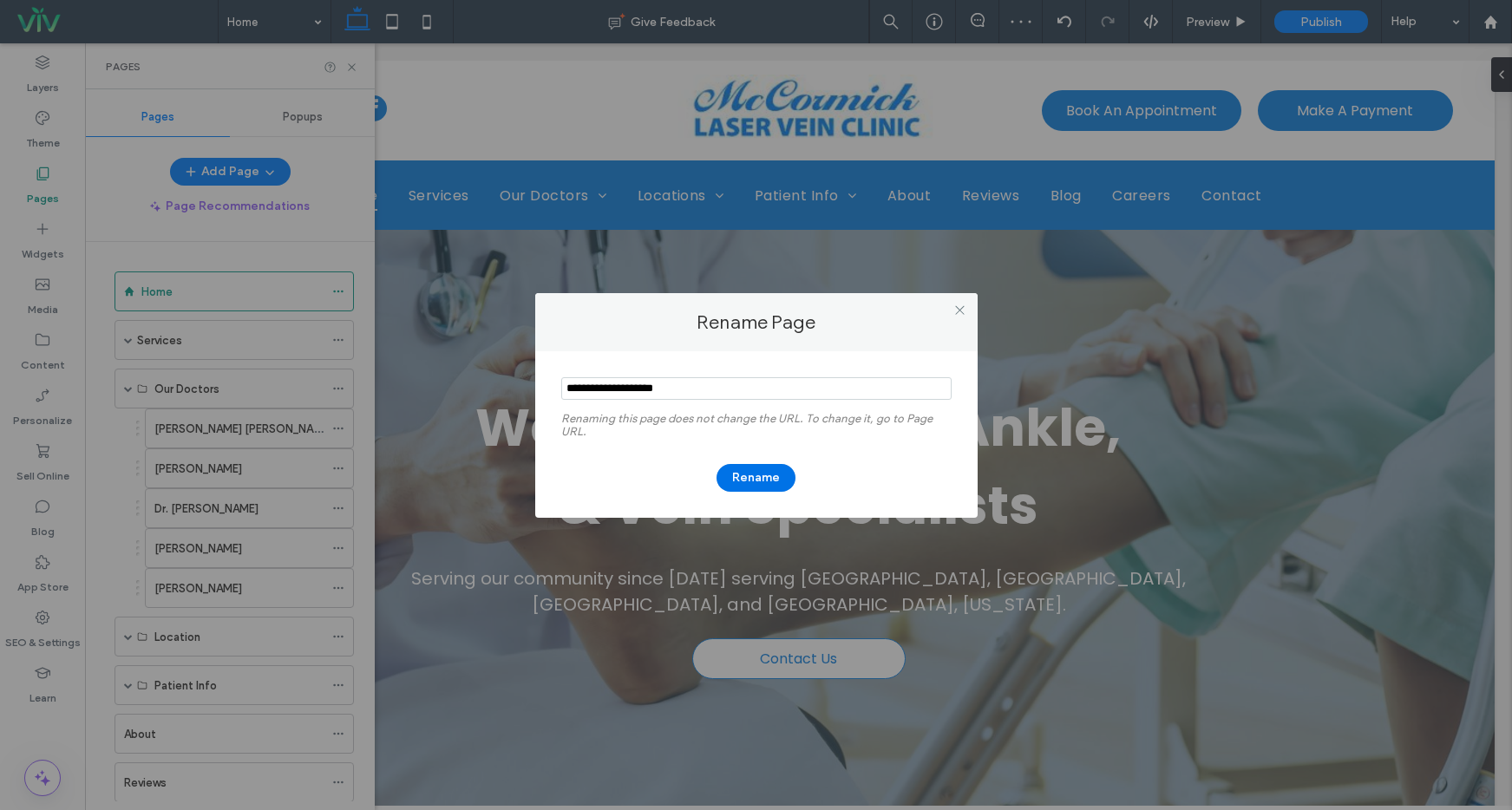
type input "**********"
click at [769, 476] on button "Rename" at bounding box center [755, 478] width 79 height 28
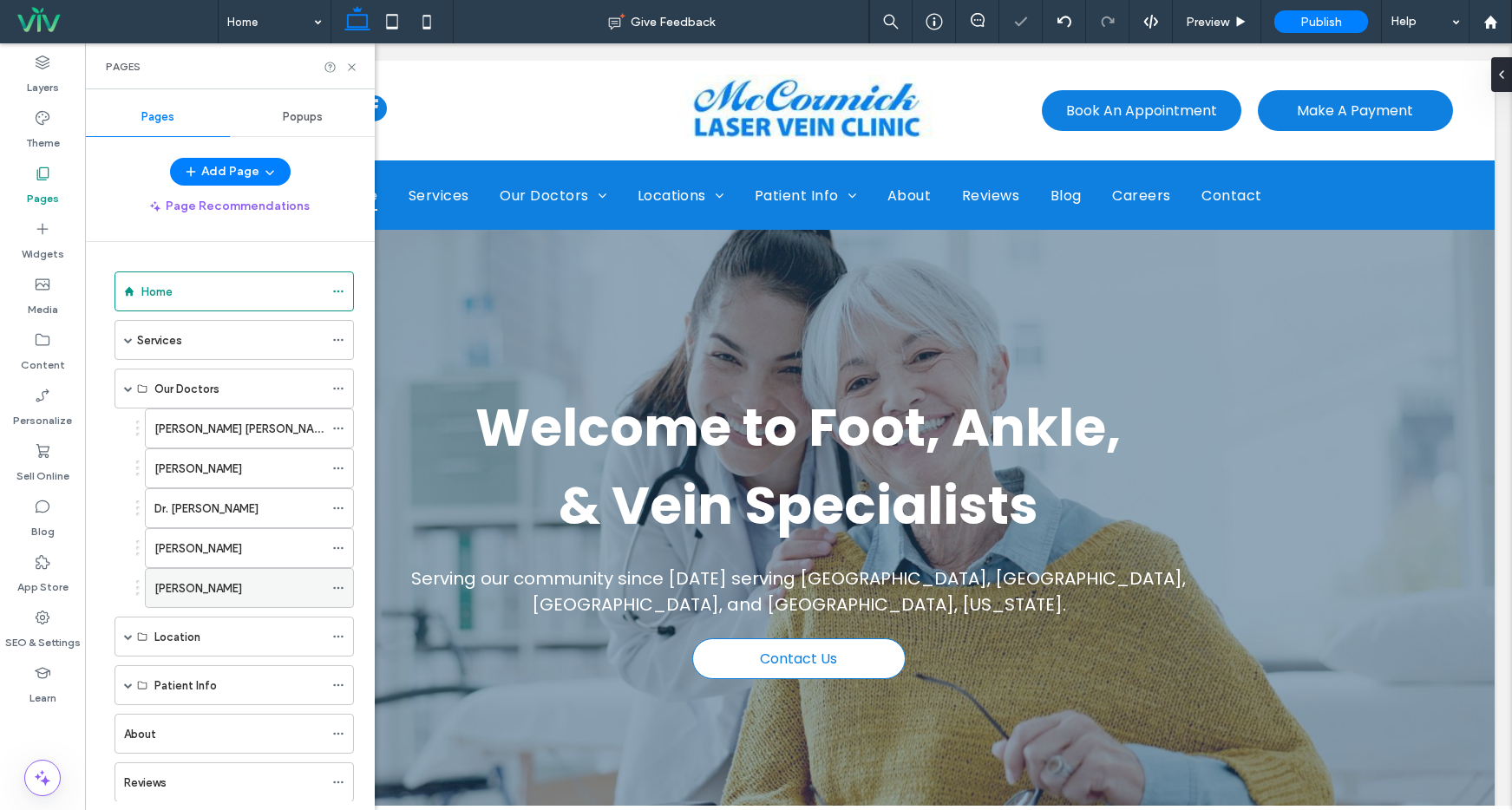
click at [336, 588] on icon at bounding box center [338, 589] width 12 height 12
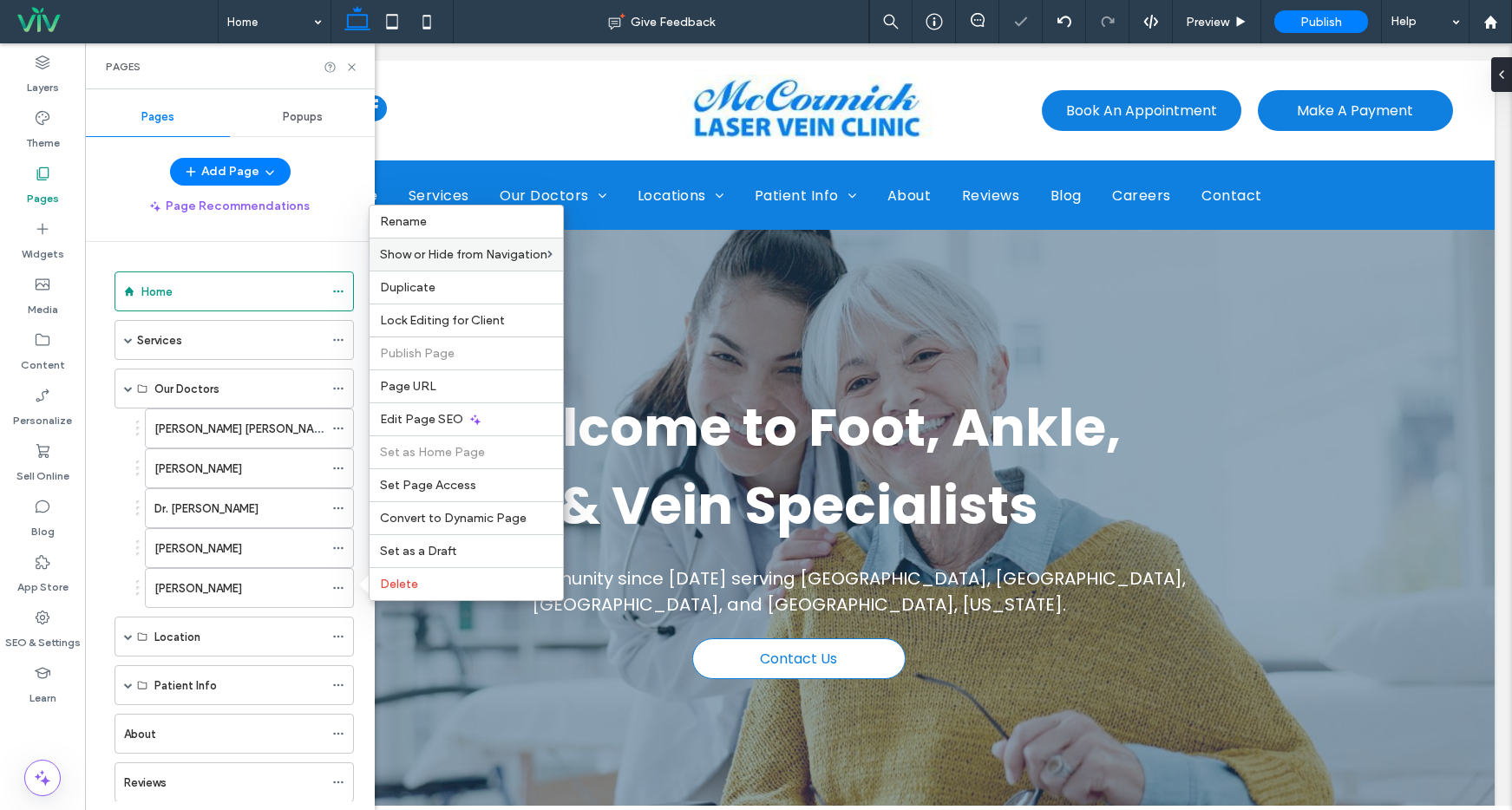
click at [431, 242] on div "Show or Hide from Navigation" at bounding box center [466, 253] width 193 height 33
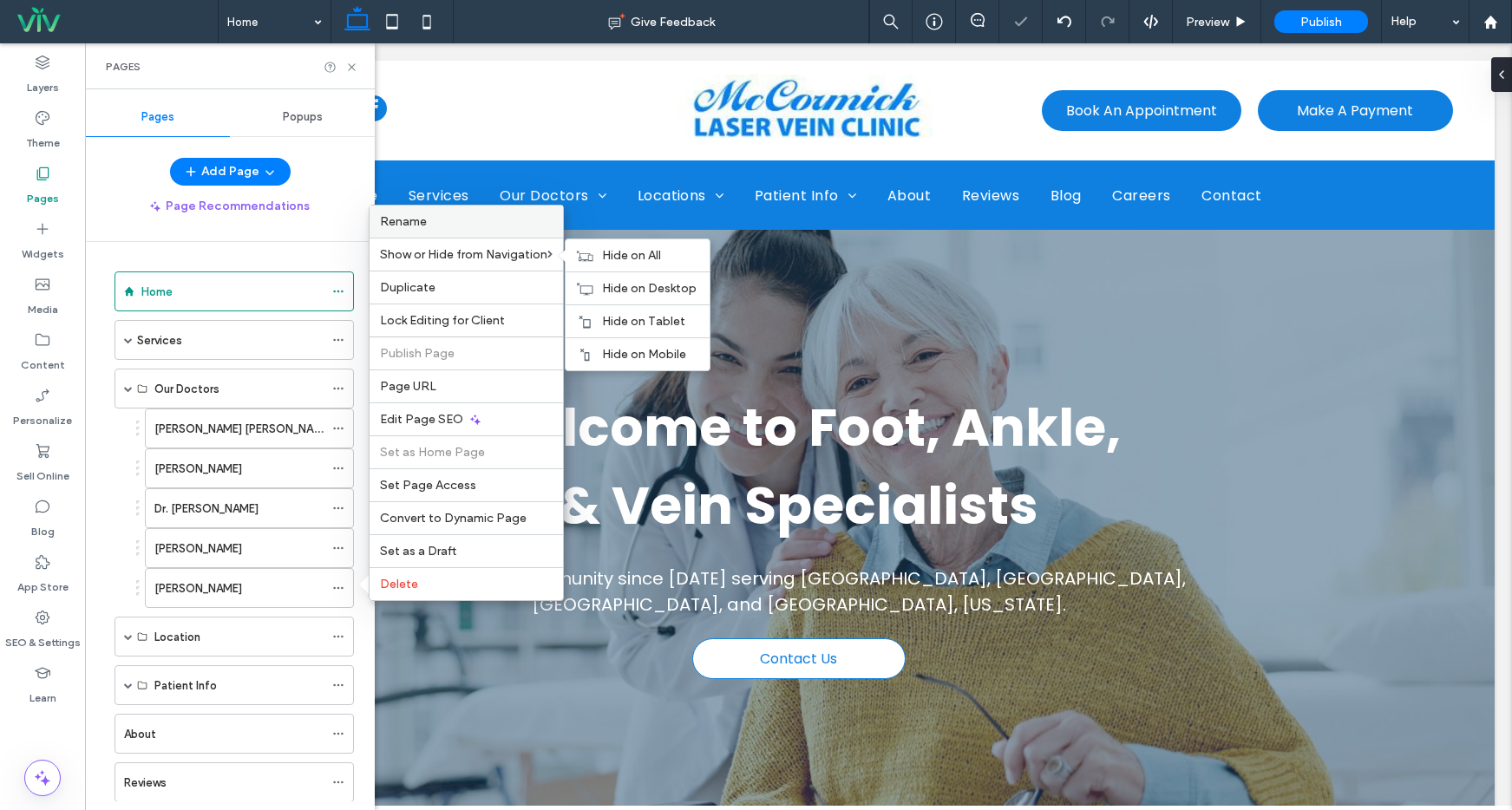
click at [433, 224] on label "Rename" at bounding box center [466, 221] width 173 height 15
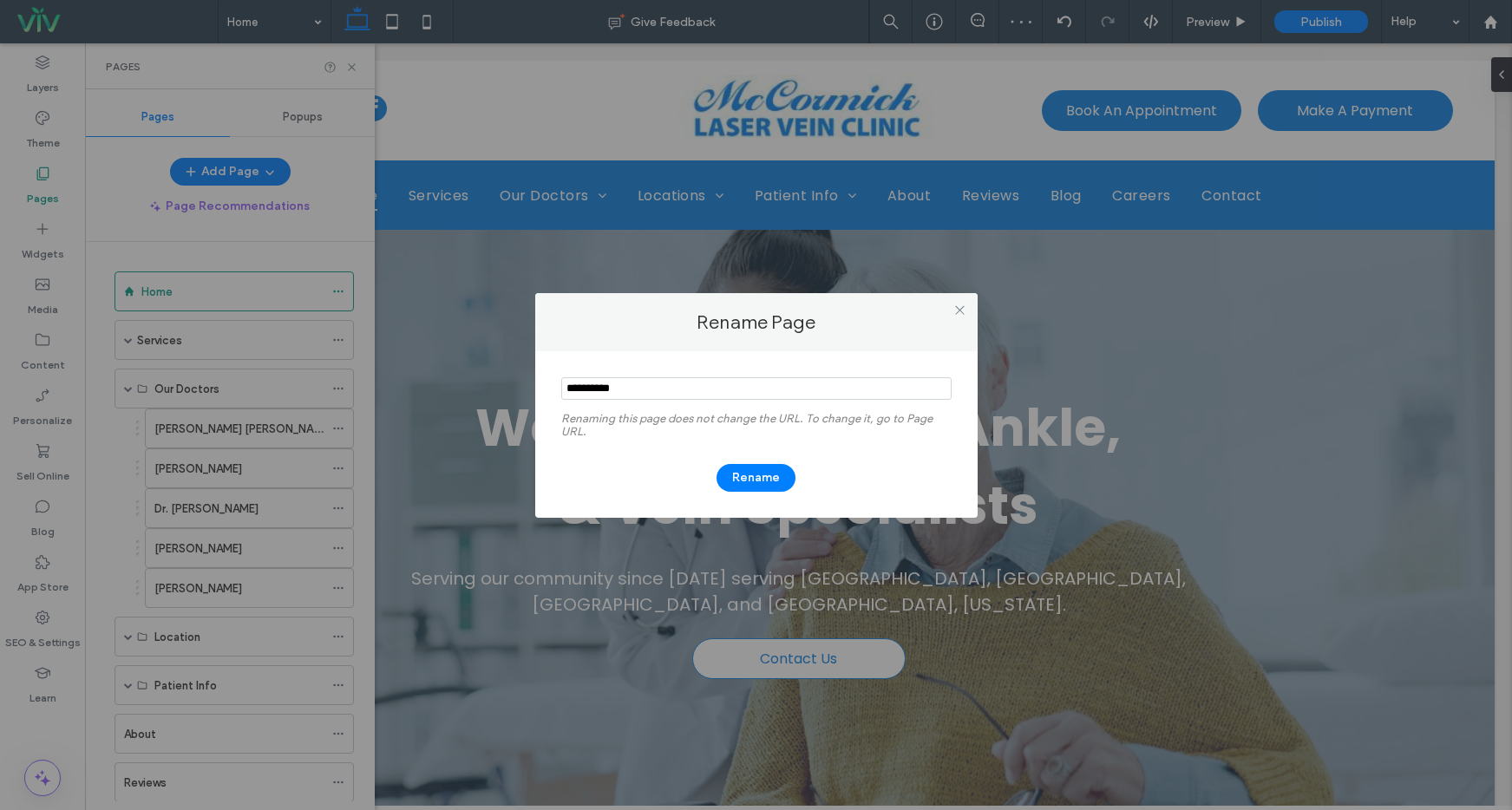
click at [568, 389] on input "notEmpty" at bounding box center [756, 388] width 390 height 23
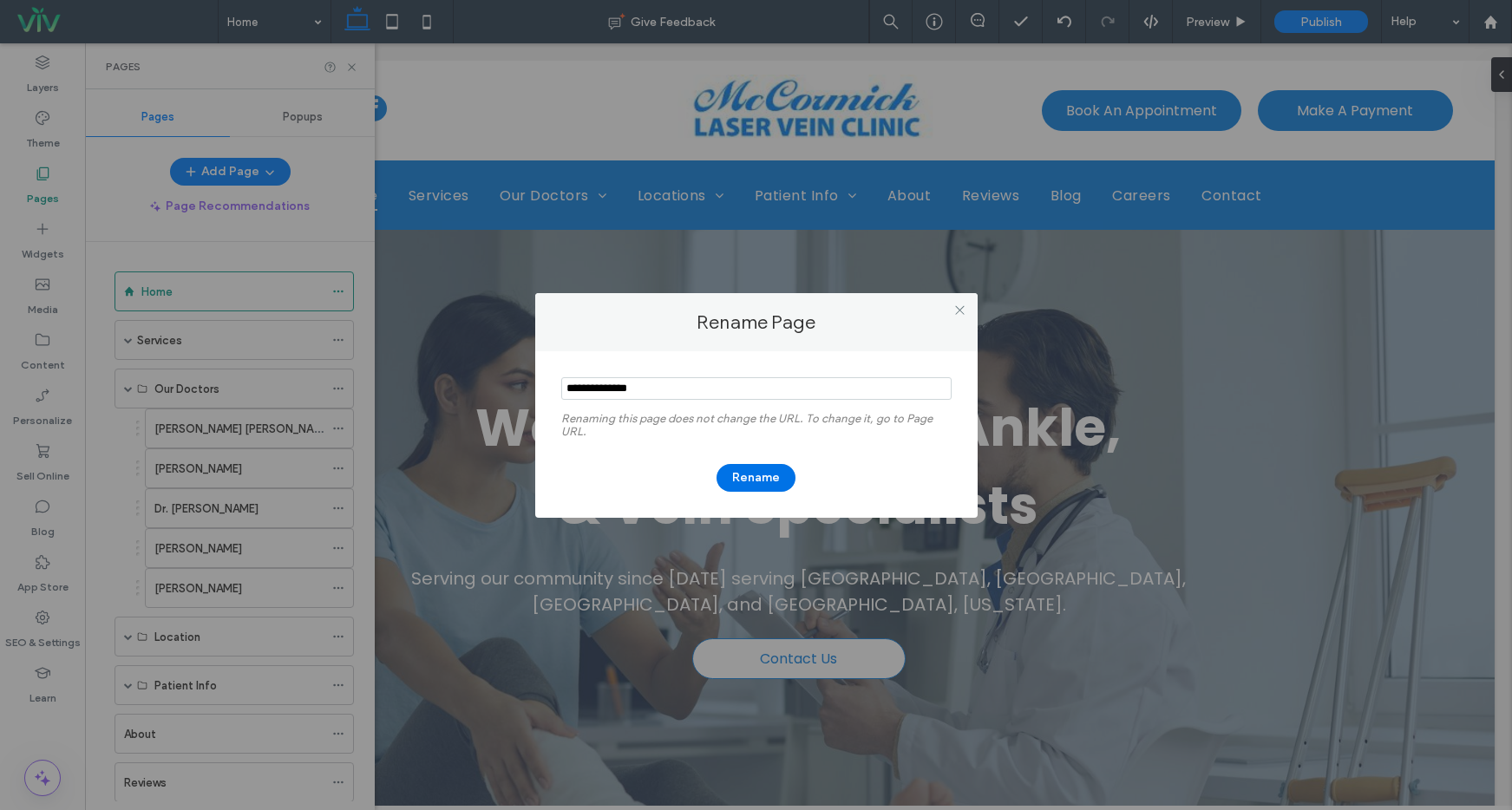
type input "**********"
click at [767, 471] on button "Rename" at bounding box center [755, 478] width 79 height 28
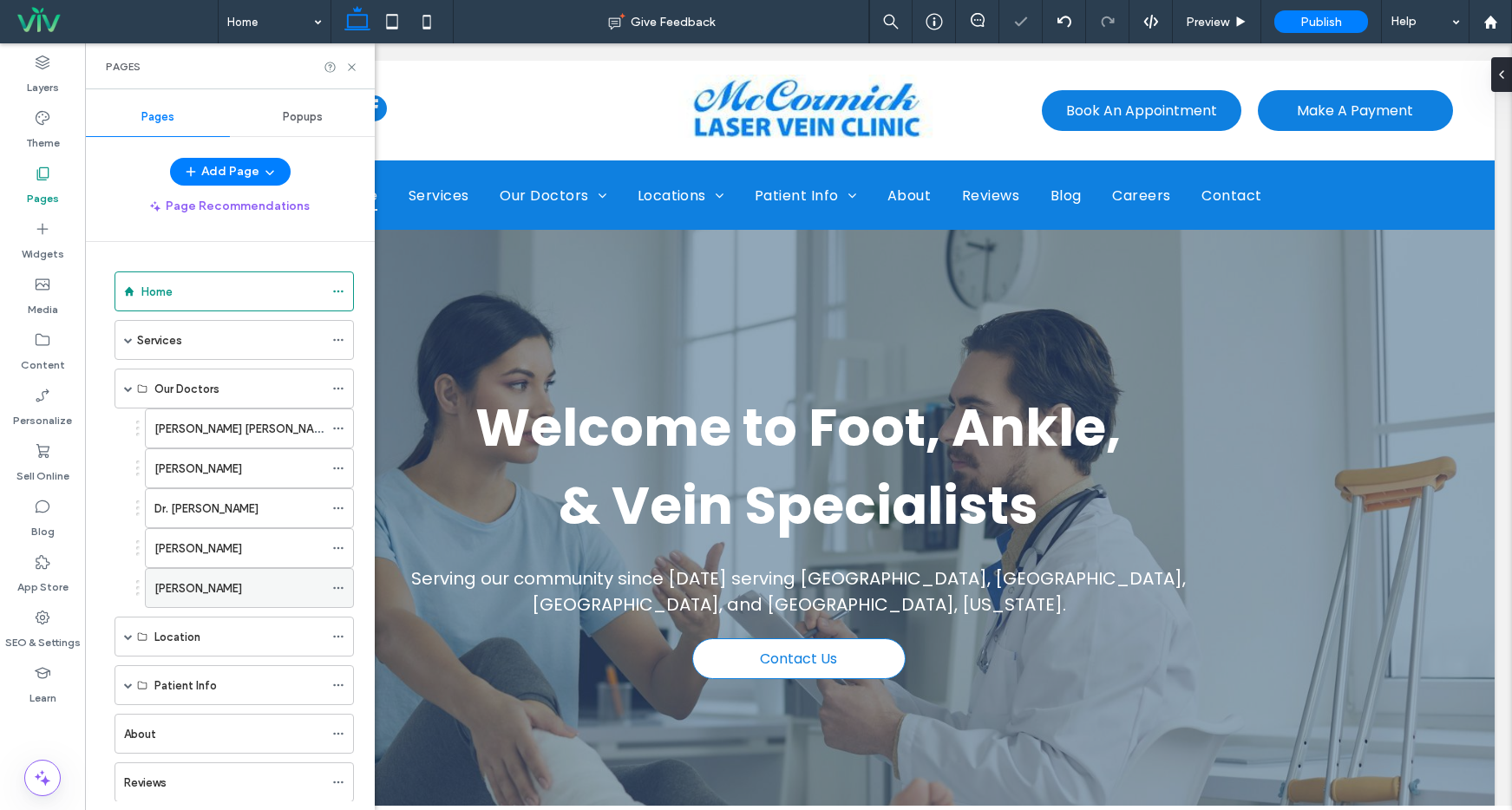
click at [341, 595] on span at bounding box center [338, 589] width 12 height 26
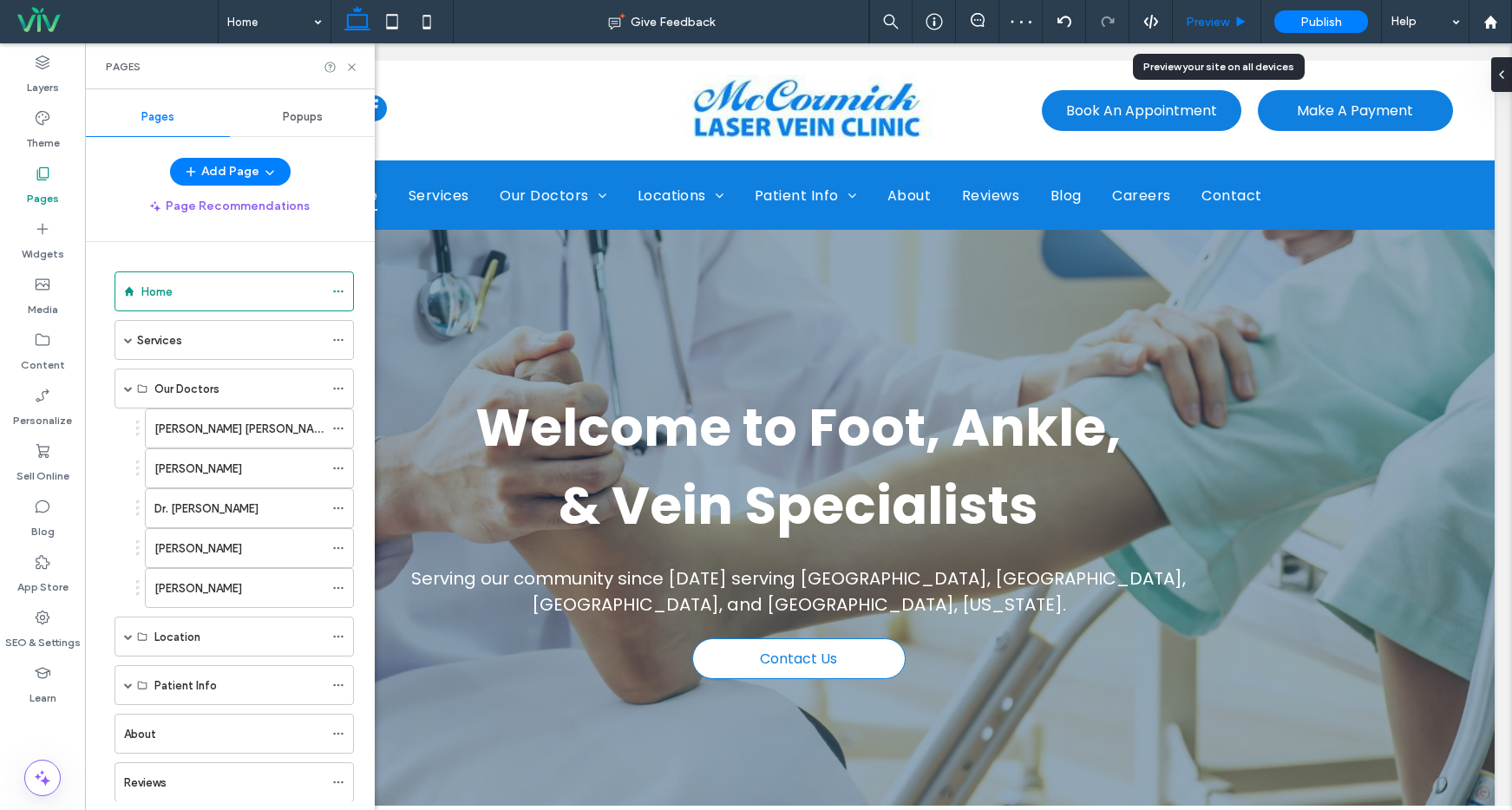
click at [1222, 21] on span "Preview" at bounding box center [1207, 22] width 43 height 15
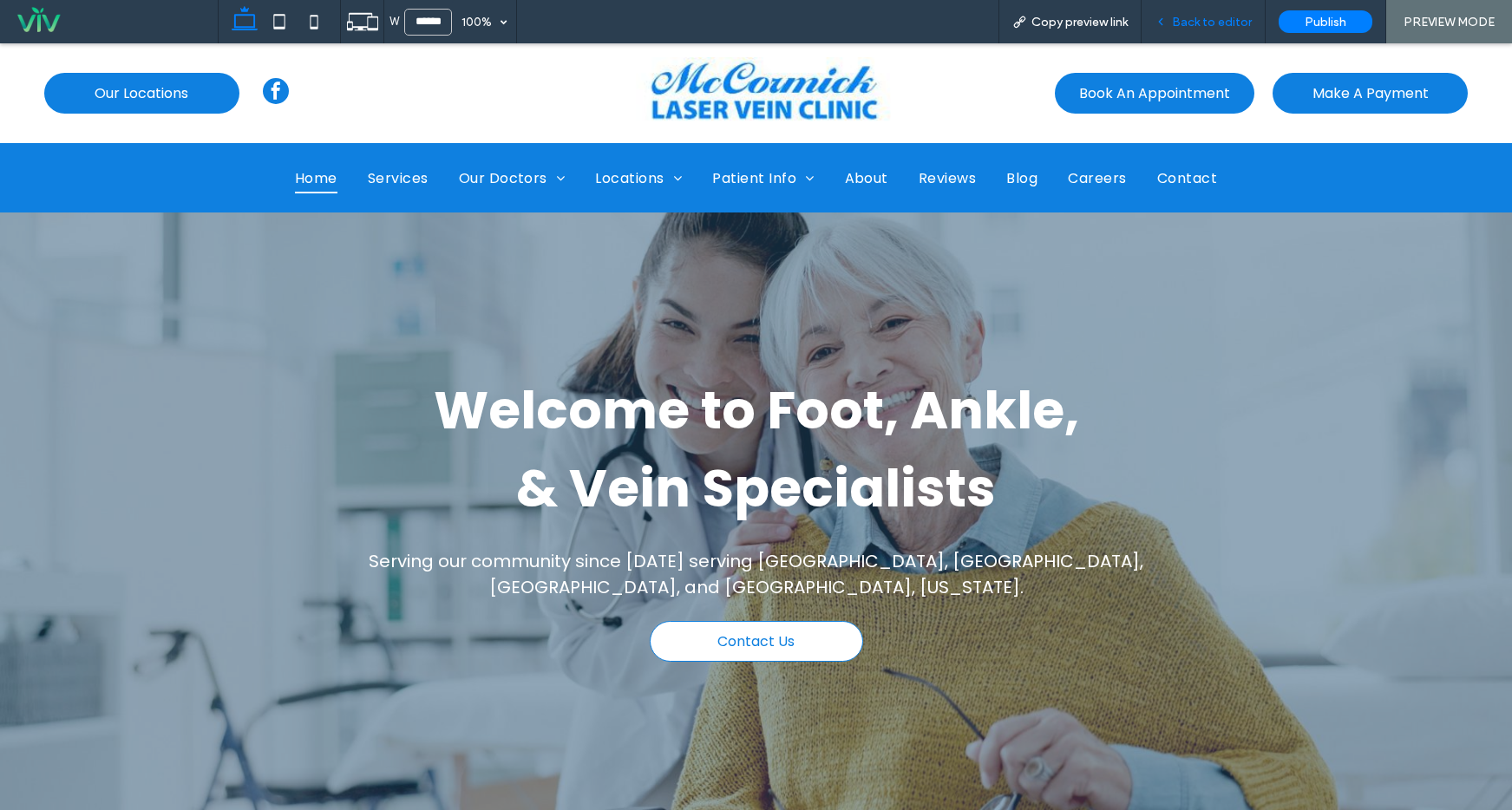
click at [1206, 25] on span "Back to editor" at bounding box center [1212, 22] width 80 height 15
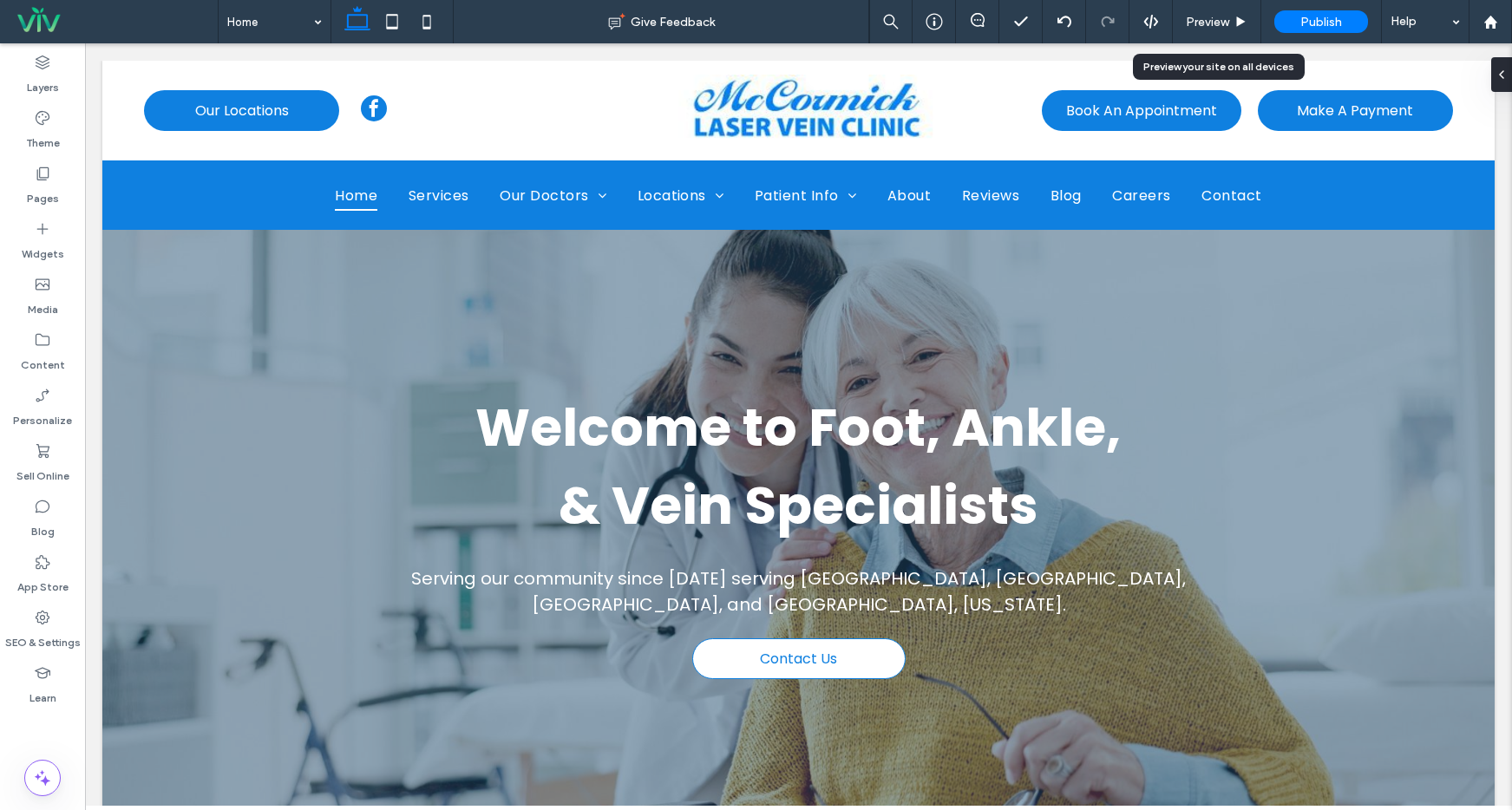
click at [1206, 25] on span "Preview" at bounding box center [1207, 22] width 43 height 15
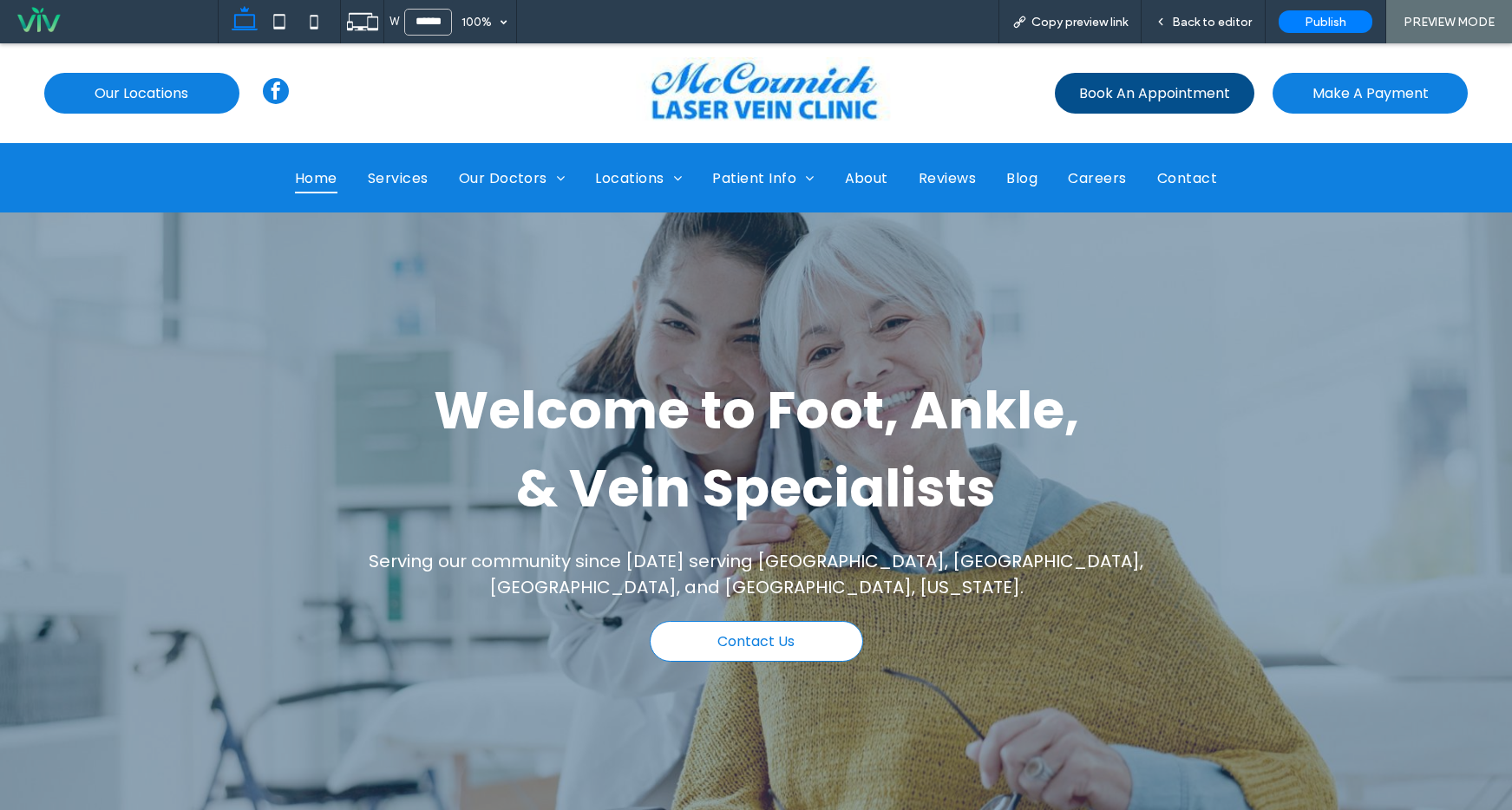
click at [1121, 89] on span "Book An Appointment" at bounding box center [1154, 94] width 151 height 22
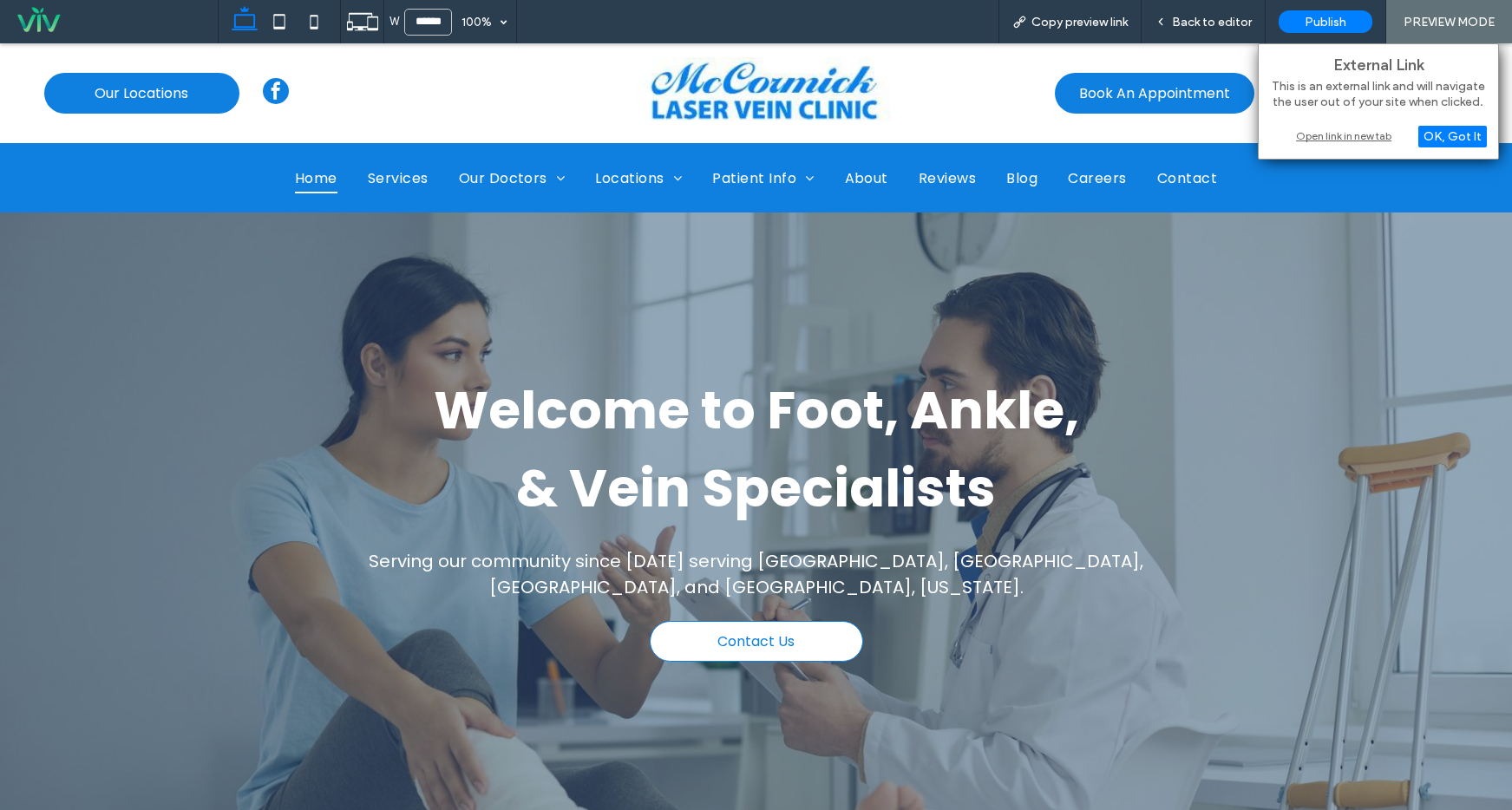
click at [1374, 143] on div "Open link in new tab" at bounding box center [1377, 136] width 216 height 18
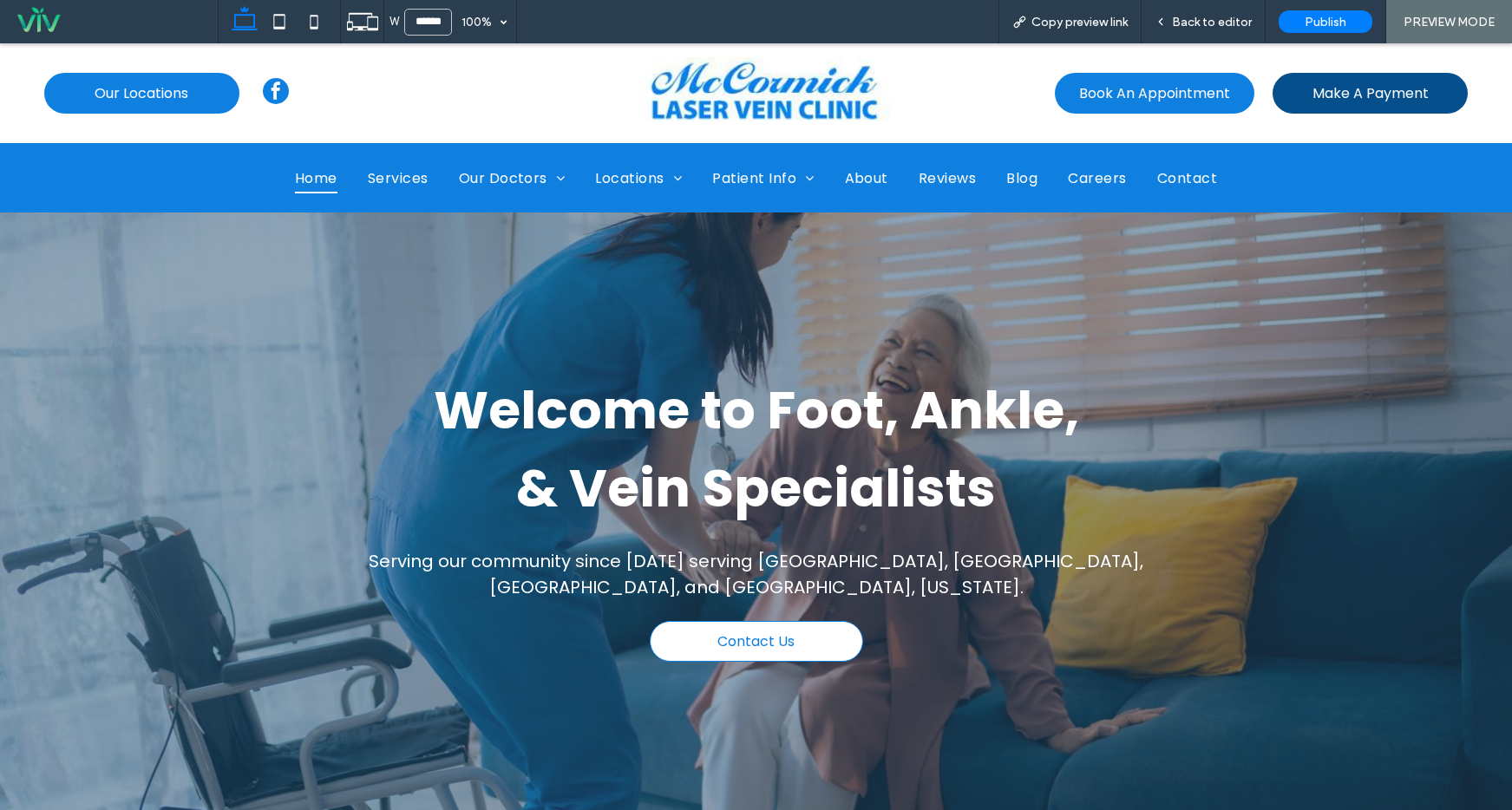
click at [1377, 100] on span "Make A Payment" at bounding box center [1370, 94] width 117 height 22
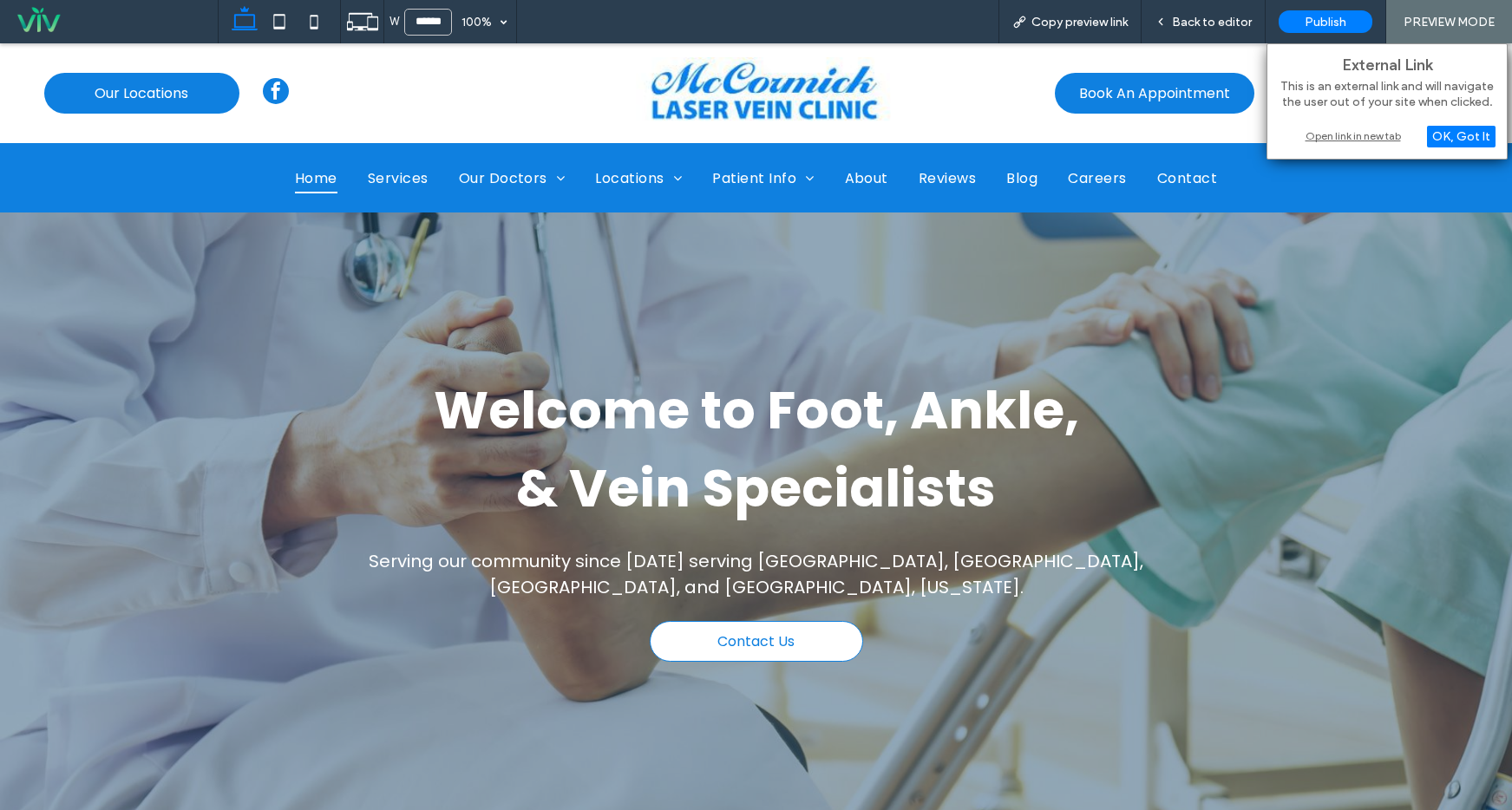
click at [1360, 140] on div "Open link in new tab" at bounding box center [1386, 136] width 216 height 18
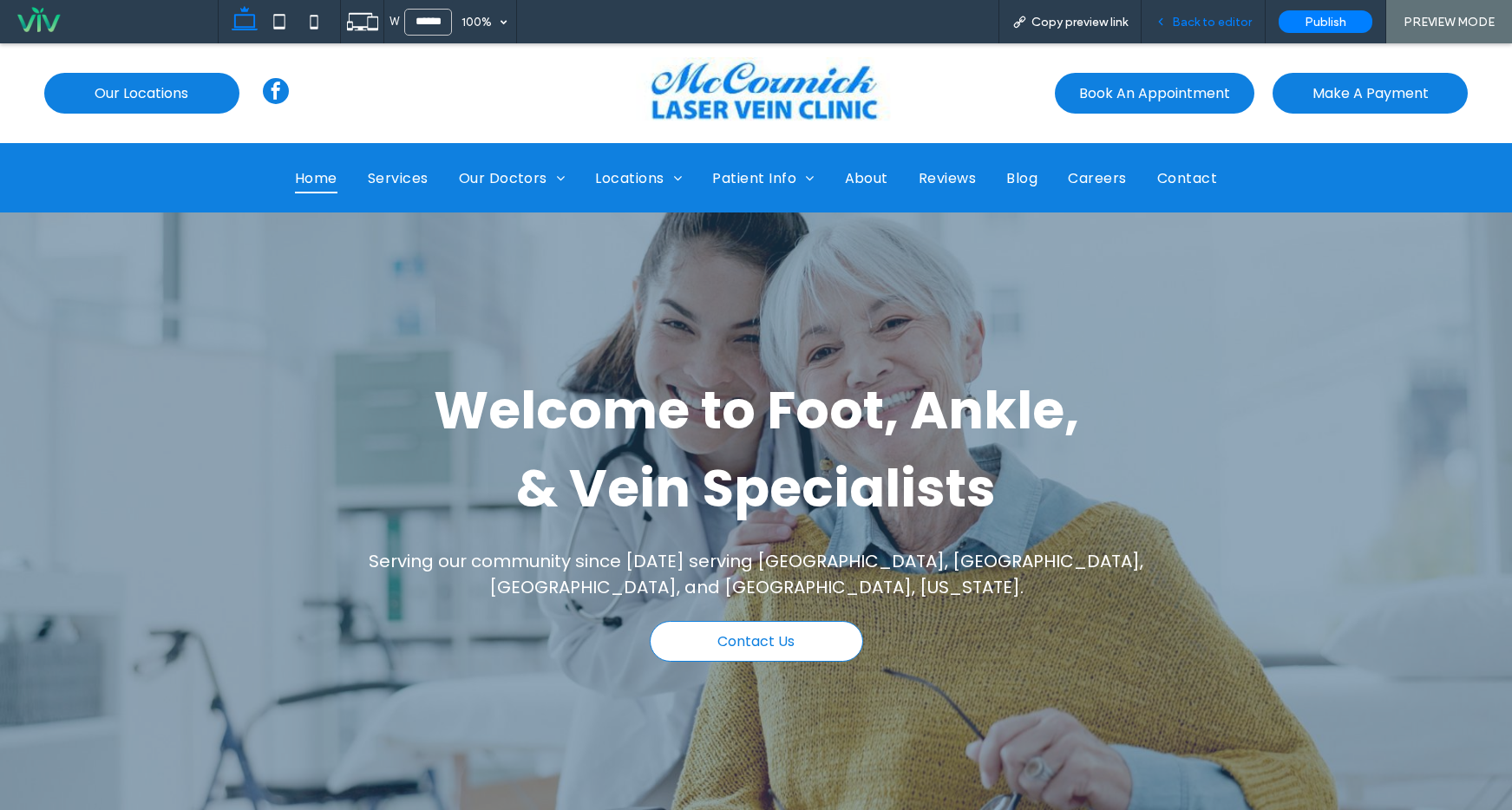
click at [1216, 18] on span "Back to editor" at bounding box center [1212, 22] width 80 height 15
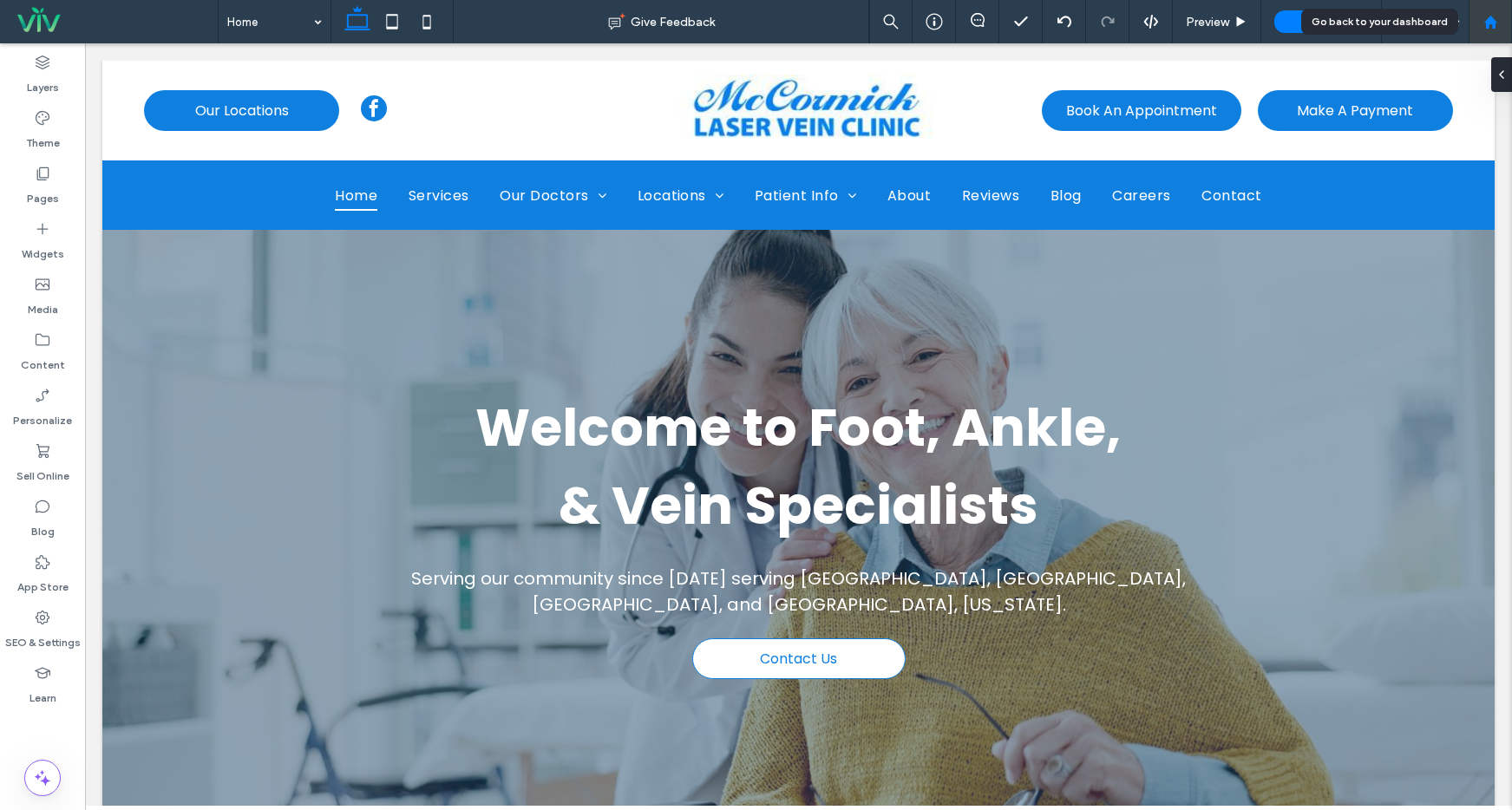
click at [1479, 24] on div at bounding box center [1490, 22] width 42 height 15
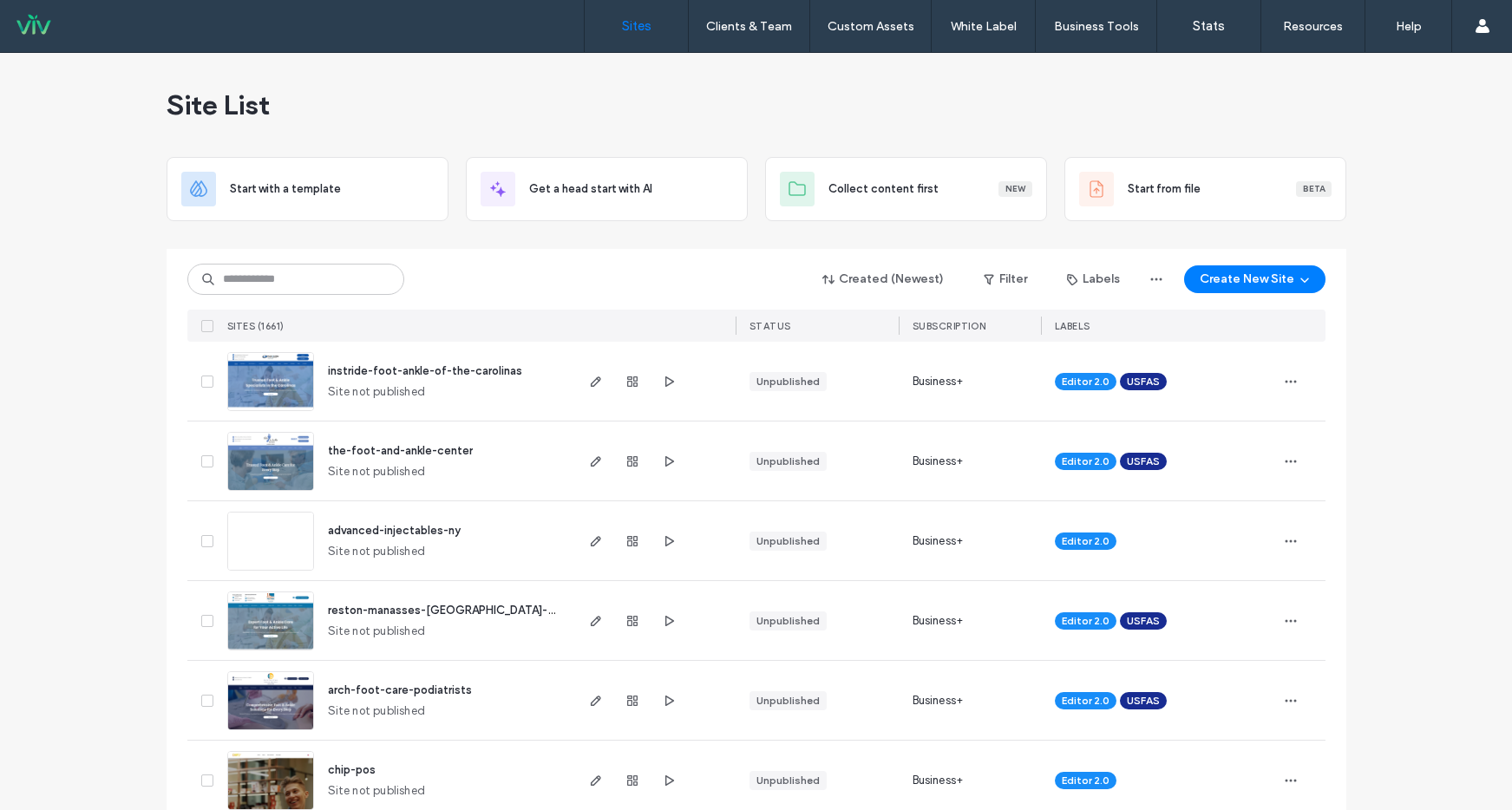
click at [452, 452] on span "the-foot-and-ankle-center" at bounding box center [400, 450] width 145 height 13
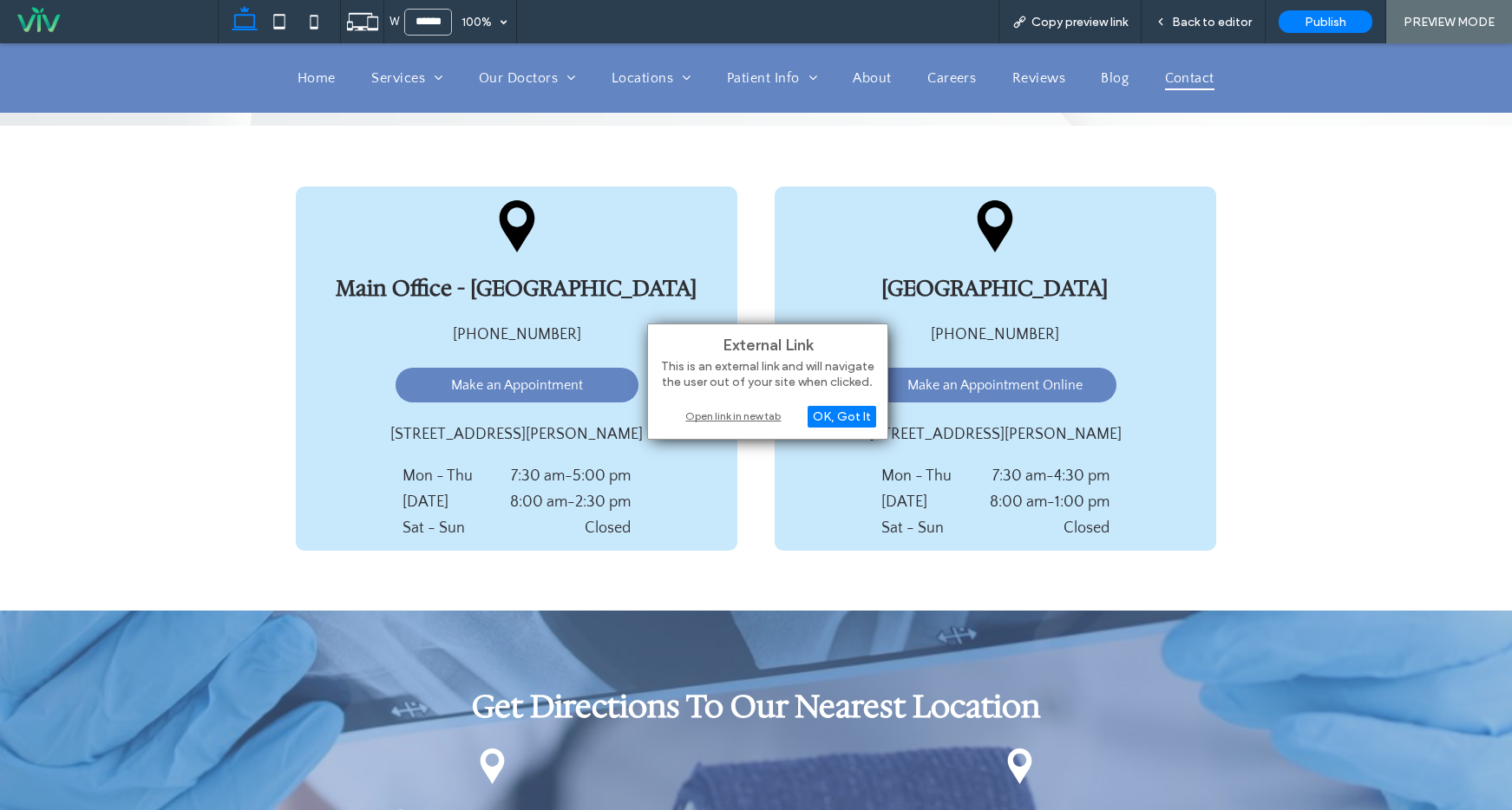
click at [712, 417] on div "Open link in new tab" at bounding box center [767, 416] width 216 height 18
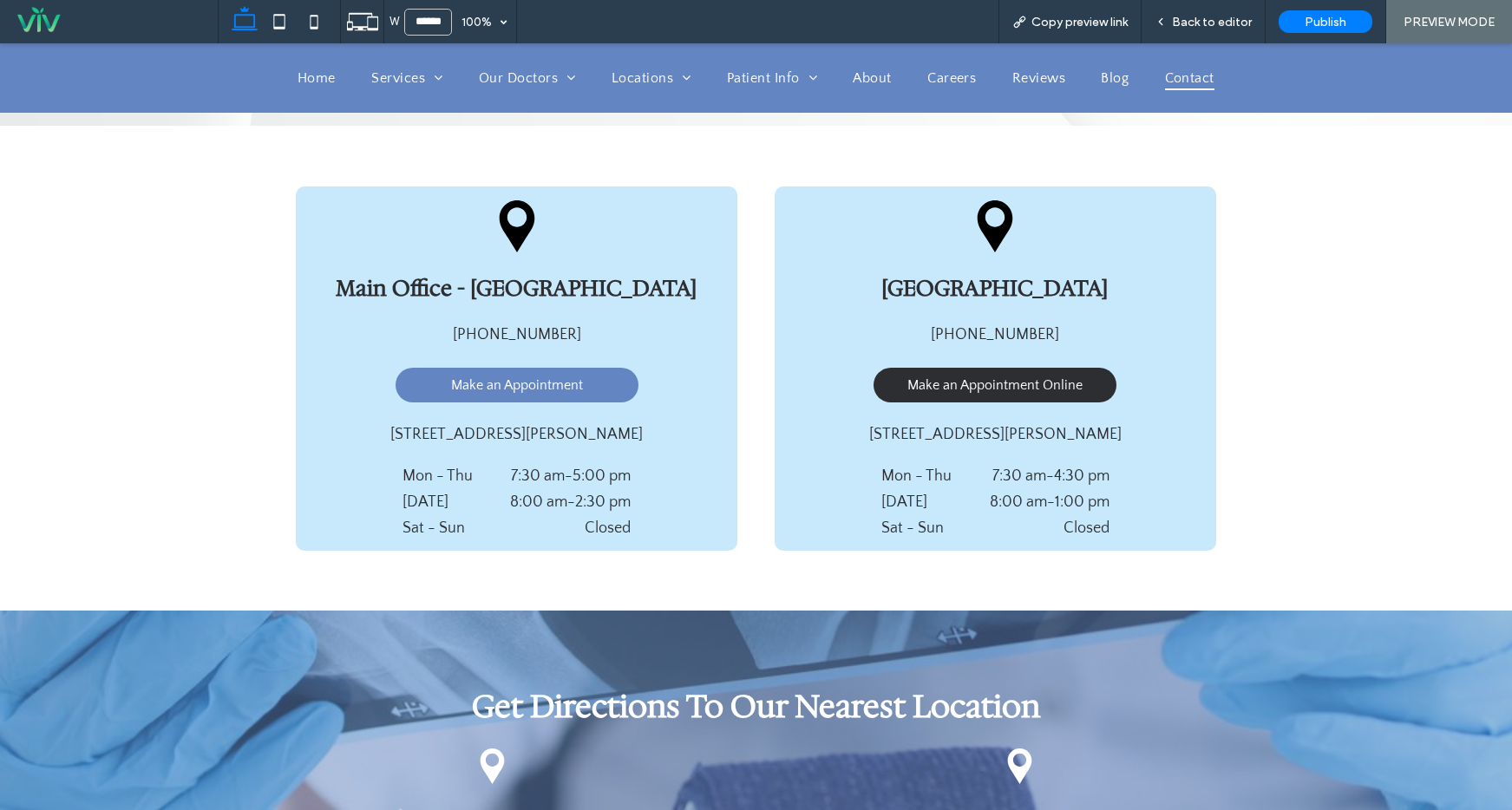
click at [1013, 380] on span "Make an Appointment Online" at bounding box center [995, 385] width 176 height 16
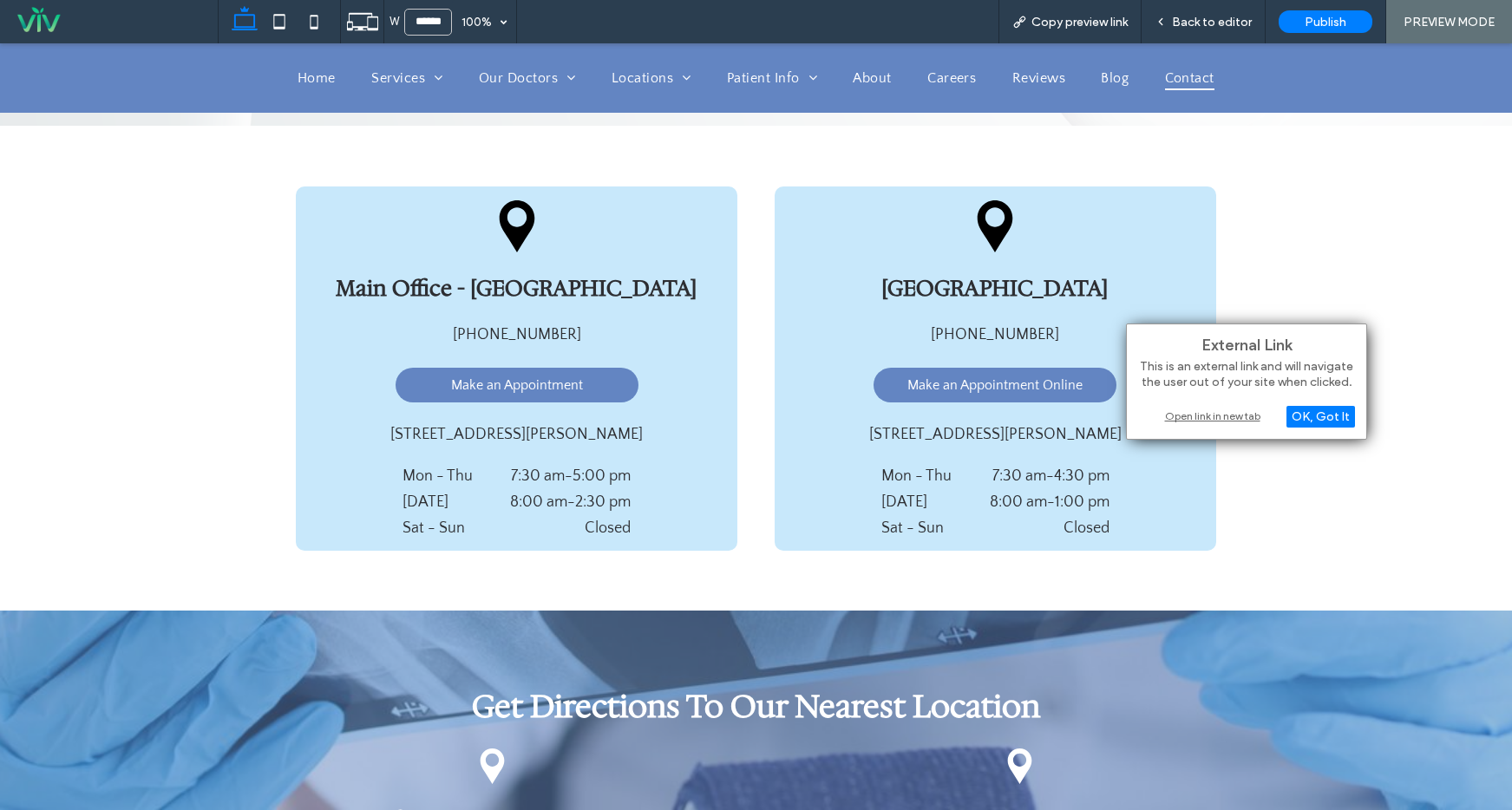
click at [1205, 408] on div "Open link in new tab" at bounding box center [1246, 416] width 216 height 18
